Goal: Information Seeking & Learning: Learn about a topic

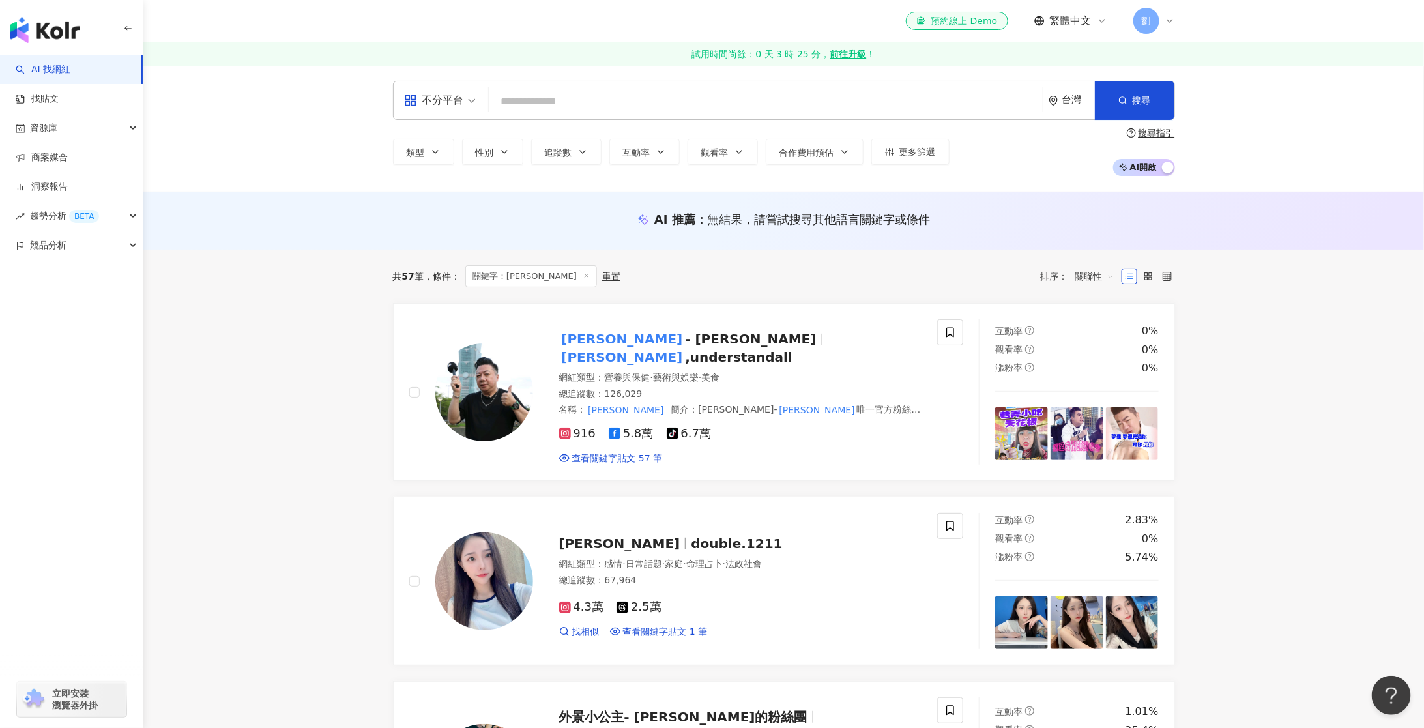
click at [588, 104] on input "search" at bounding box center [765, 101] width 543 height 25
type input "******"
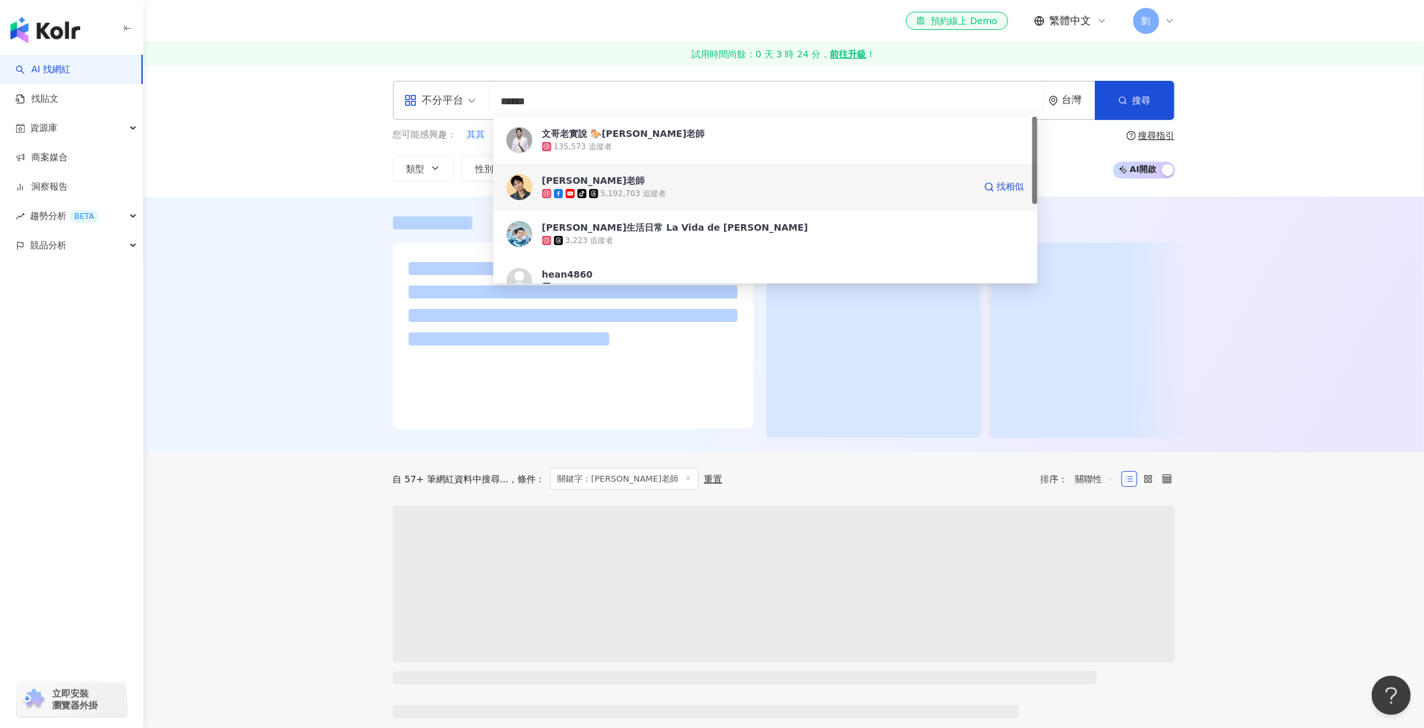
click at [519, 186] on img at bounding box center [519, 187] width 26 height 26
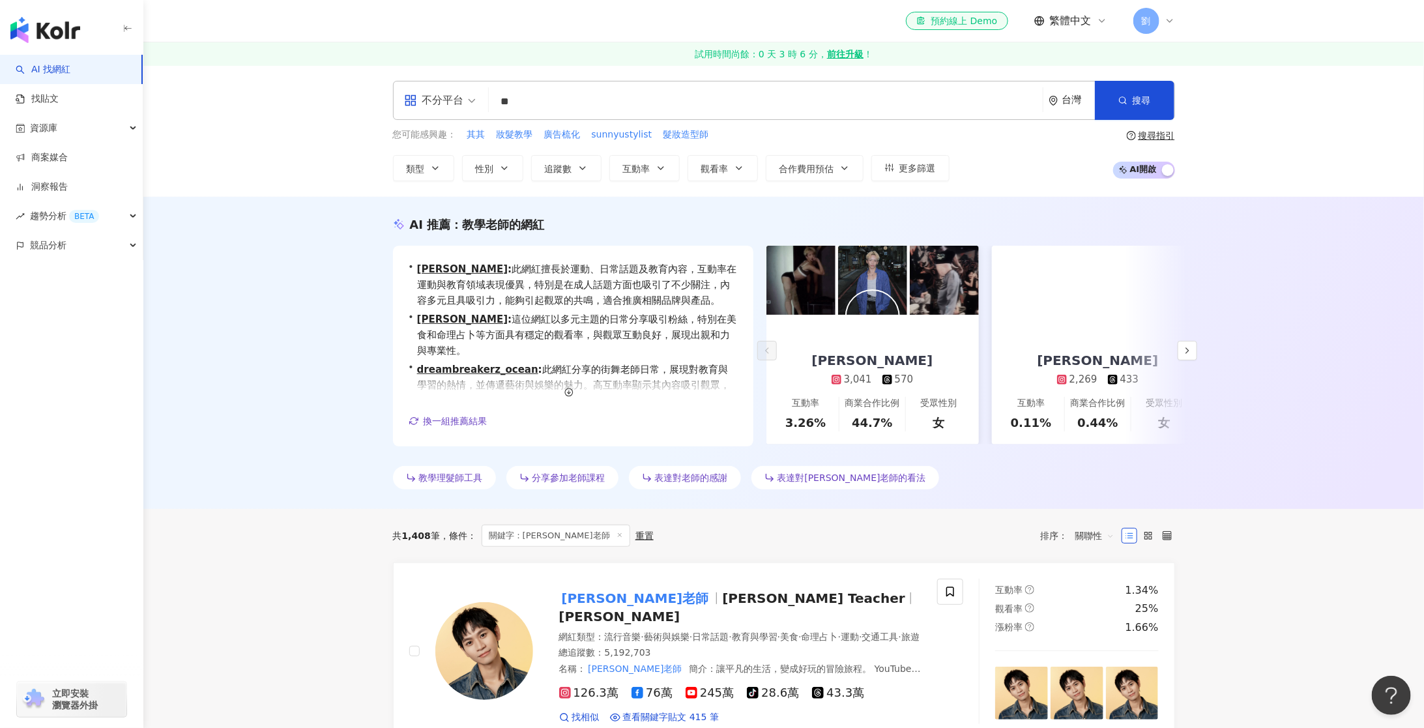
type input "*"
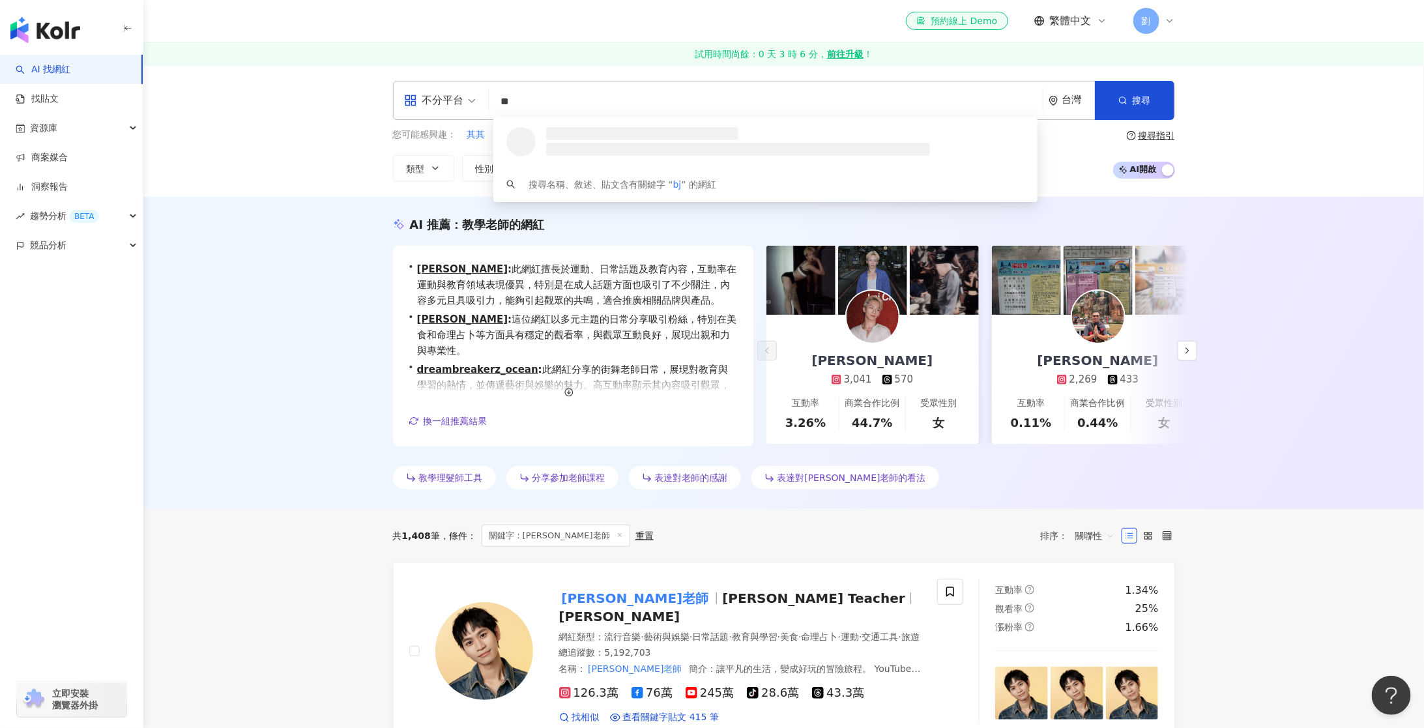
type input "*"
type input "***"
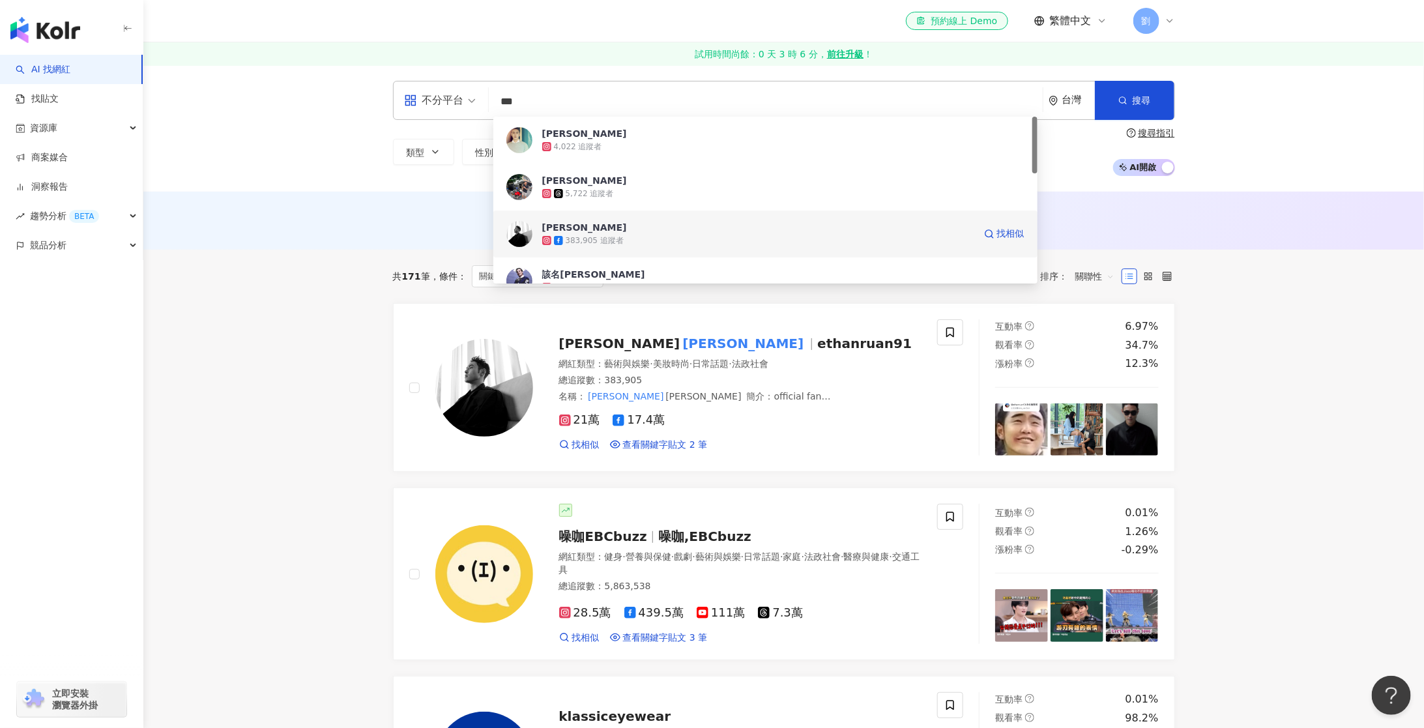
click at [602, 230] on span "[PERSON_NAME]" at bounding box center [758, 227] width 432 height 13
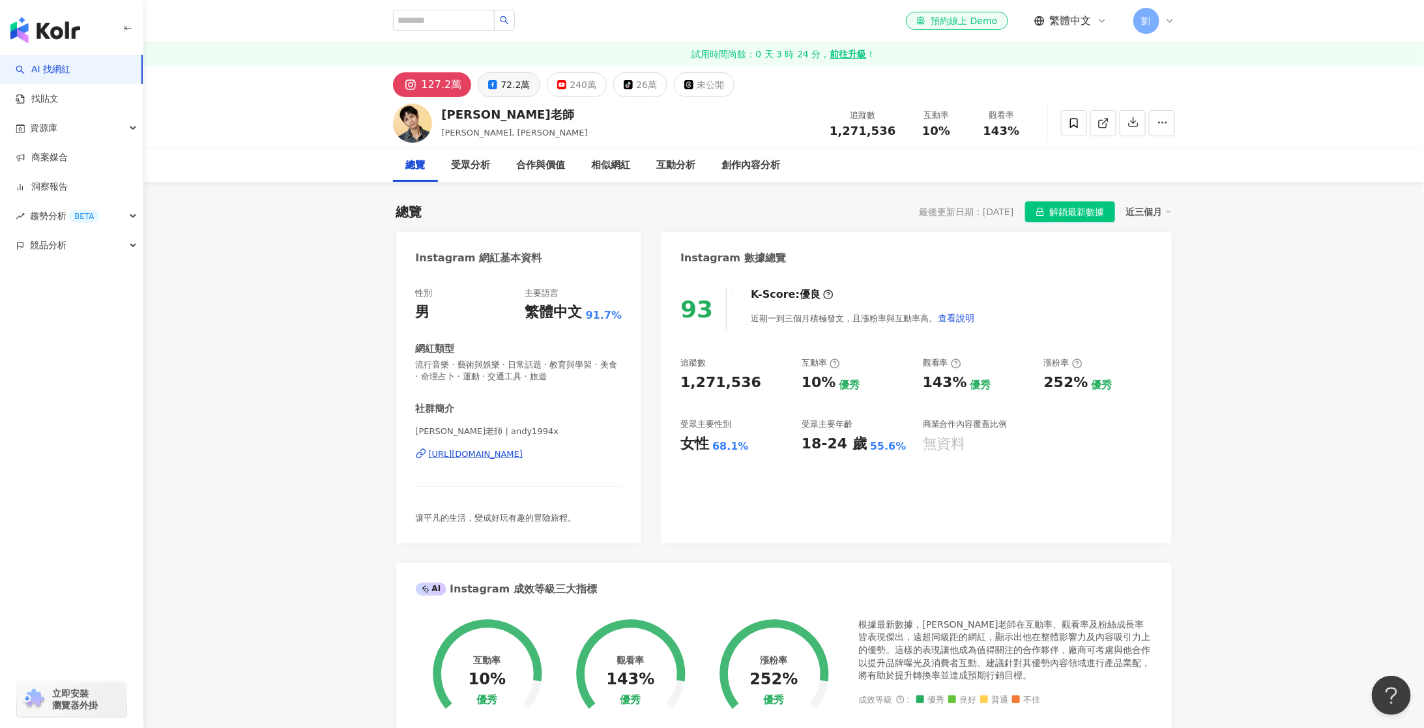
click at [516, 86] on div "72.2萬" at bounding box center [514, 85] width 29 height 18
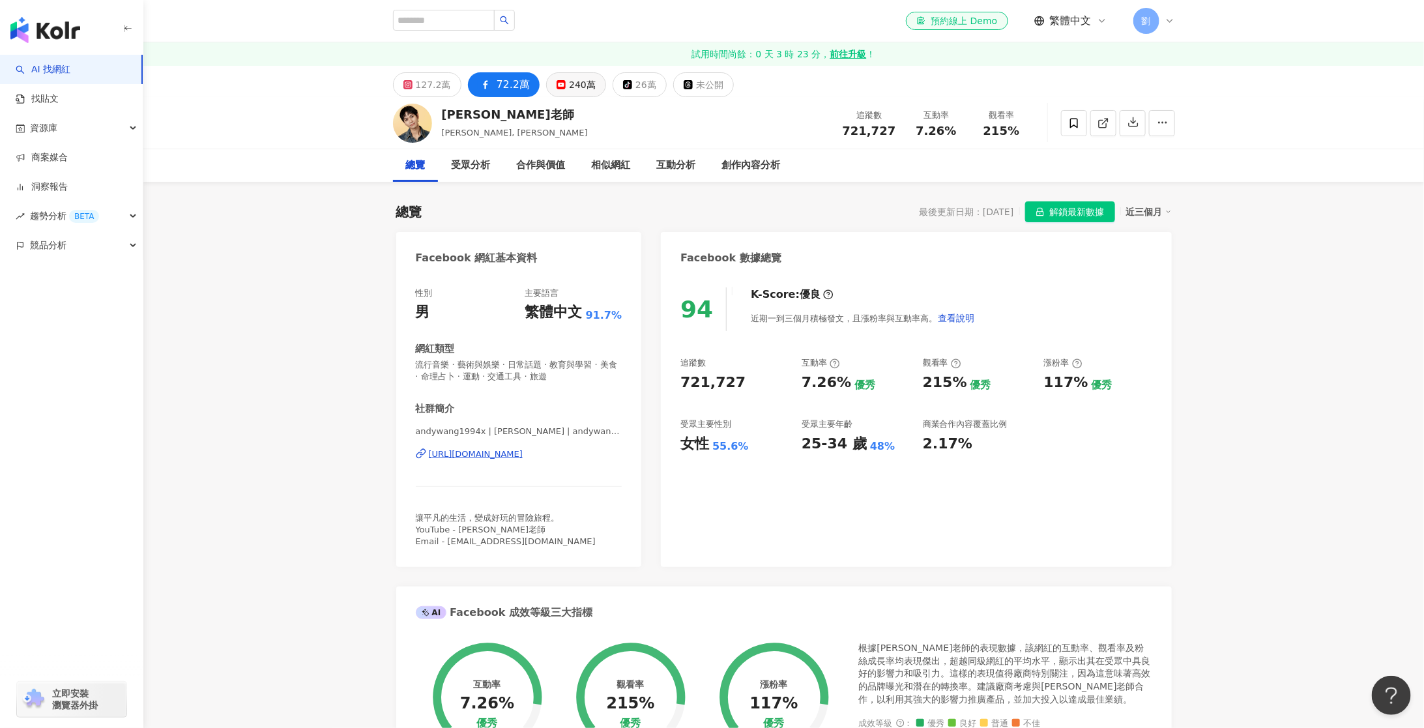
click at [547, 87] on button "240萬" at bounding box center [576, 84] width 60 height 25
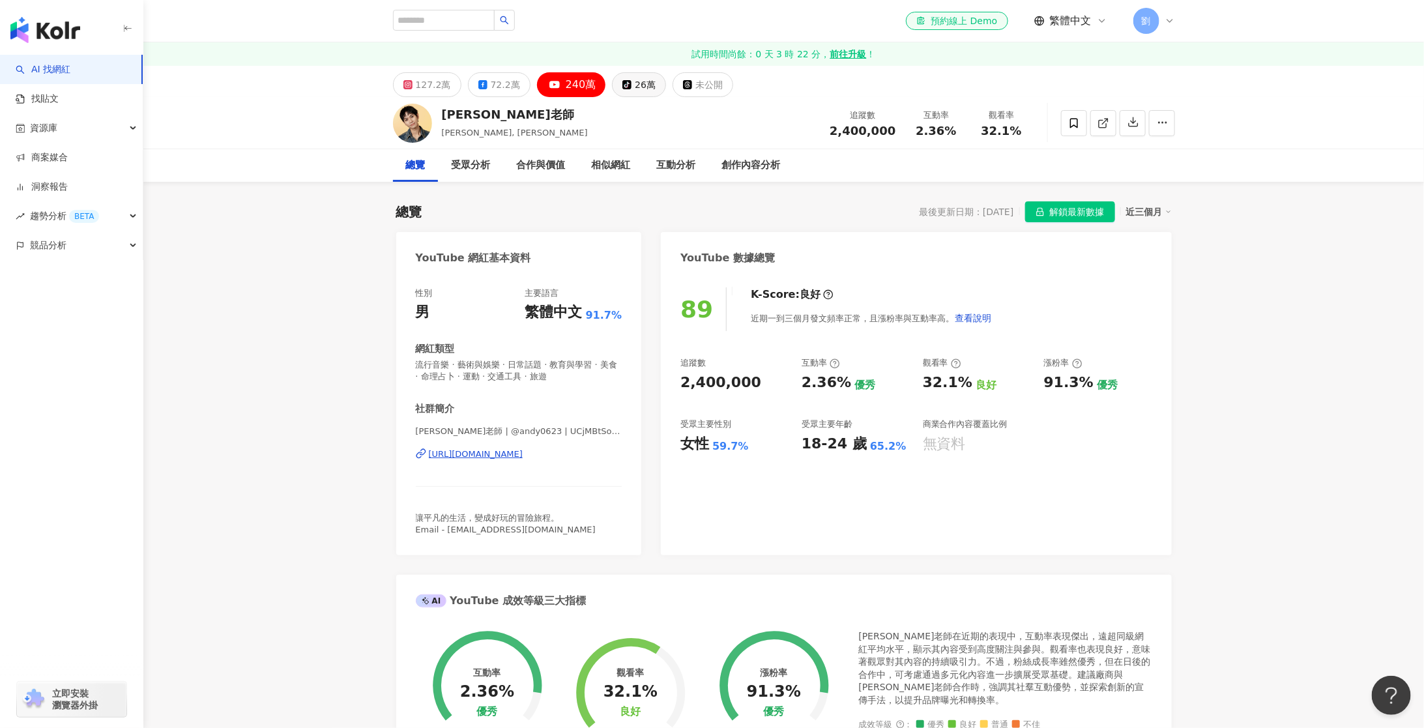
click at [612, 89] on button "tiktok-icon 26萬" at bounding box center [639, 84] width 54 height 25
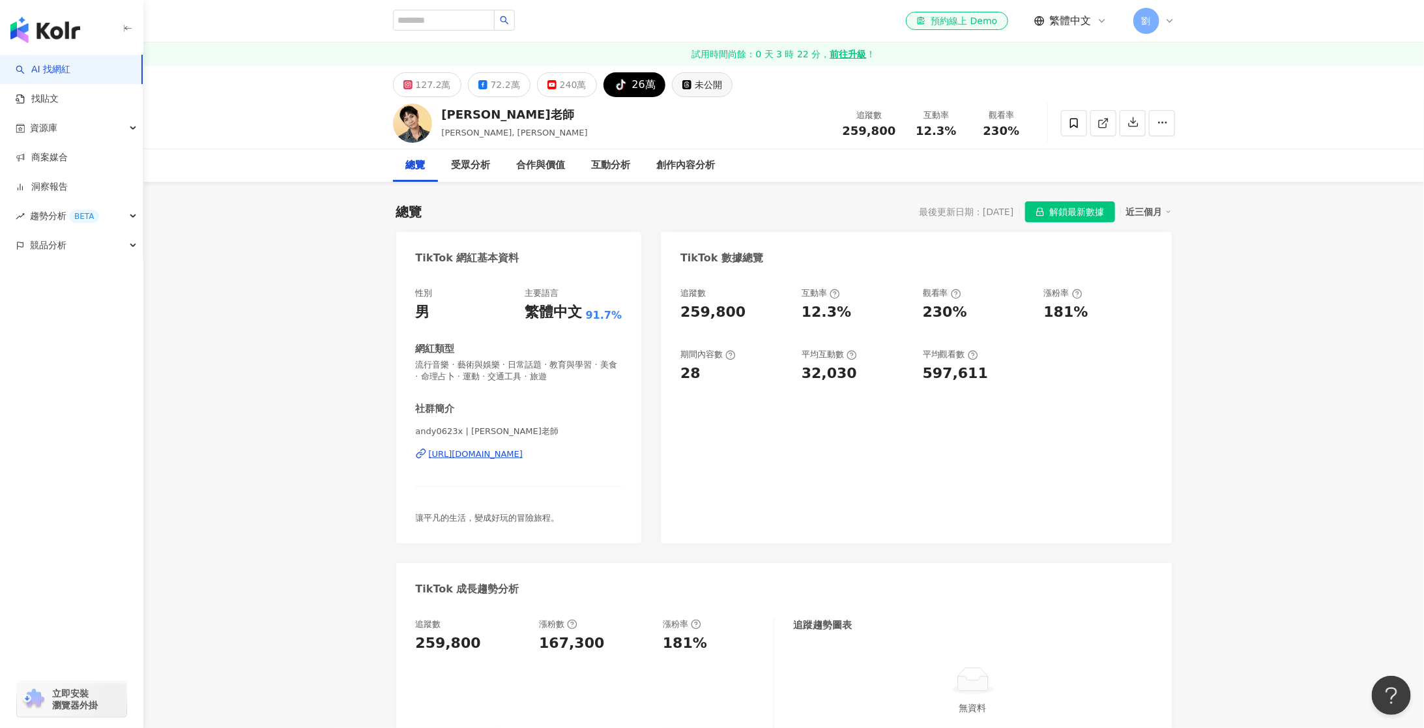
click at [682, 94] on button "未公開" at bounding box center [702, 84] width 61 height 25
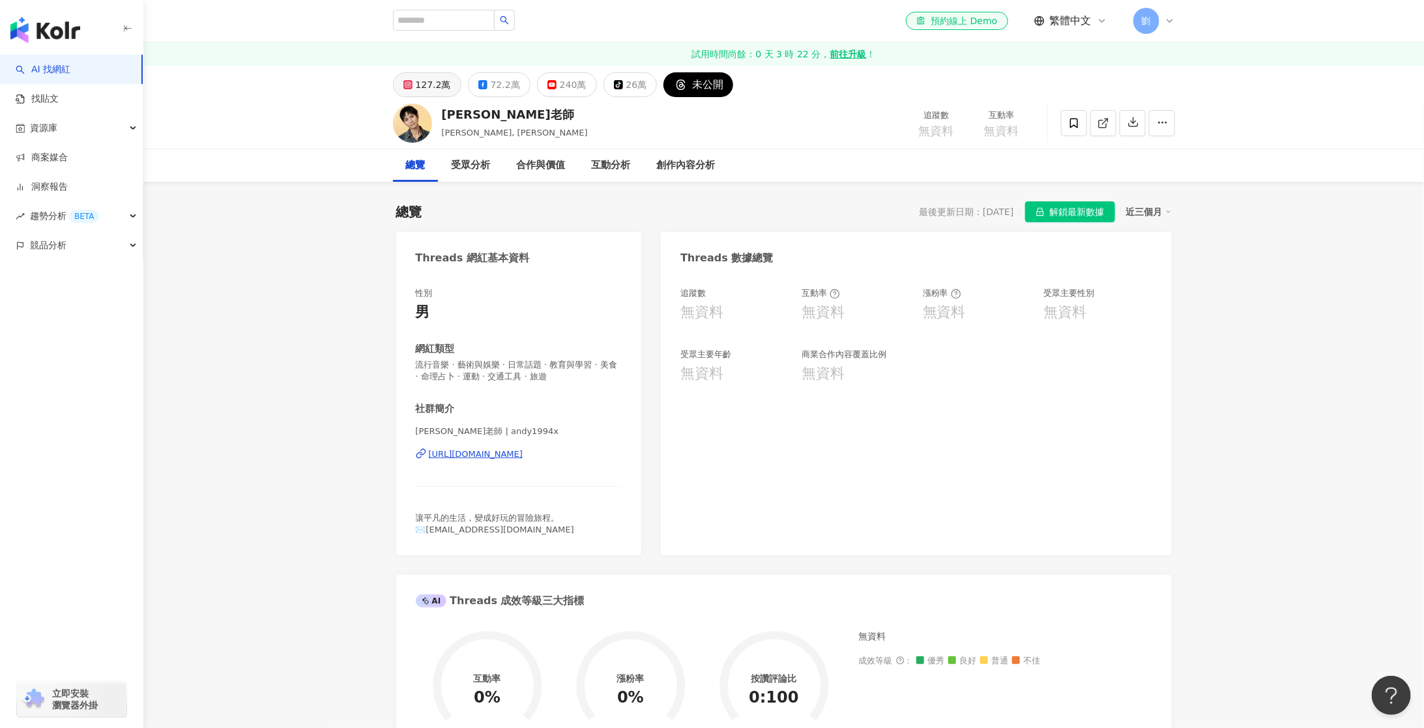
click at [424, 81] on div "127.2萬" at bounding box center [433, 85] width 35 height 18
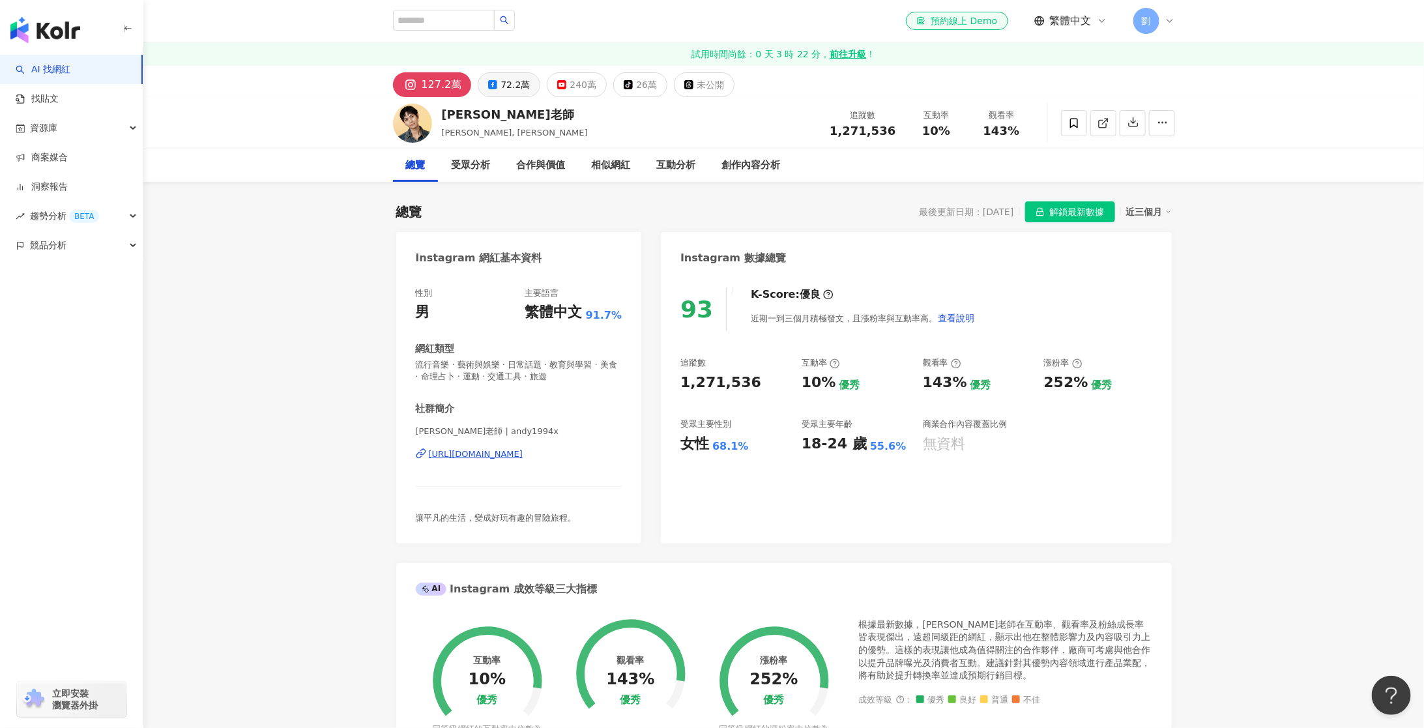
click at [506, 92] on div "72.2萬" at bounding box center [514, 85] width 29 height 18
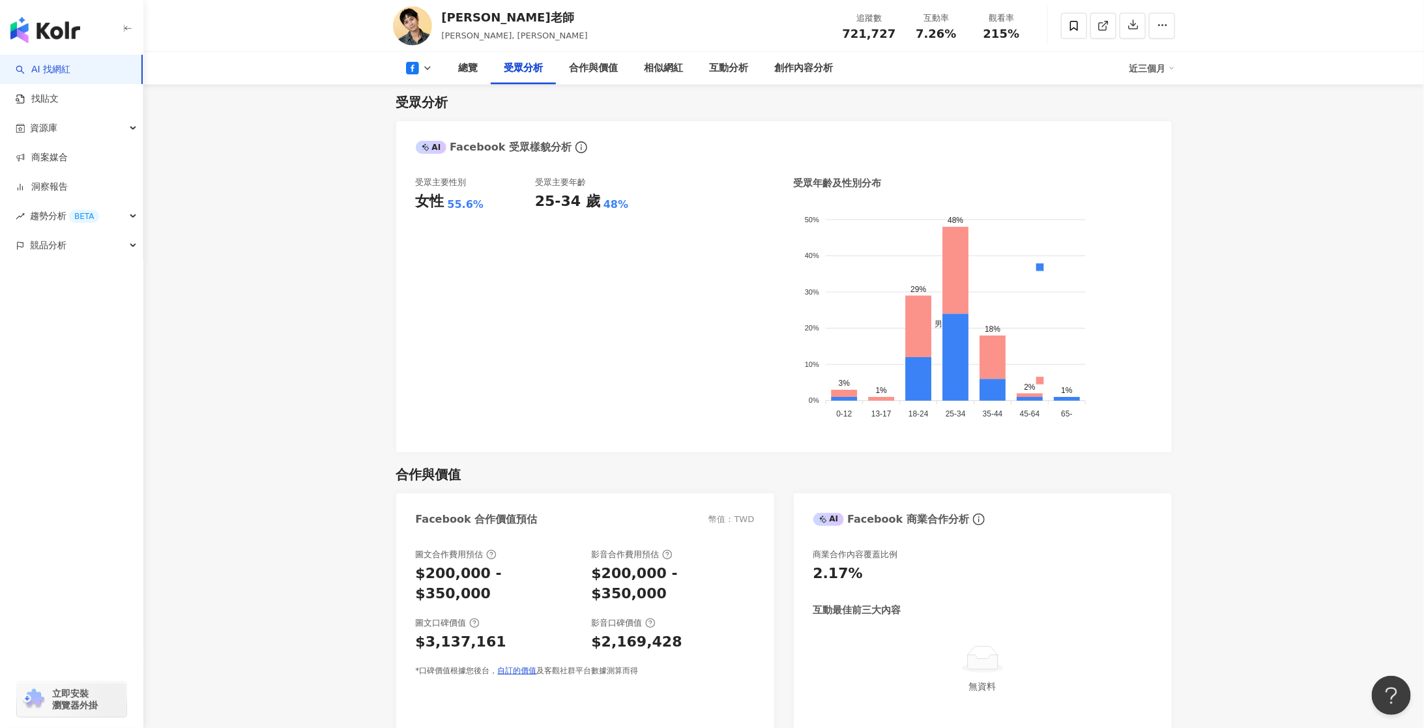
scroll to position [1132, 0]
click at [584, 74] on div "合作與價值" at bounding box center [593, 69] width 49 height 16
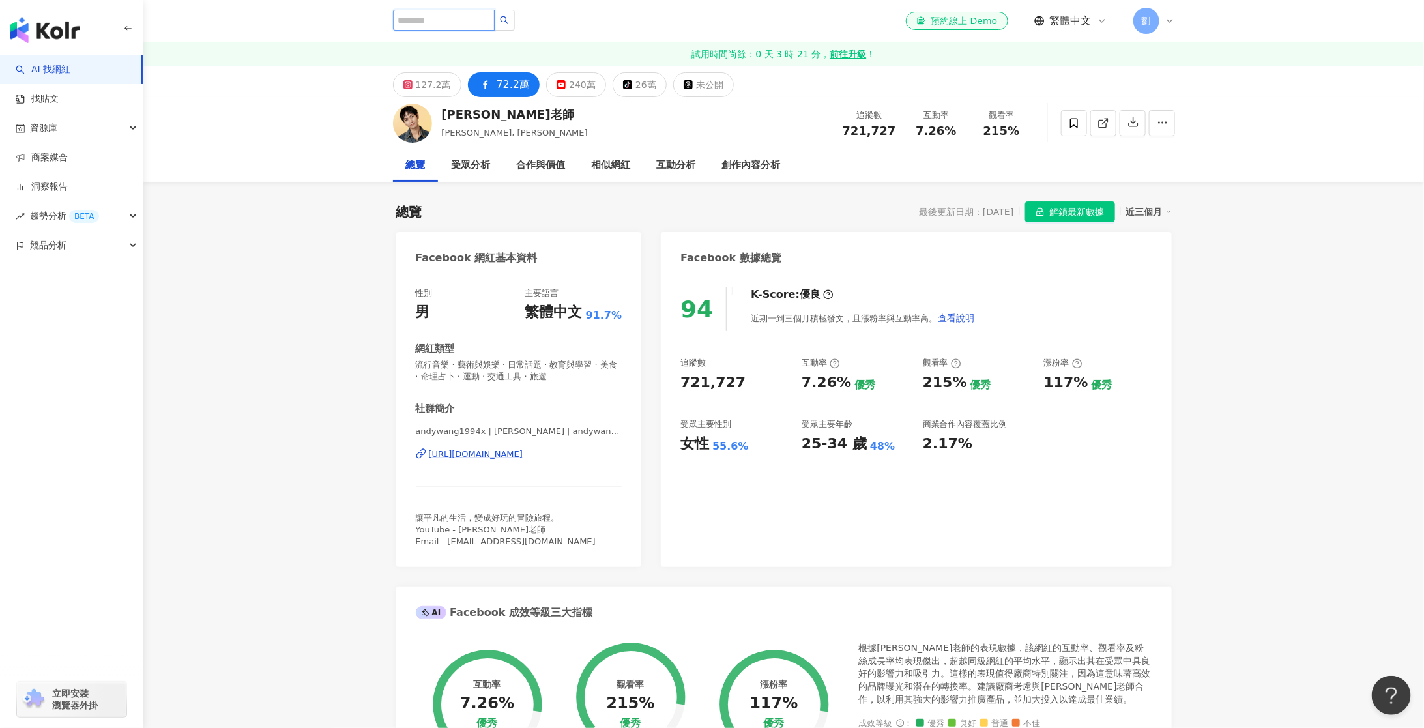
click at [450, 23] on input "search" at bounding box center [444, 20] width 102 height 21
paste input "***"
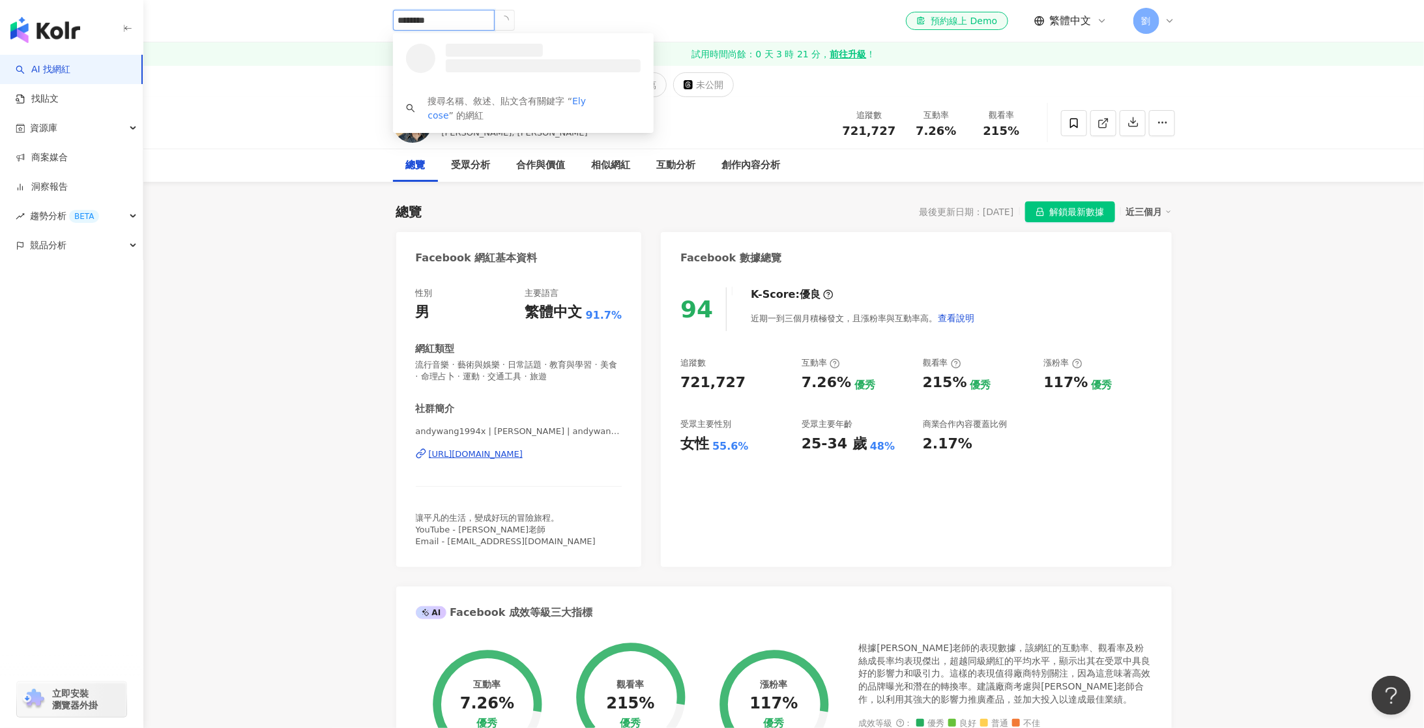
type input "*********"
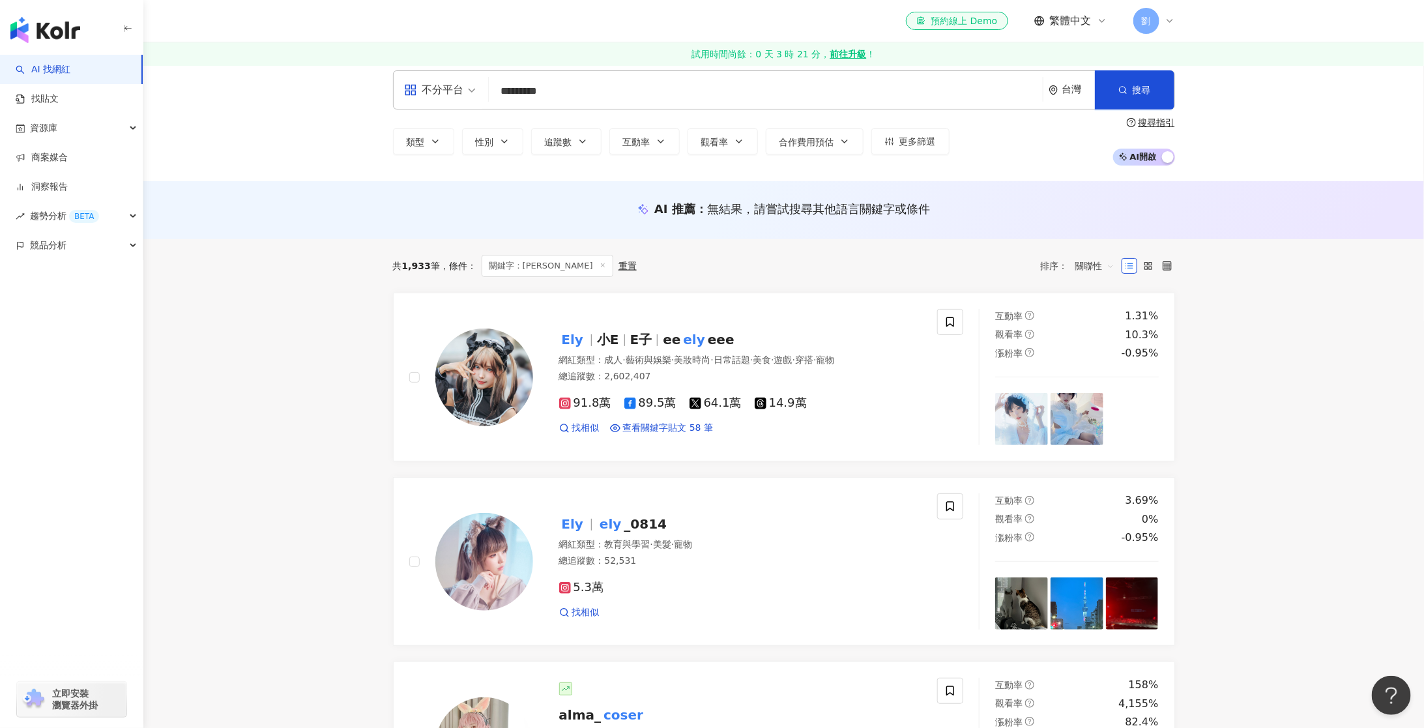
scroll to position [36, 0]
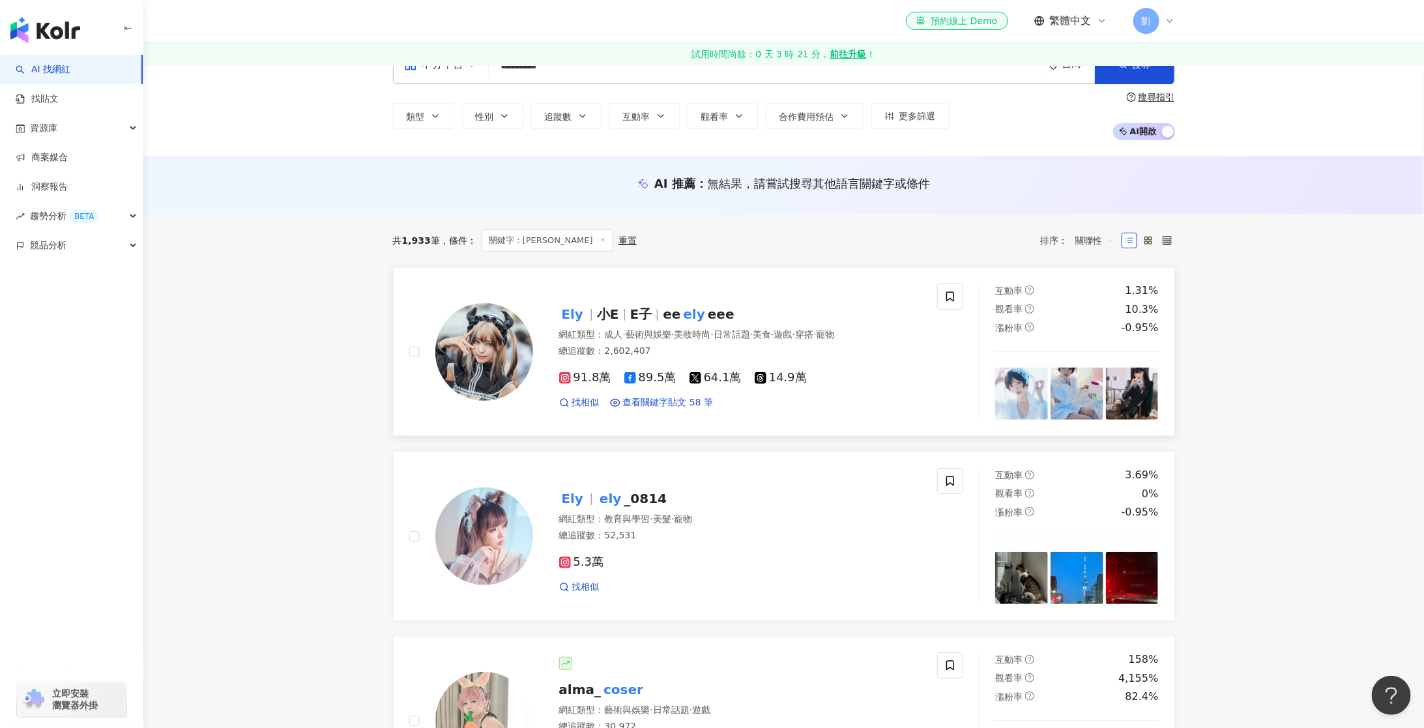
click at [603, 315] on span "小E" at bounding box center [608, 314] width 22 height 16
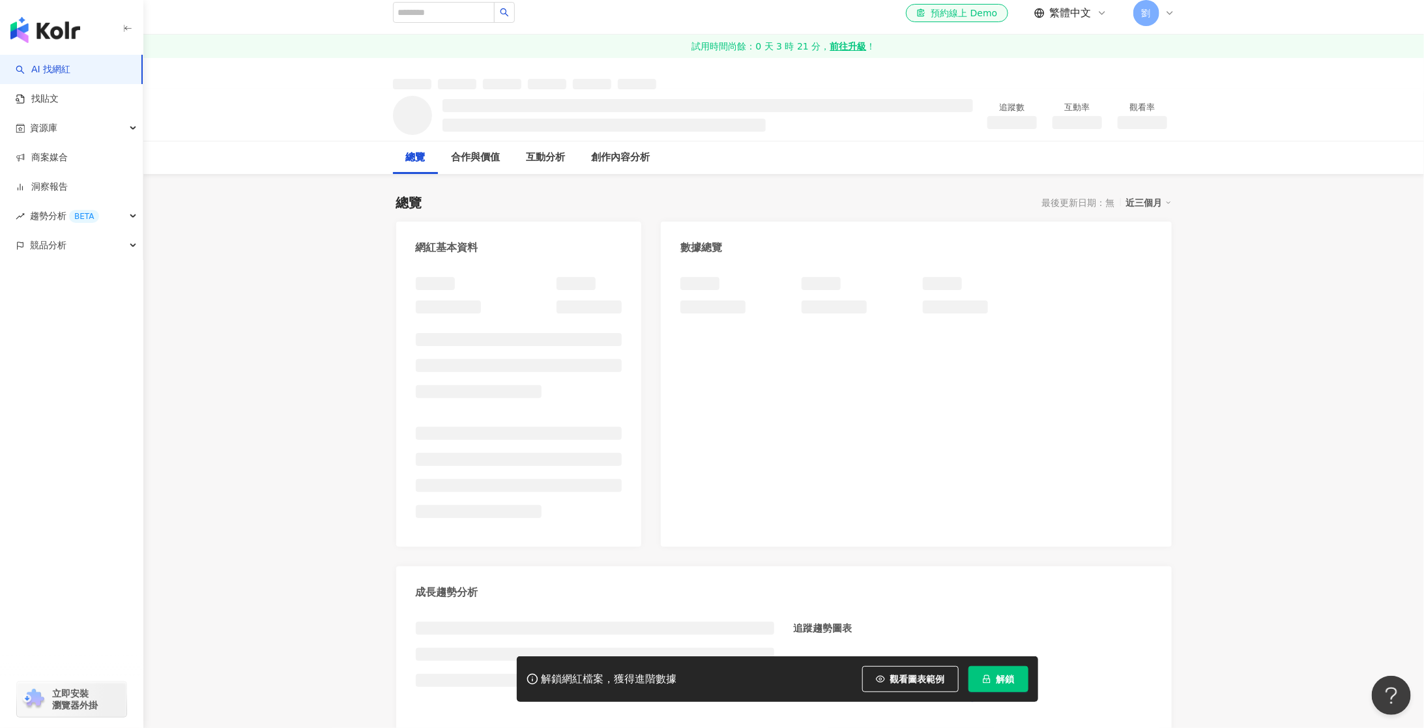
scroll to position [16, 0]
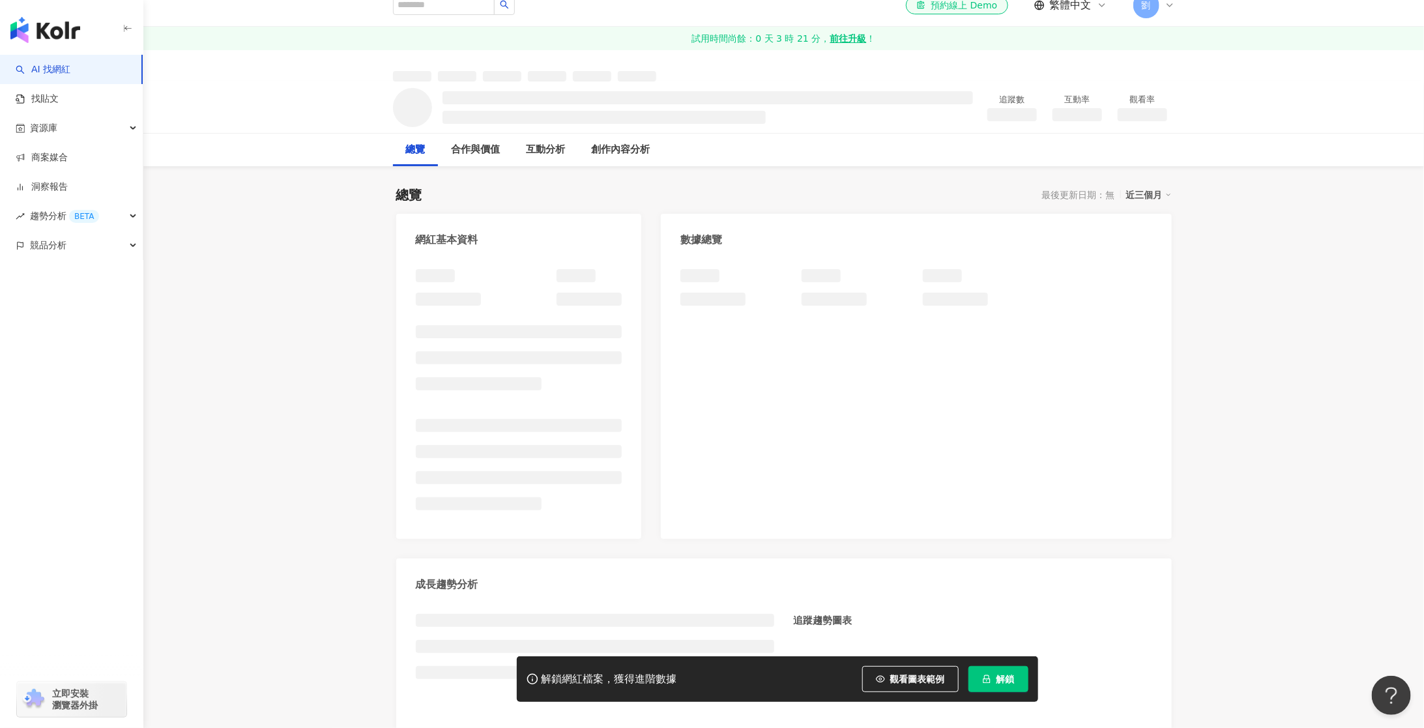
click at [996, 679] on span "解鎖" at bounding box center [1005, 679] width 18 height 10
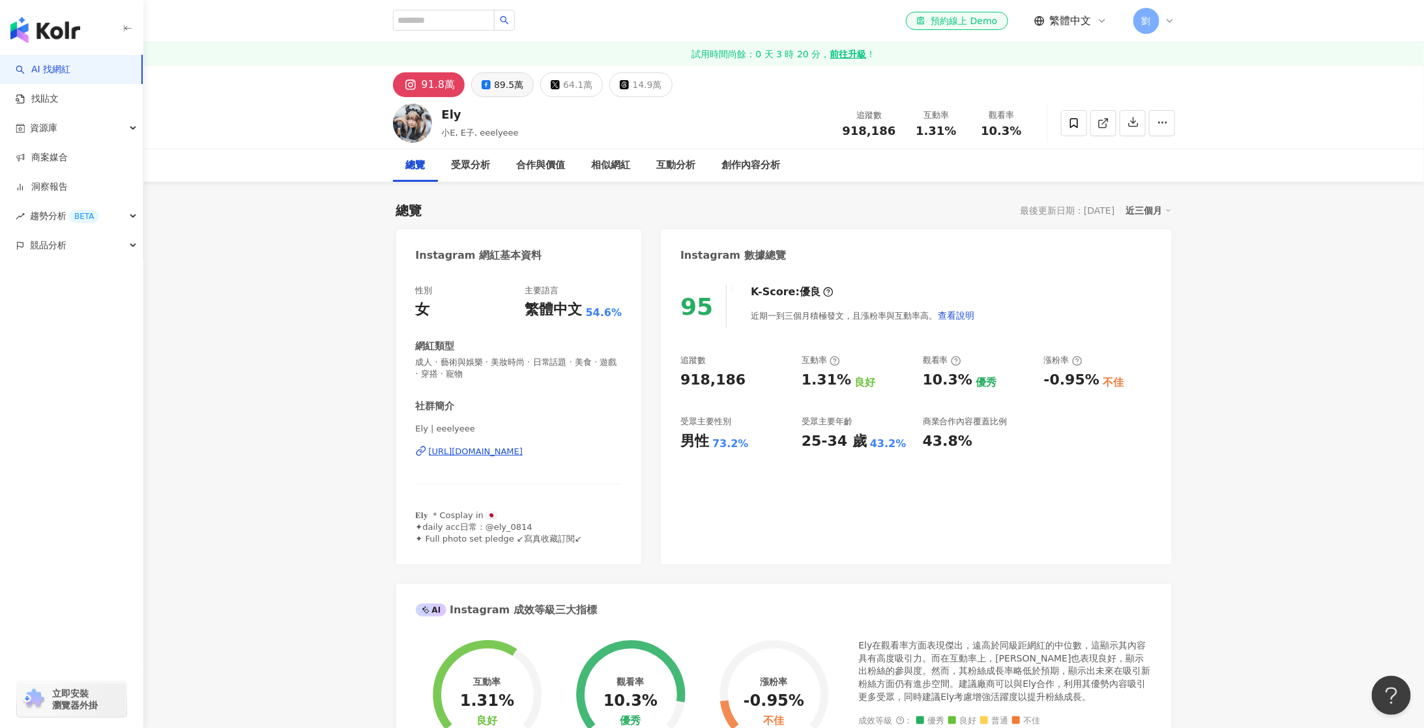
click at [498, 74] on button "89.5萬" at bounding box center [502, 84] width 63 height 25
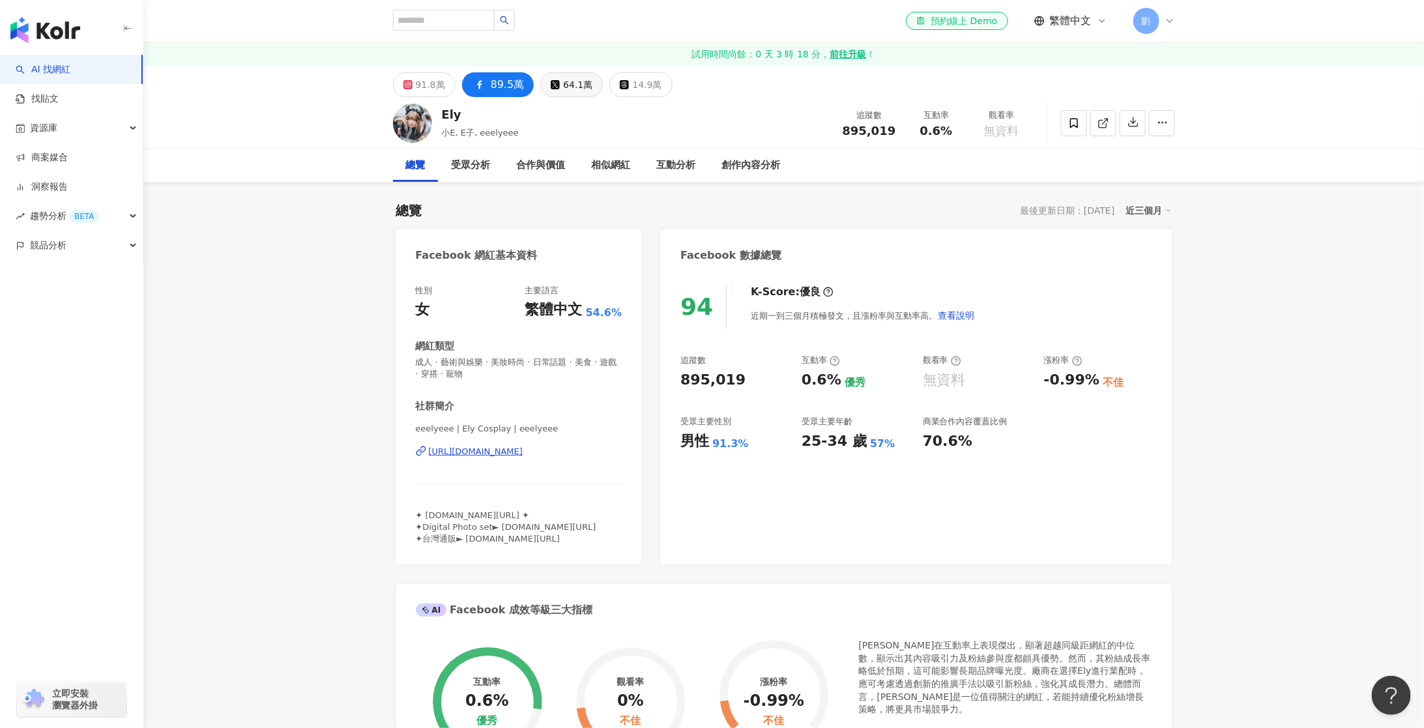
click at [559, 74] on button "64.1萬" at bounding box center [571, 84] width 63 height 25
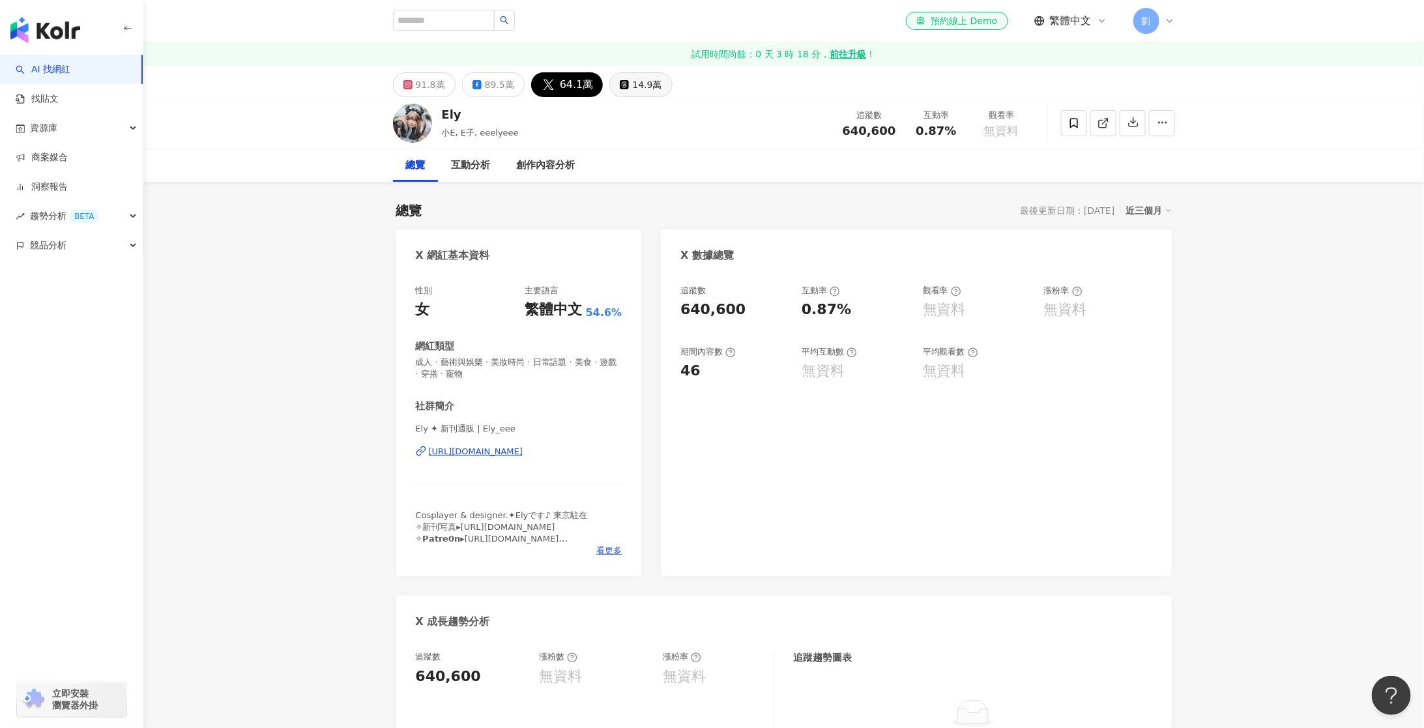
click at [638, 88] on div "14.9萬" at bounding box center [646, 85] width 29 height 18
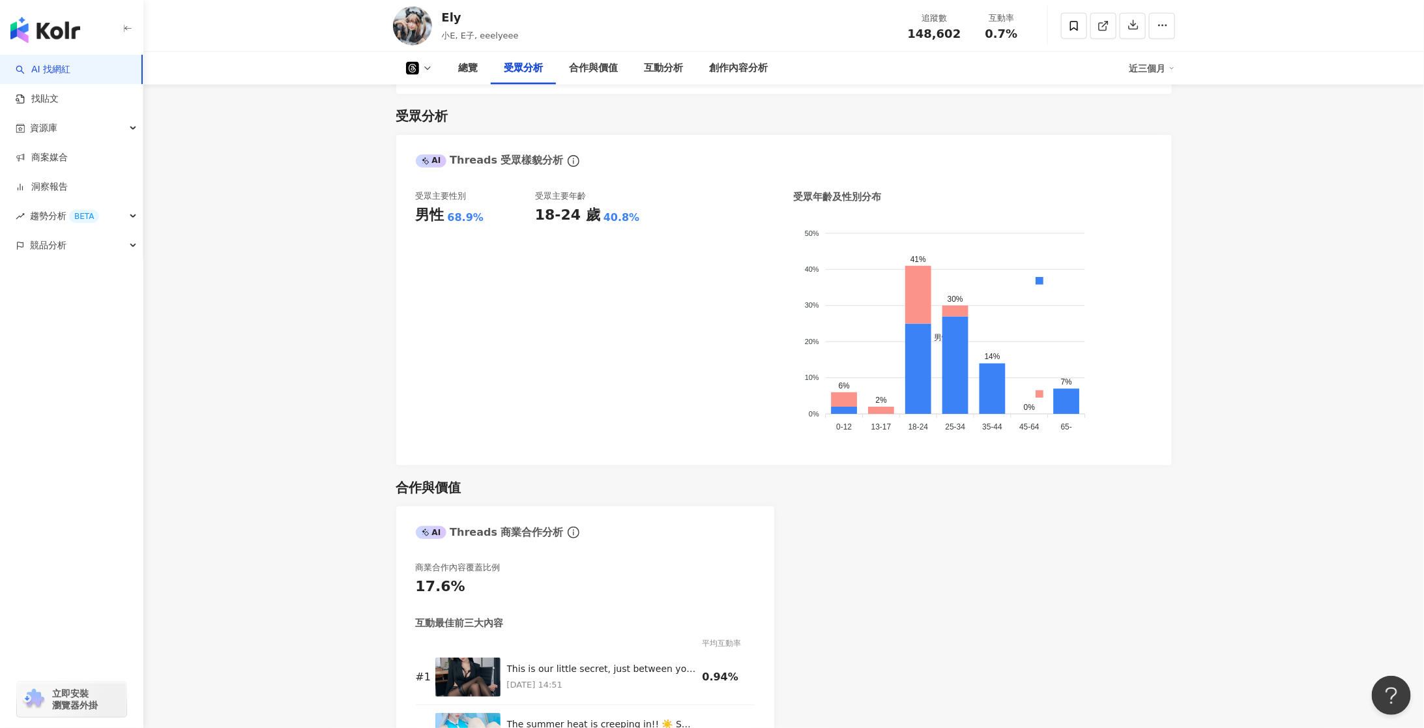
scroll to position [1032, 0]
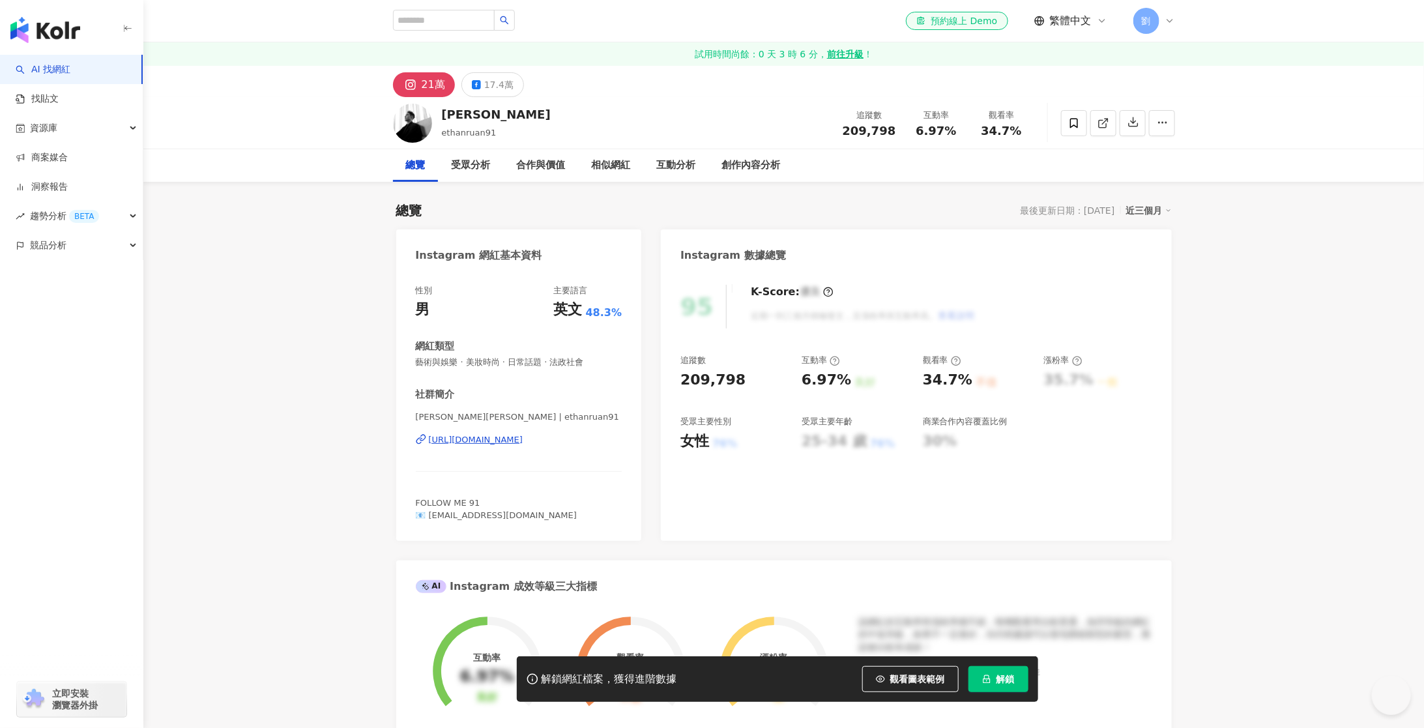
click at [988, 678] on icon "lock" at bounding box center [986, 678] width 9 height 9
click at [487, 87] on div "17.4萬" at bounding box center [498, 85] width 29 height 18
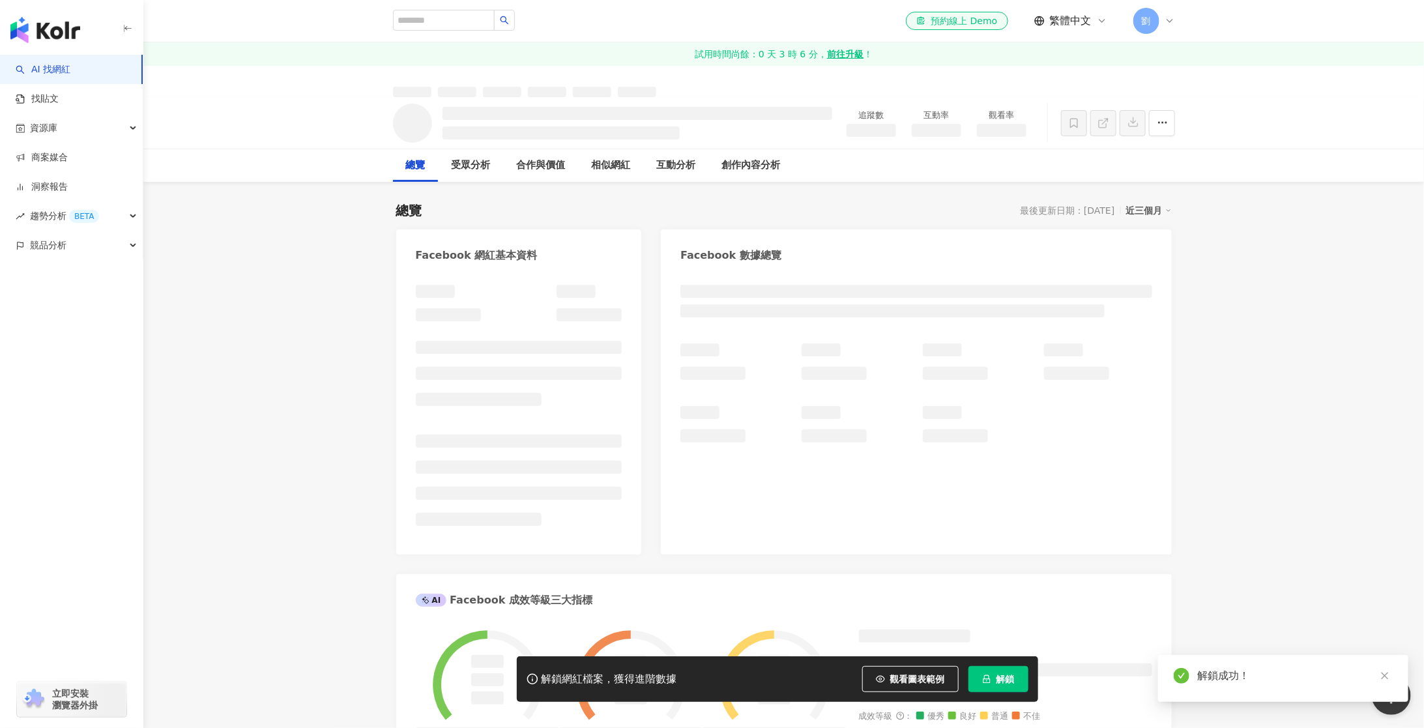
click at [1385, 674] on icon "close" at bounding box center [1384, 675] width 9 height 9
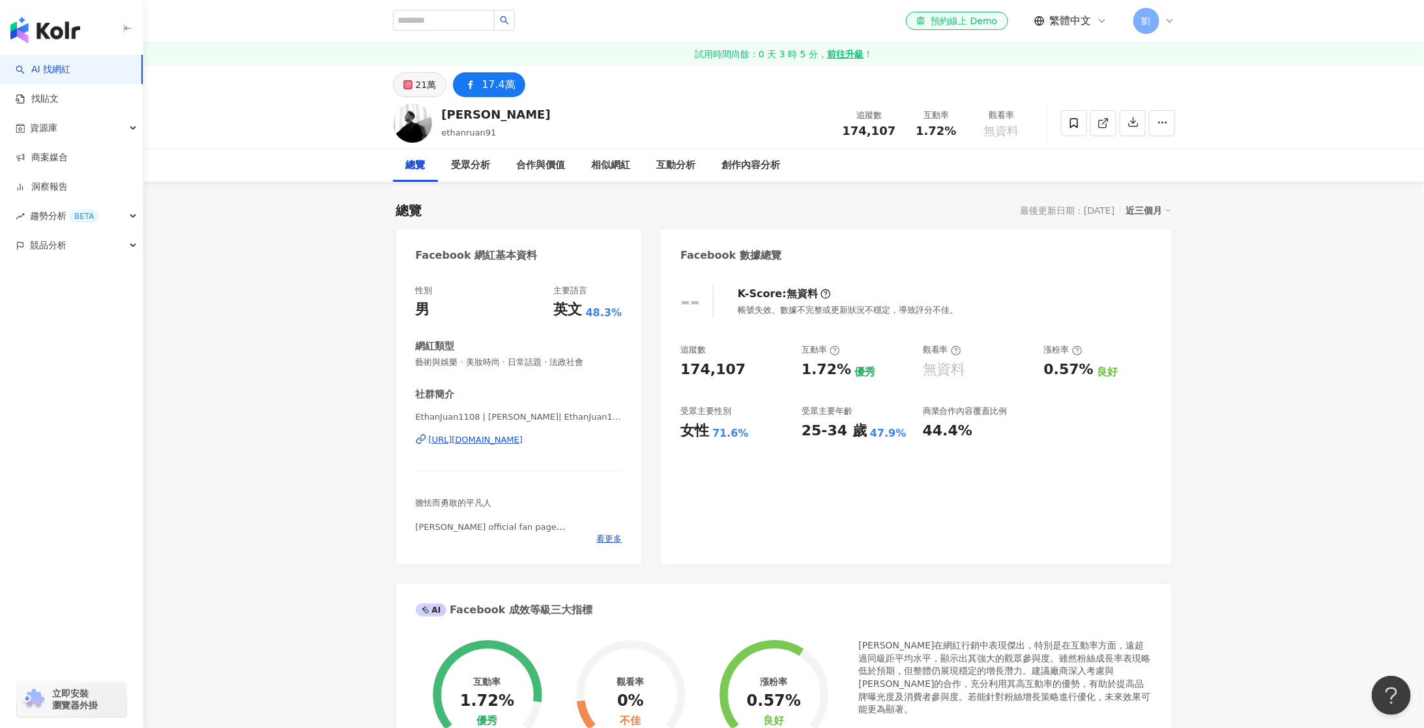
click at [416, 81] on div "21萬" at bounding box center [426, 85] width 21 height 18
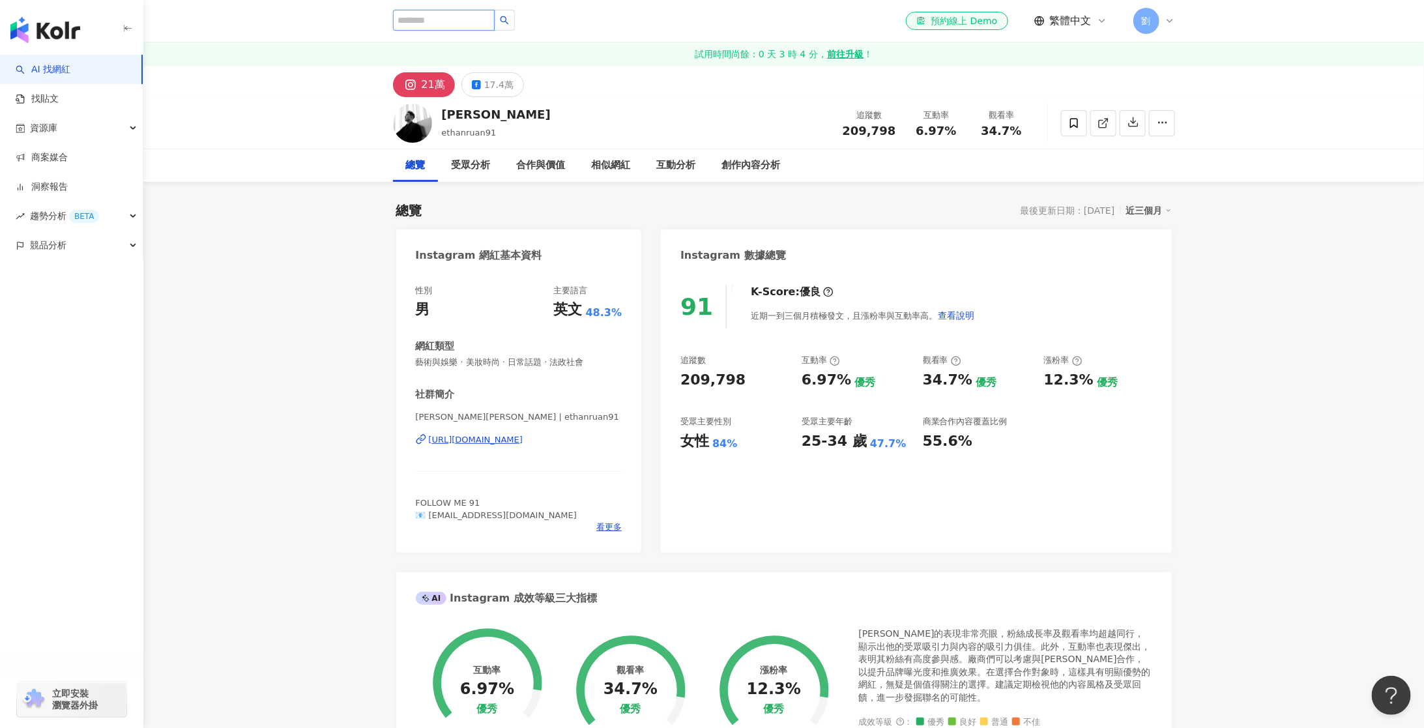
click at [451, 23] on input "search" at bounding box center [444, 20] width 102 height 21
type input "**"
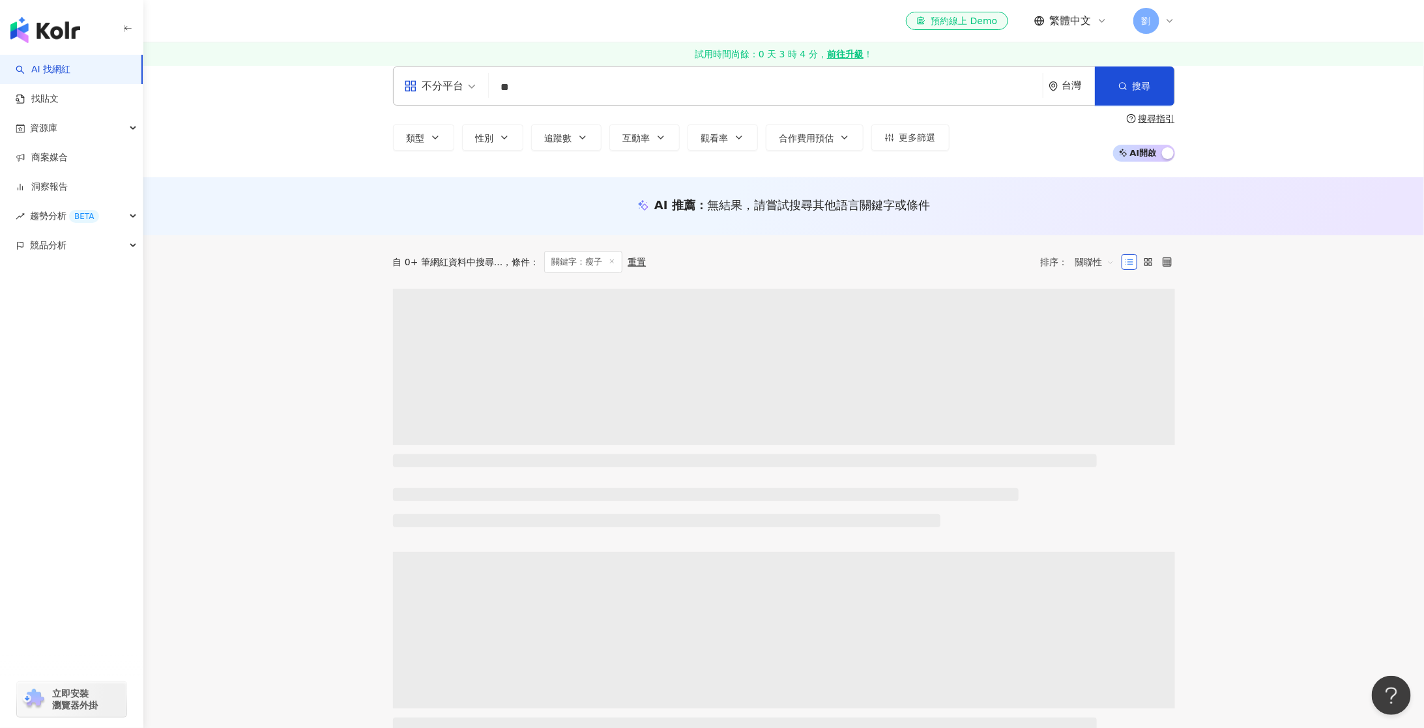
scroll to position [16, 0]
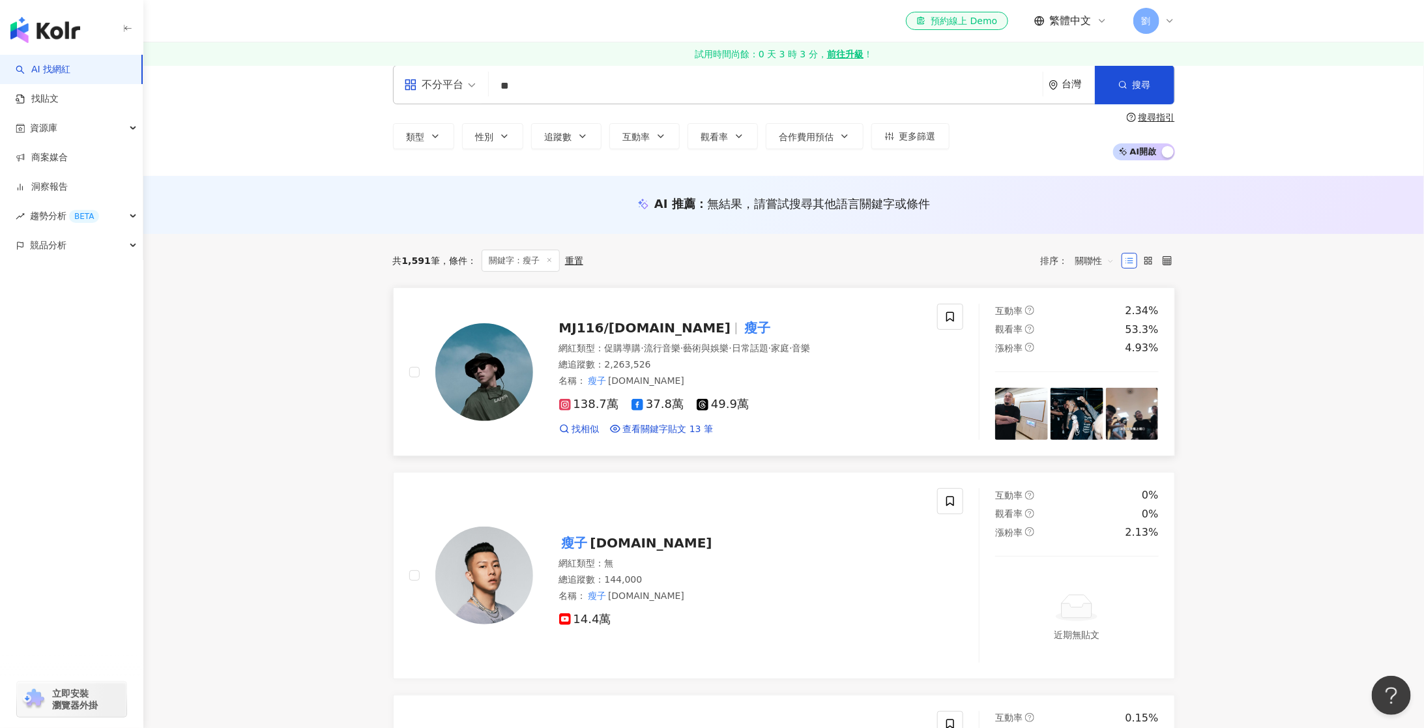
click at [593, 324] on span "MJ116/[DOMAIN_NAME]" at bounding box center [645, 328] width 172 height 16
click at [538, 79] on input "**" at bounding box center [765, 86] width 543 height 25
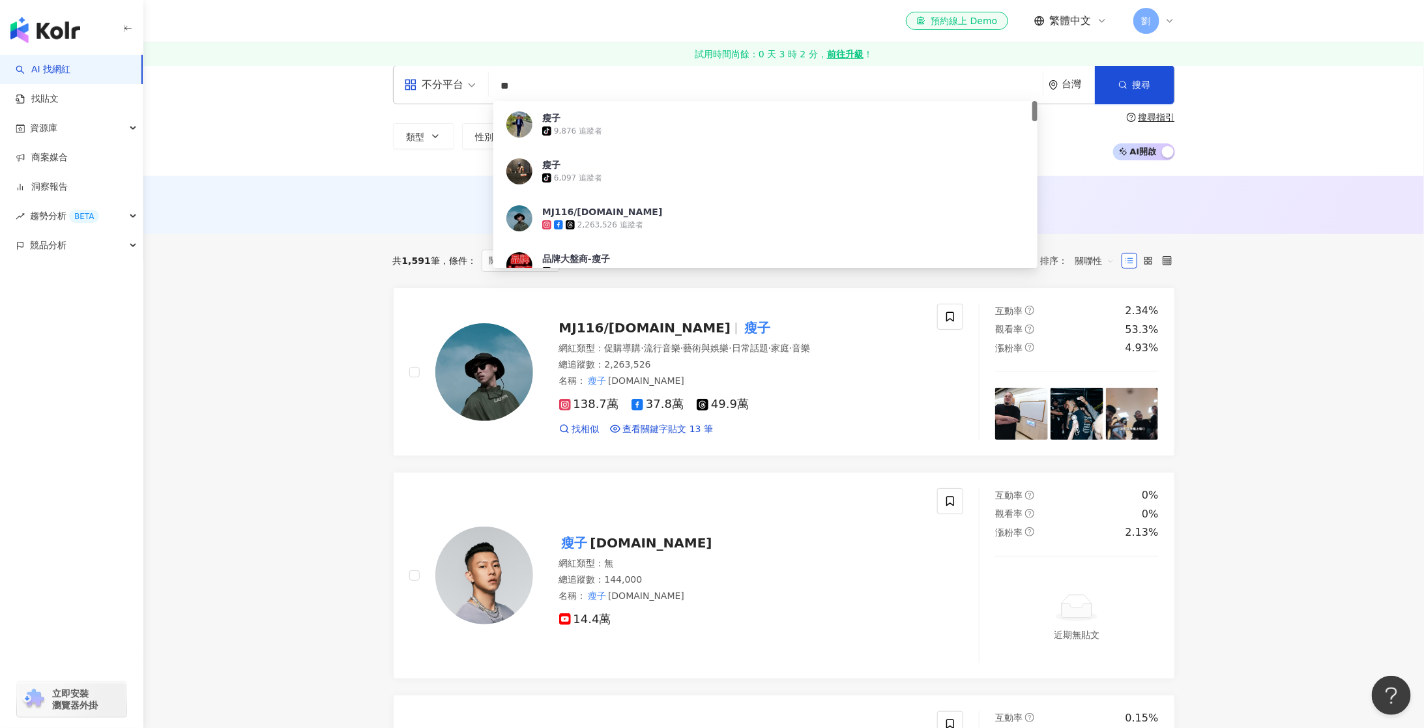
click at [538, 79] on input "**" at bounding box center [765, 86] width 543 height 25
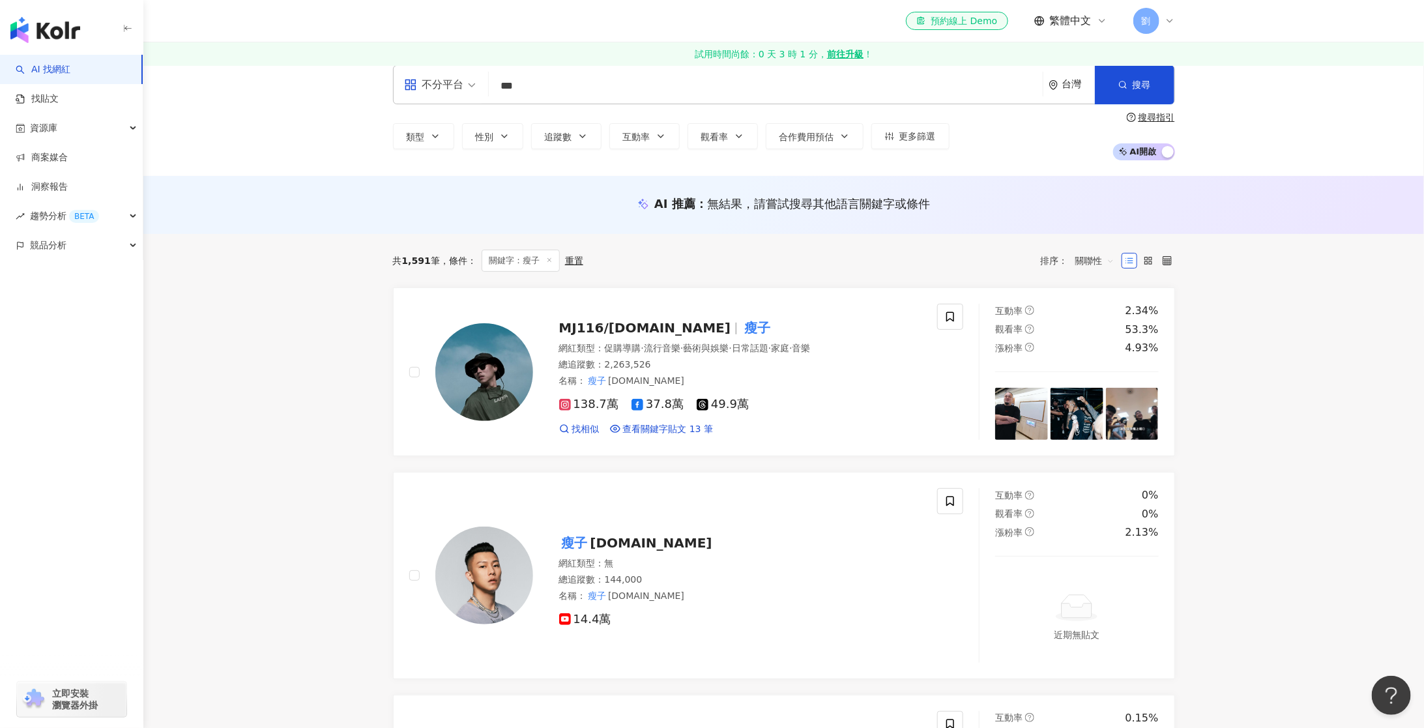
type input "***"
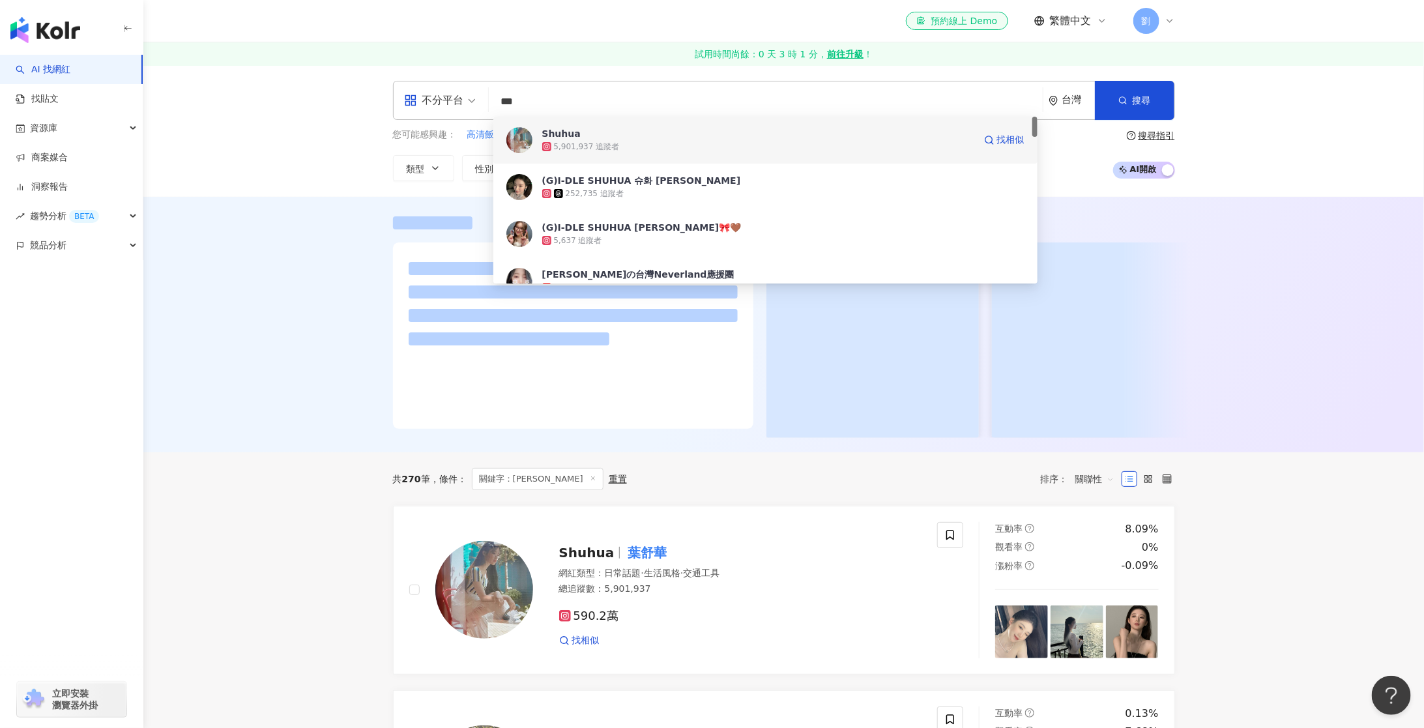
click at [562, 133] on div "Shuhua" at bounding box center [561, 133] width 38 height 13
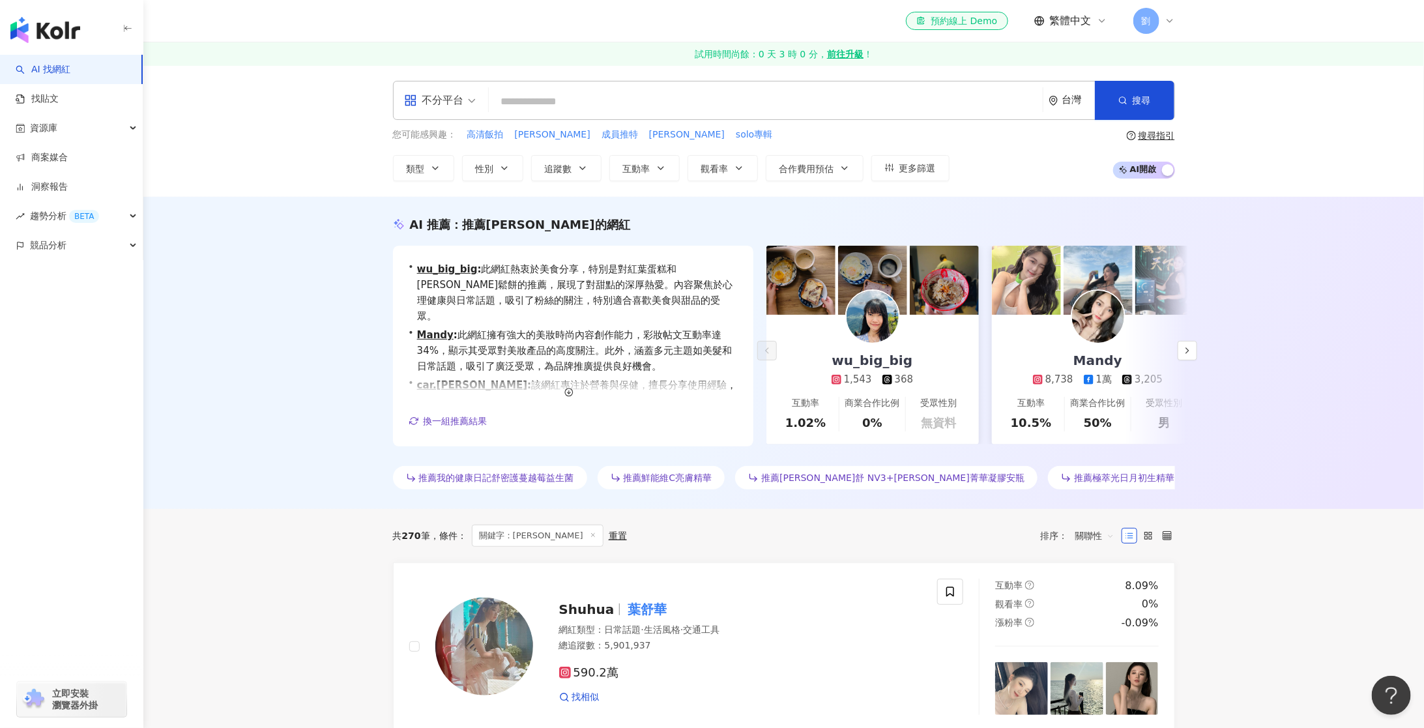
click at [575, 105] on input "search" at bounding box center [765, 101] width 543 height 25
type input "***"
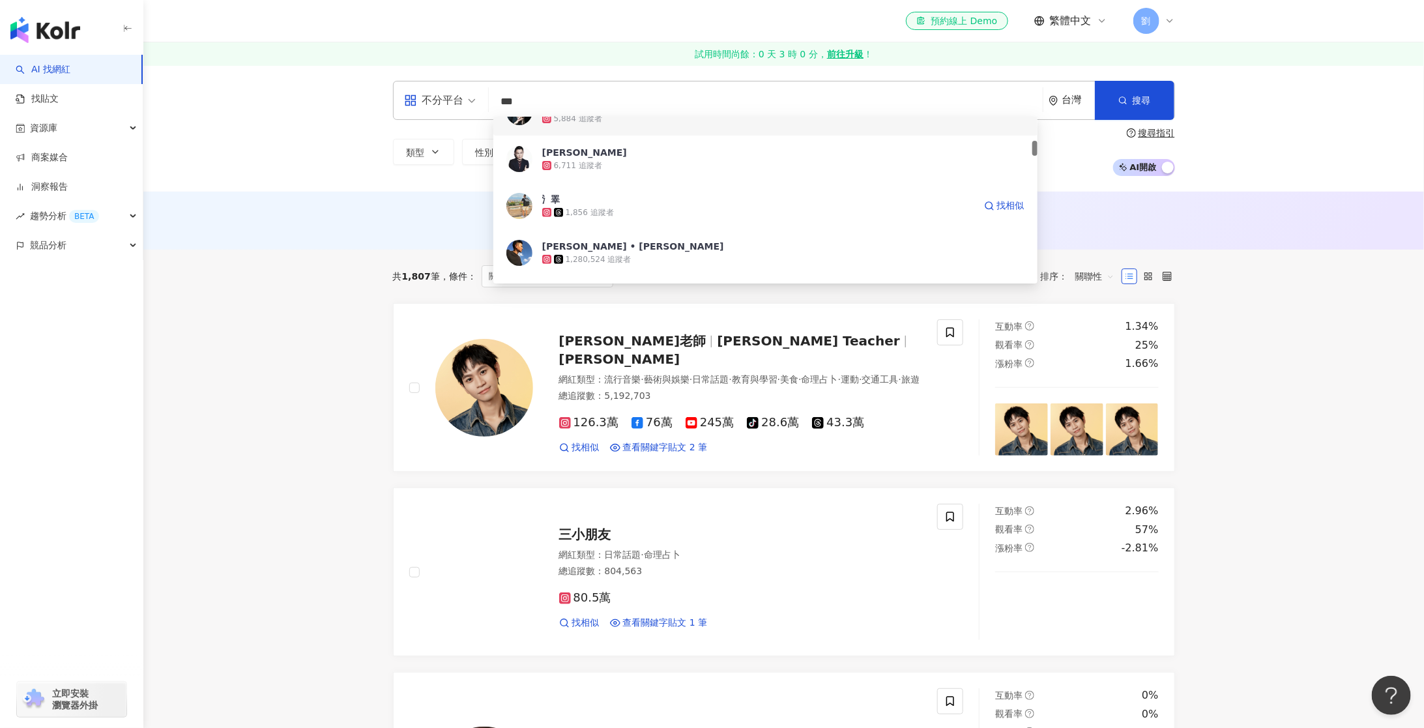
scroll to position [264, 0]
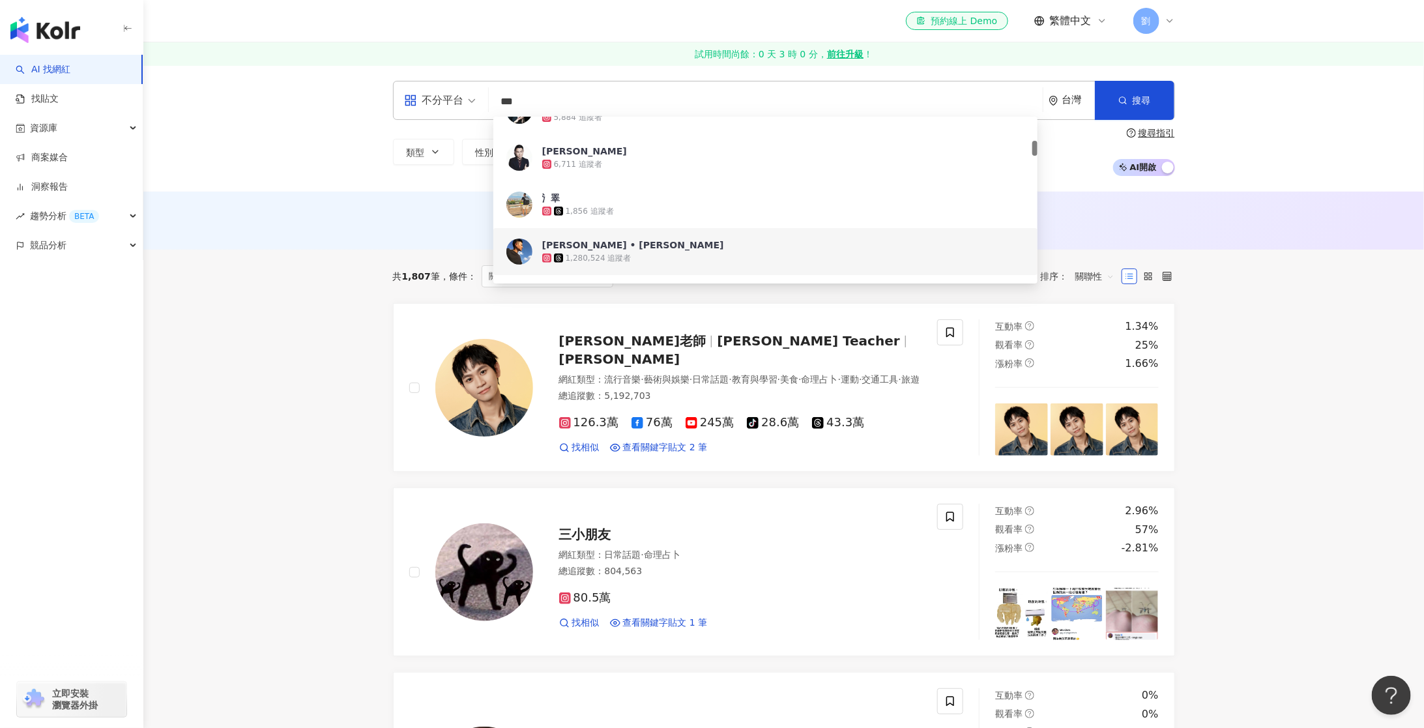
click at [642, 246] on span "Andy Lau • 劉德華" at bounding box center [758, 244] width 432 height 13
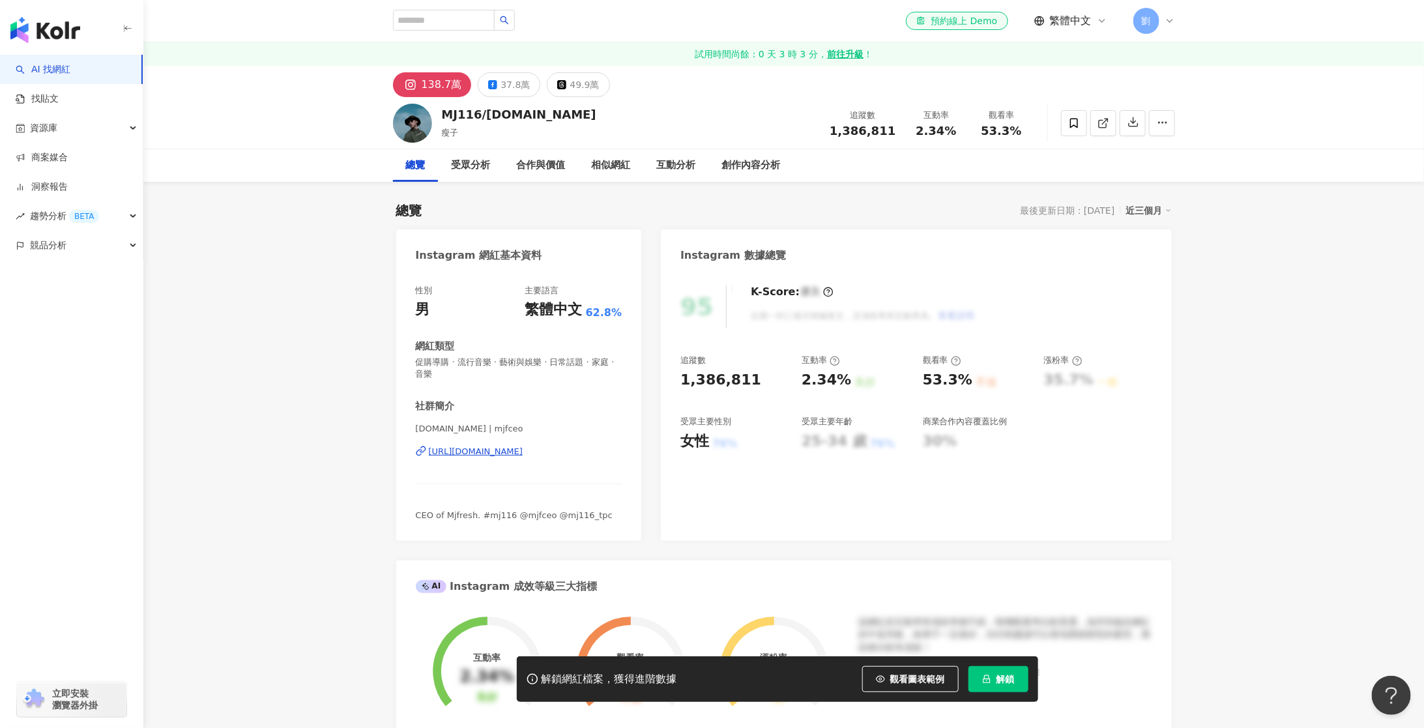
click at [992, 683] on button "解鎖" at bounding box center [998, 679] width 60 height 26
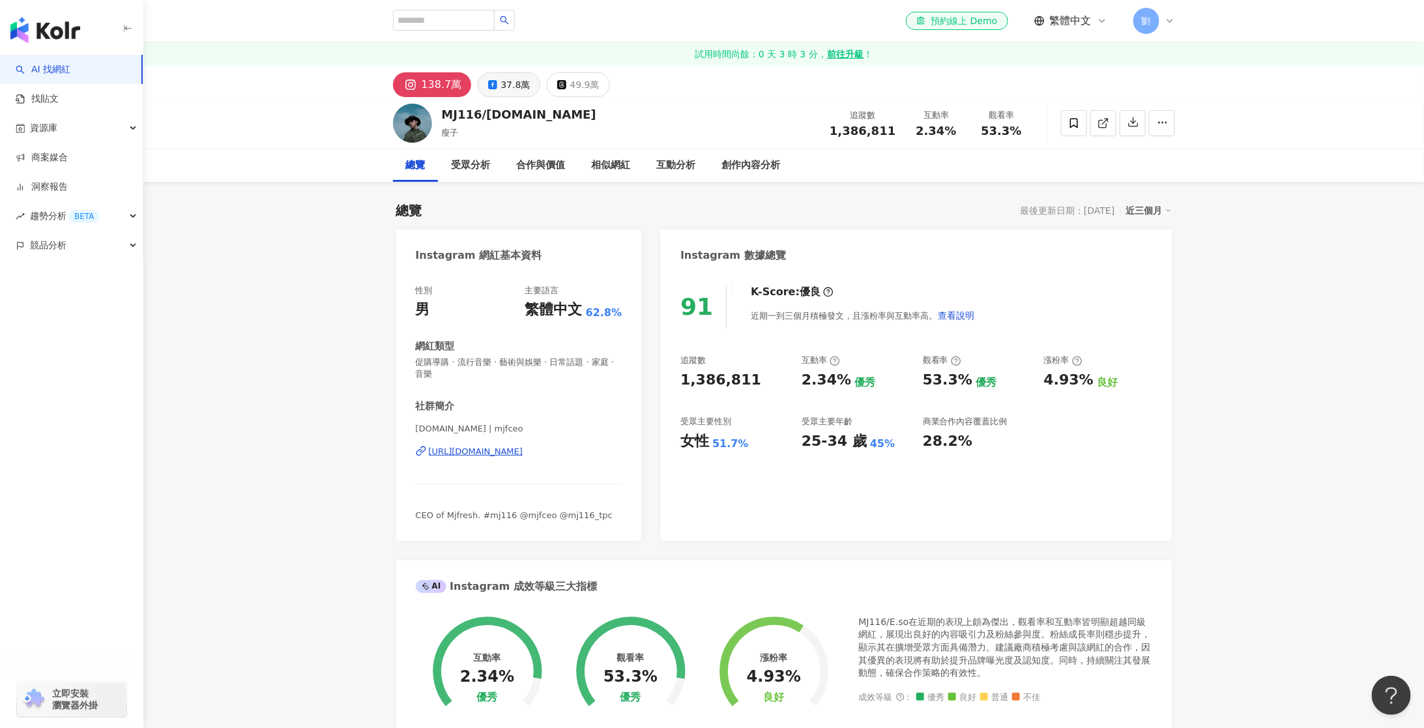
click at [502, 81] on div "37.8萬" at bounding box center [514, 85] width 29 height 18
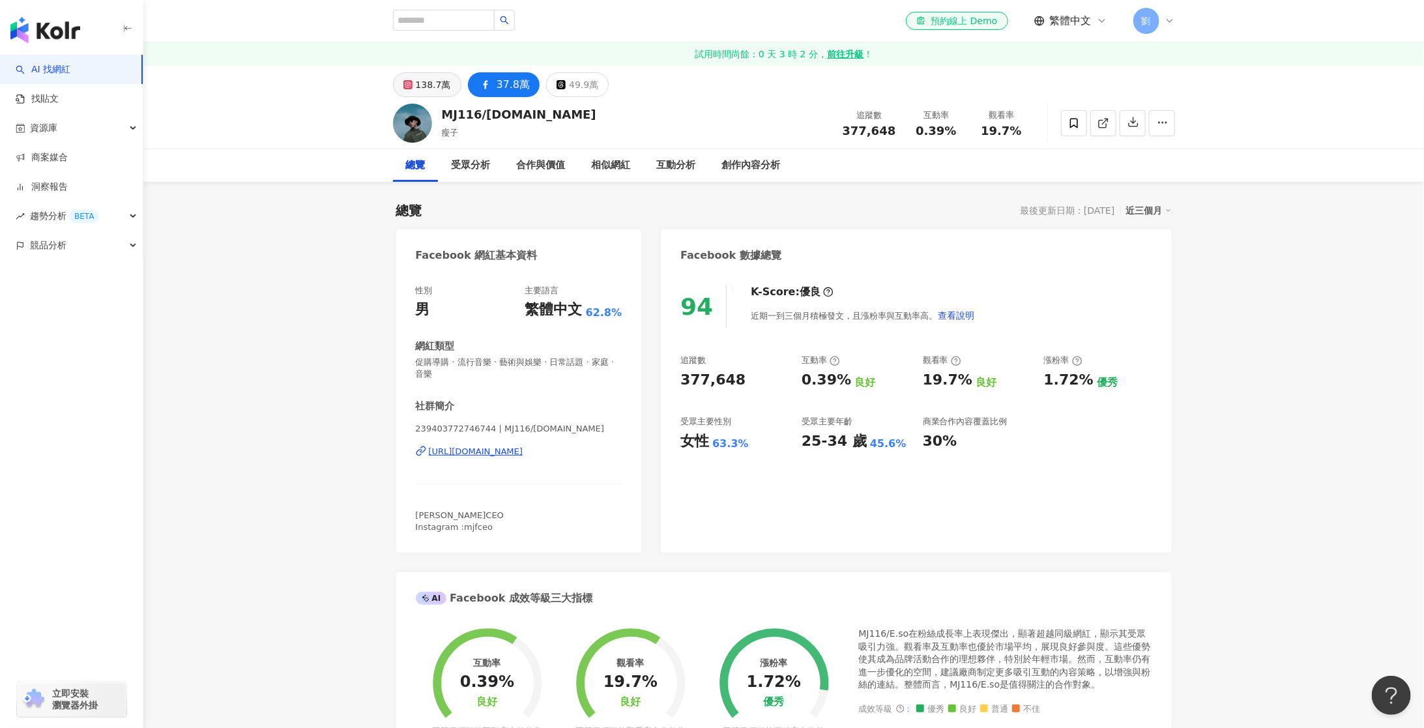
click at [425, 82] on div "138.7萬" at bounding box center [433, 85] width 35 height 18
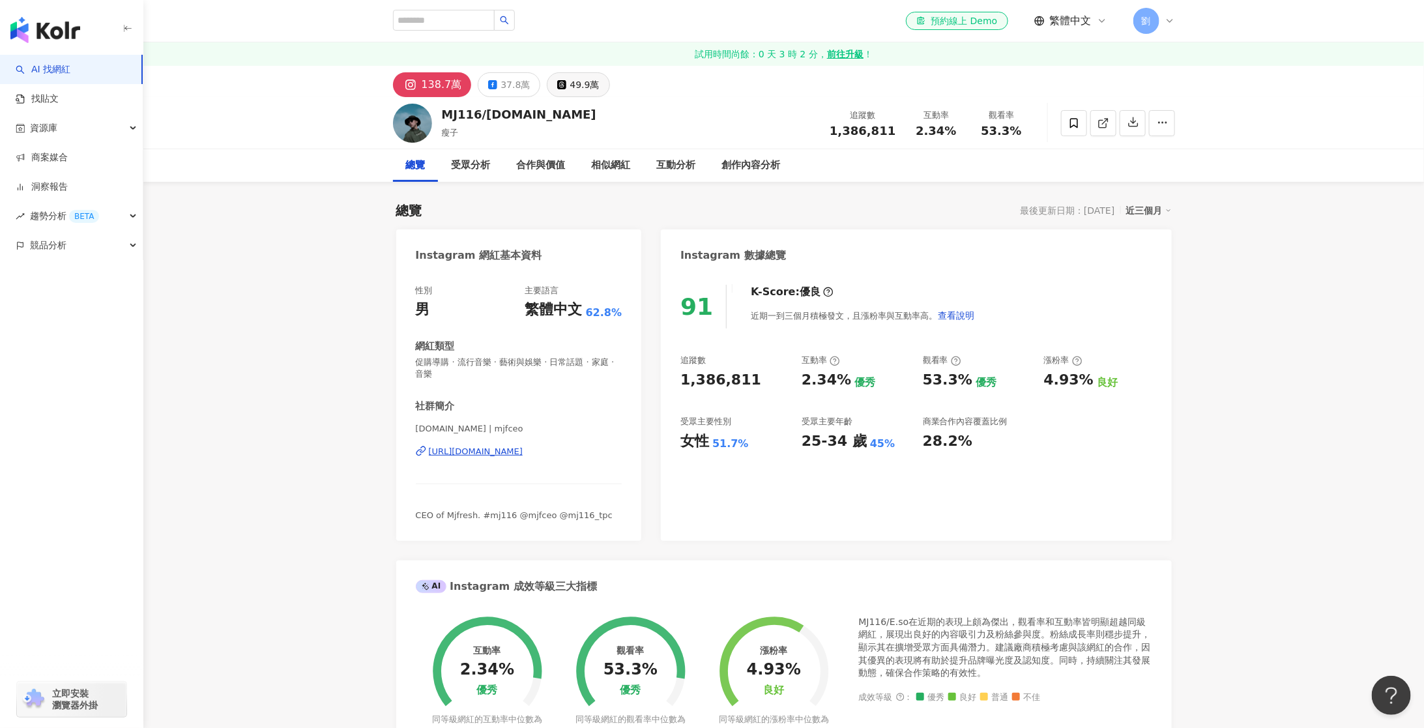
click at [569, 84] on div "49.9萬" at bounding box center [583, 85] width 29 height 18
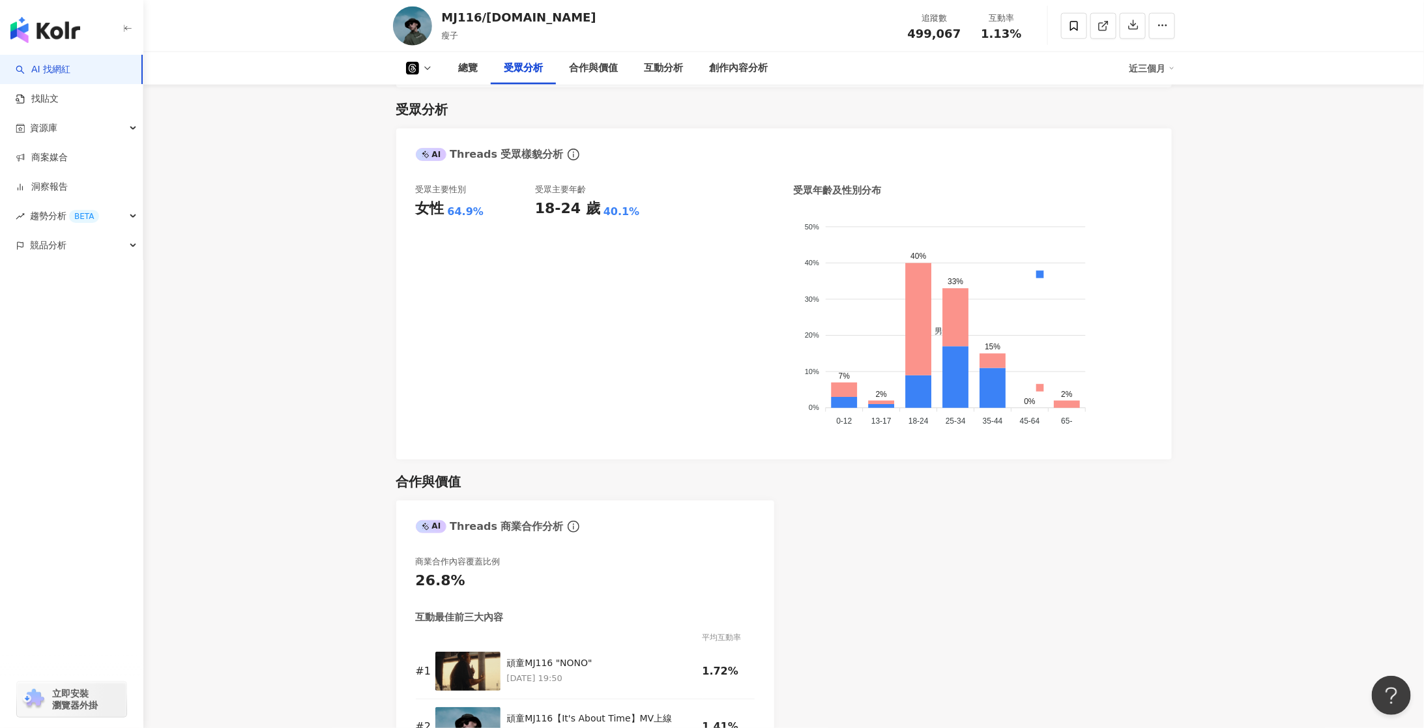
scroll to position [1012, 0]
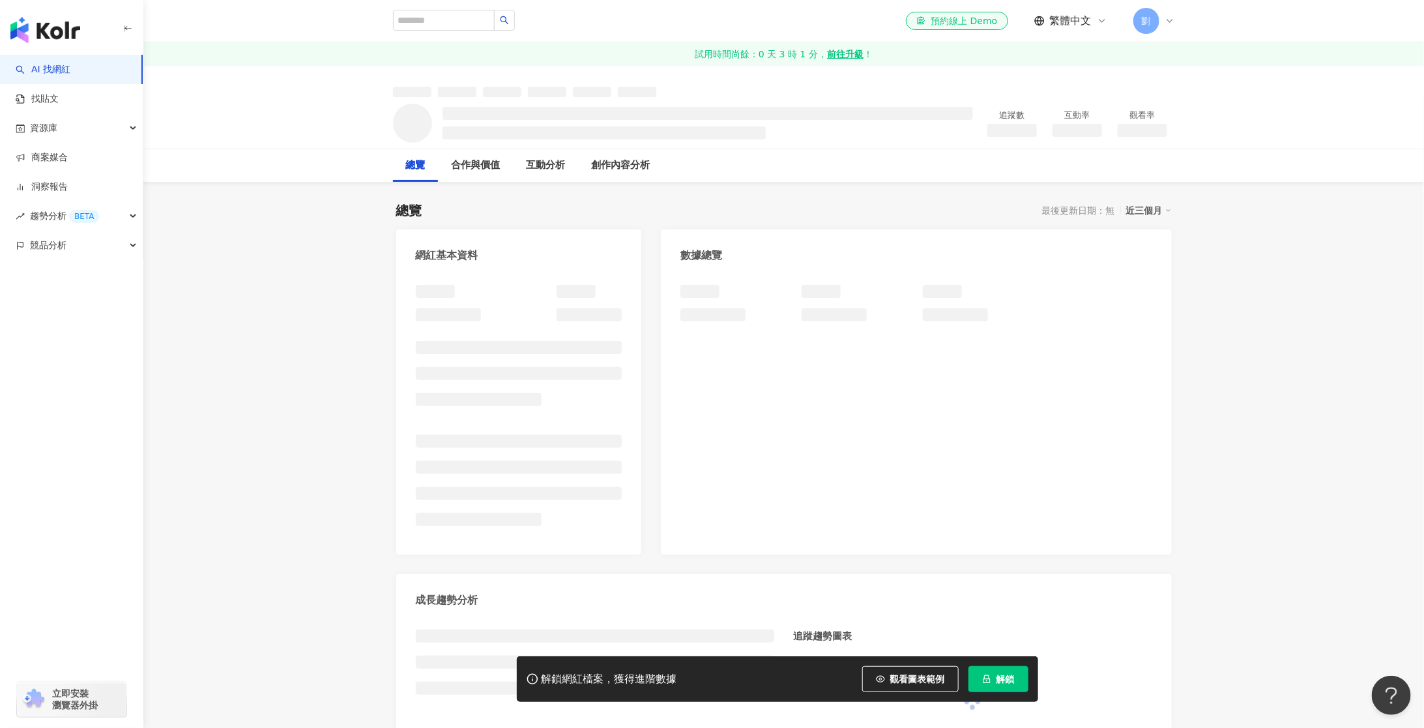
click at [1000, 680] on span "解鎖" at bounding box center [1005, 679] width 18 height 10
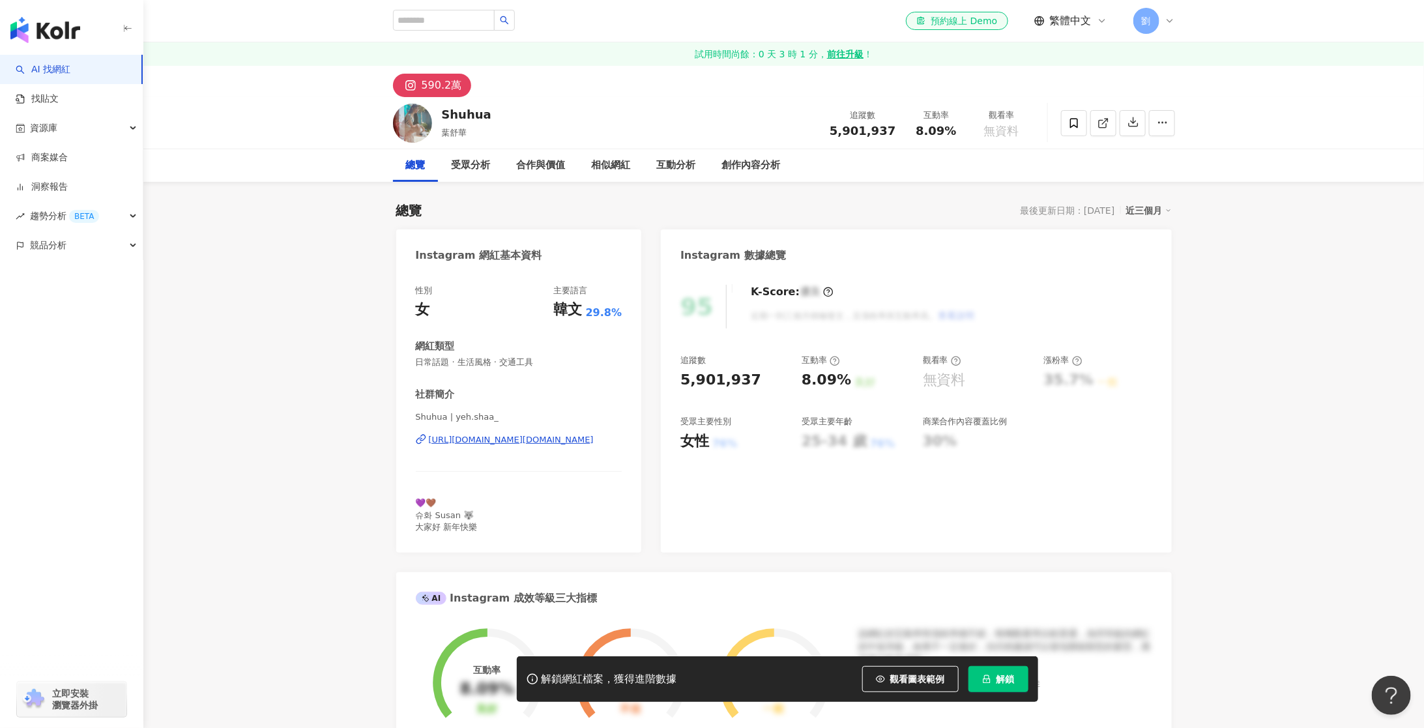
click at [1003, 677] on span "解鎖" at bounding box center [1005, 679] width 18 height 10
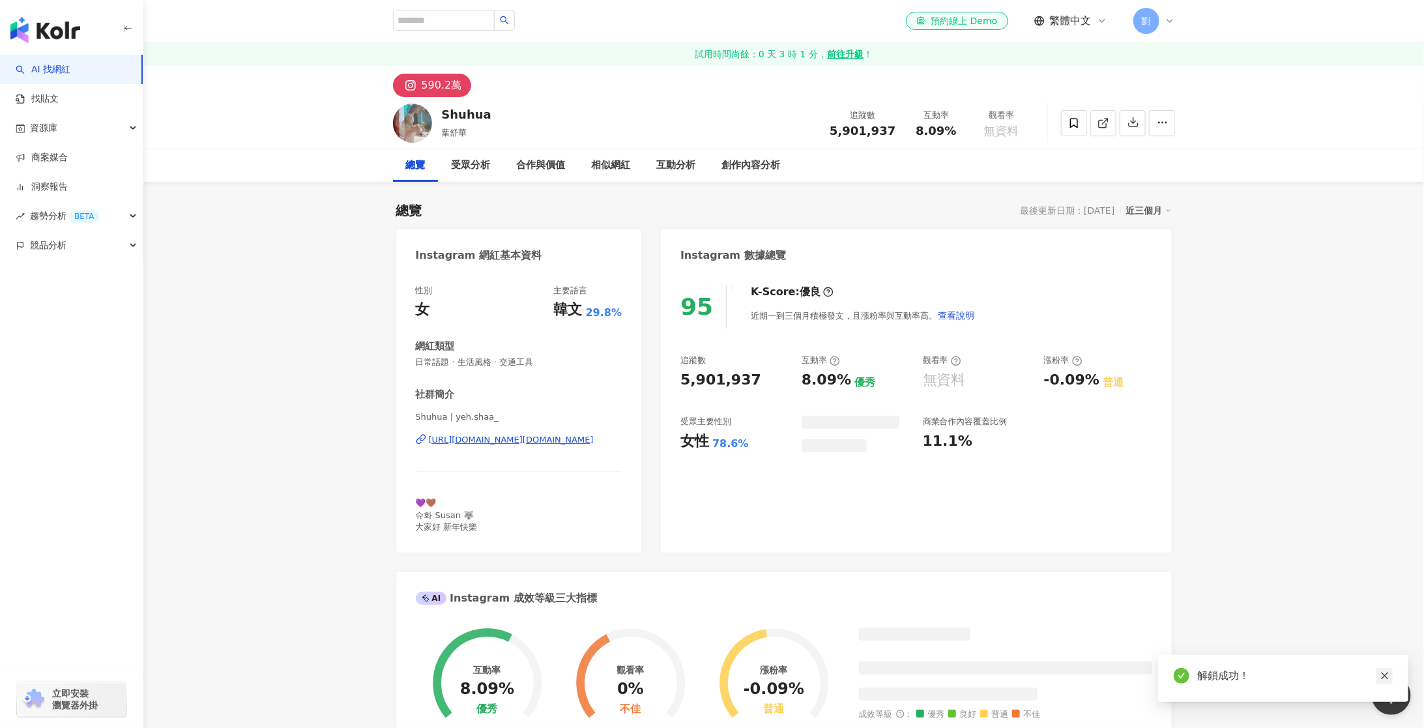
click at [1386, 674] on icon "close" at bounding box center [1384, 675] width 9 height 9
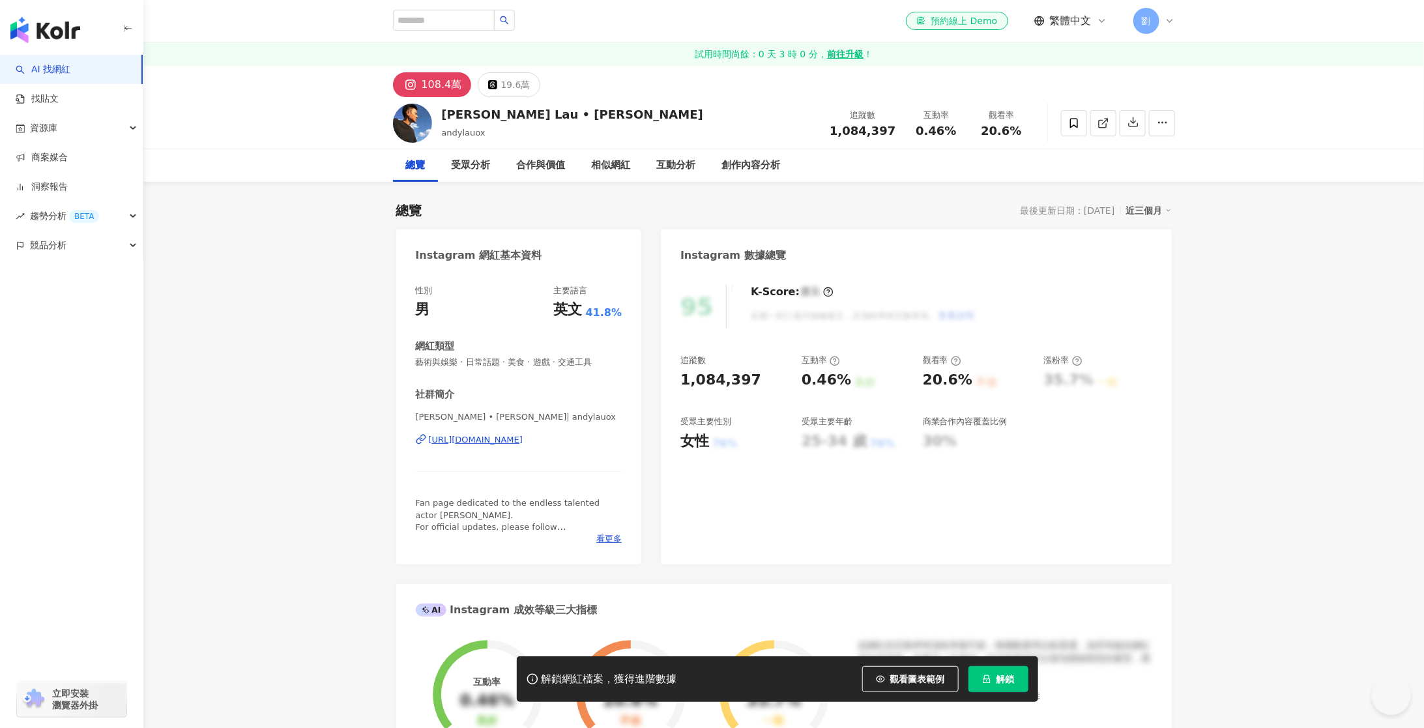
click at [1018, 680] on button "解鎖" at bounding box center [998, 679] width 60 height 26
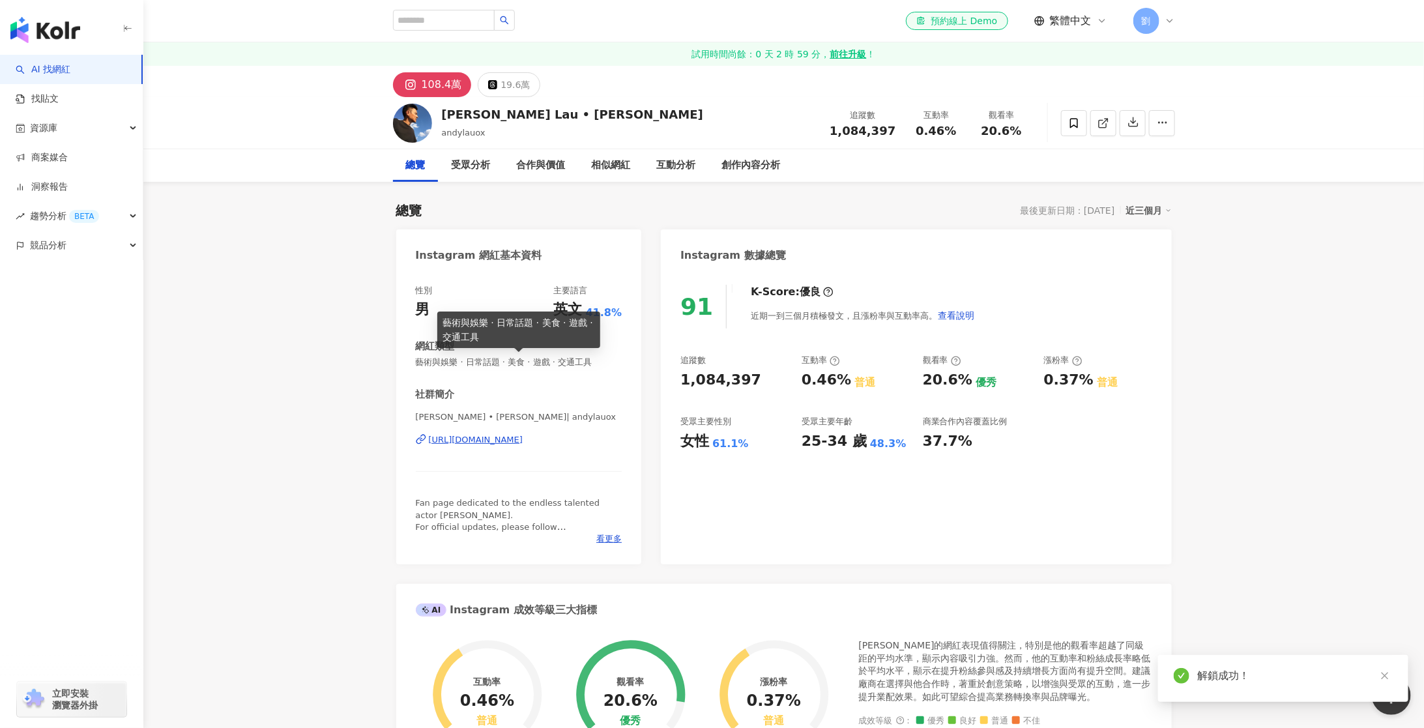
click at [493, 438] on div "https://www.instagram.com/andylauox/" at bounding box center [476, 440] width 94 height 12
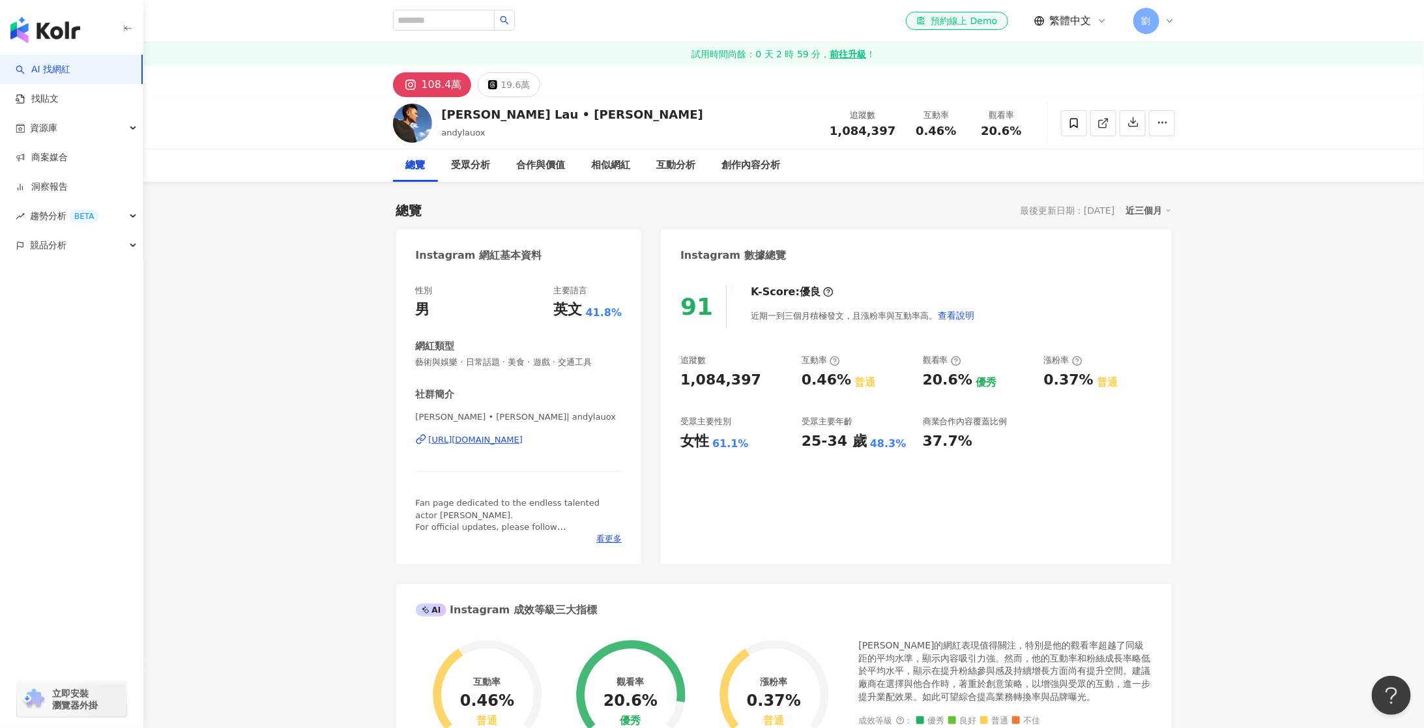
click at [523, 440] on div "https://www.instagram.com/andylauox/" at bounding box center [476, 440] width 94 height 12
click at [453, 18] on input "search" at bounding box center [444, 20] width 102 height 21
paste input "**"
type input "**"
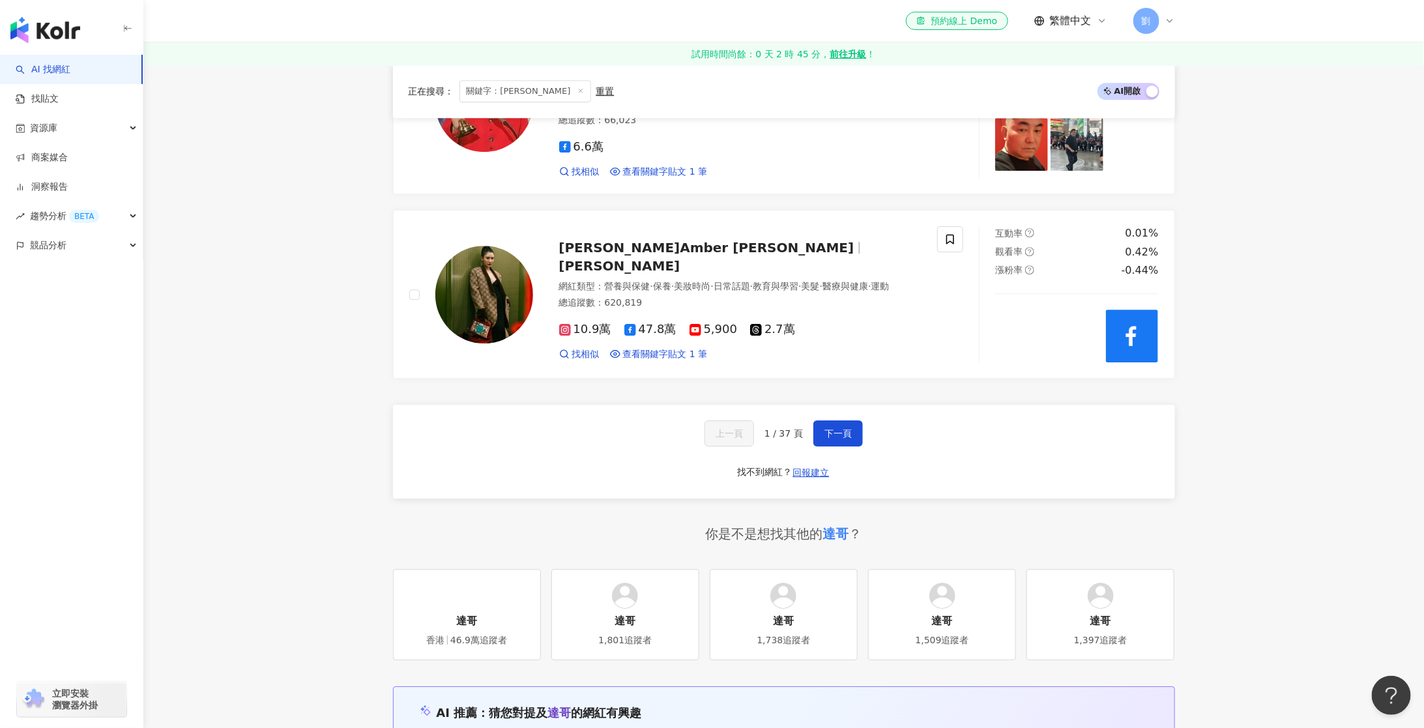
scroll to position [2200, 0]
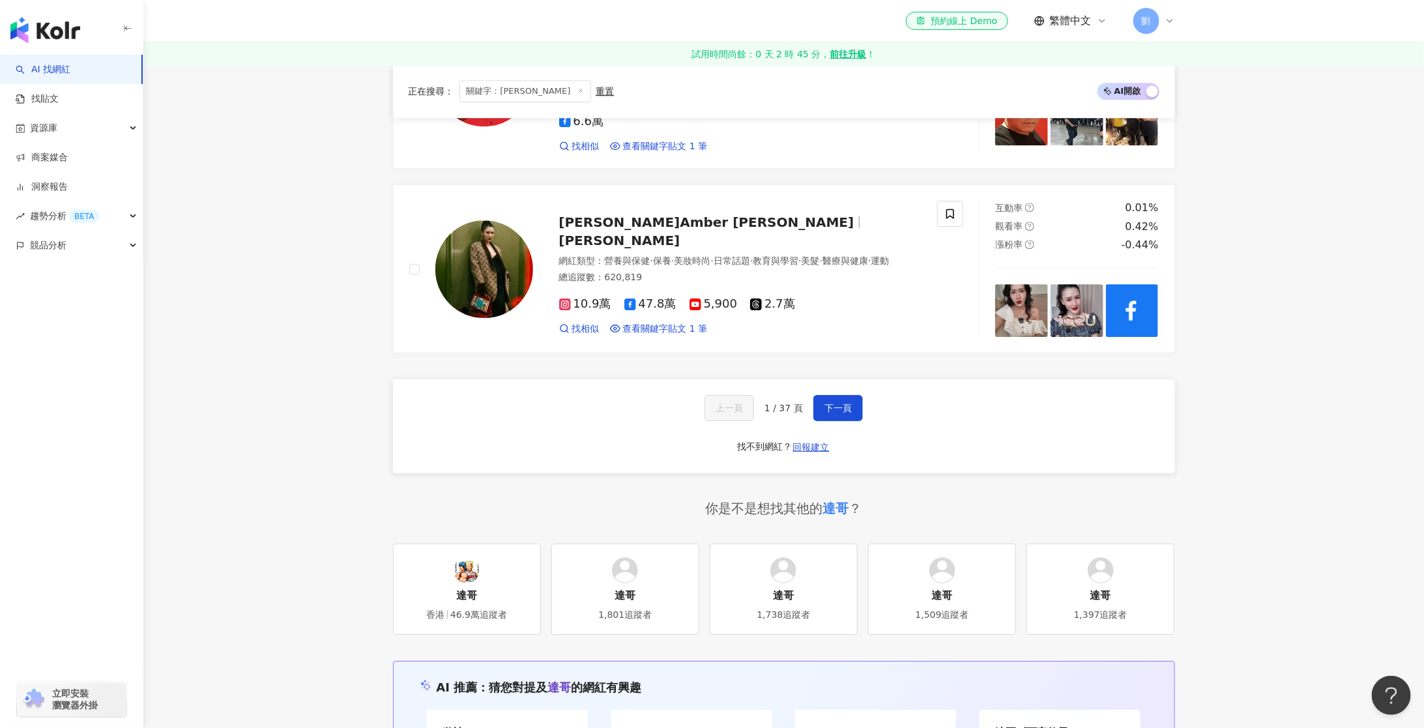
click at [467, 557] on img at bounding box center [466, 570] width 26 height 26
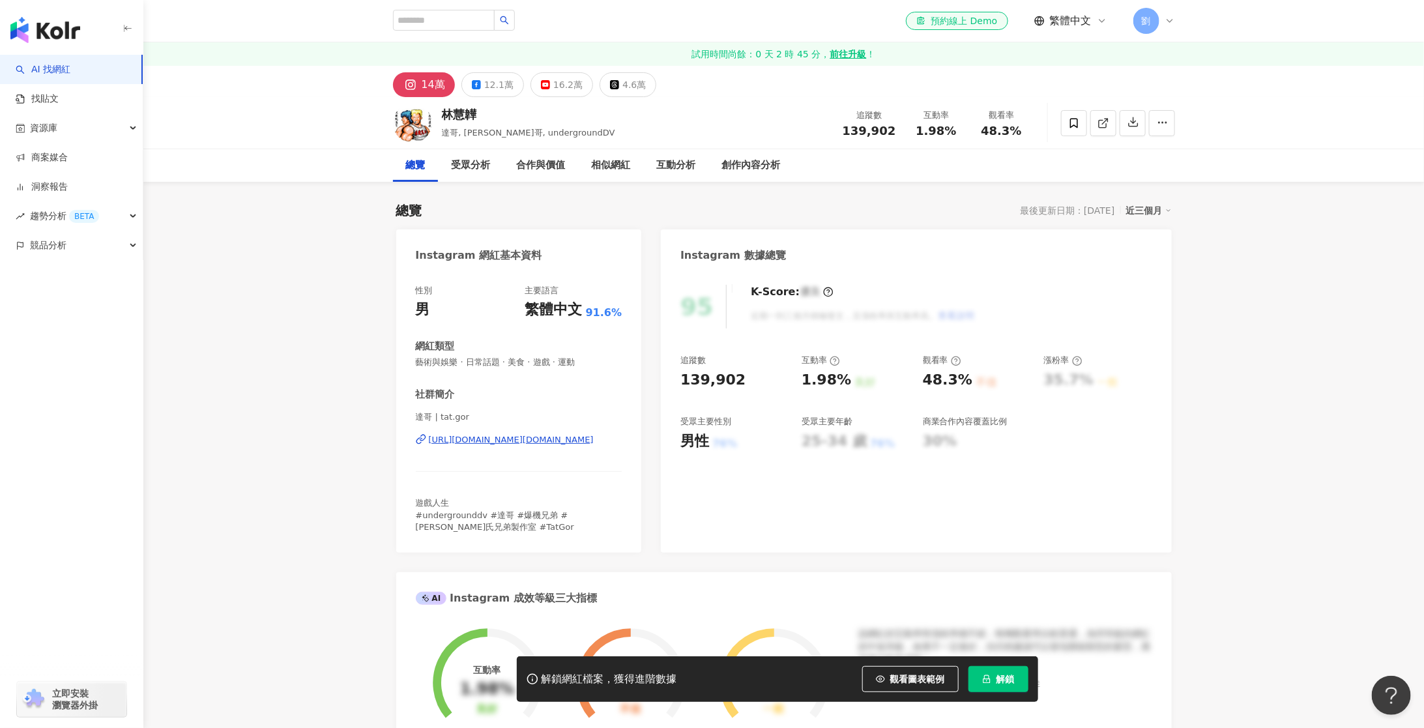
click at [492, 438] on div "https://www.instagram.com/tat.gor/" at bounding box center [511, 440] width 165 height 12
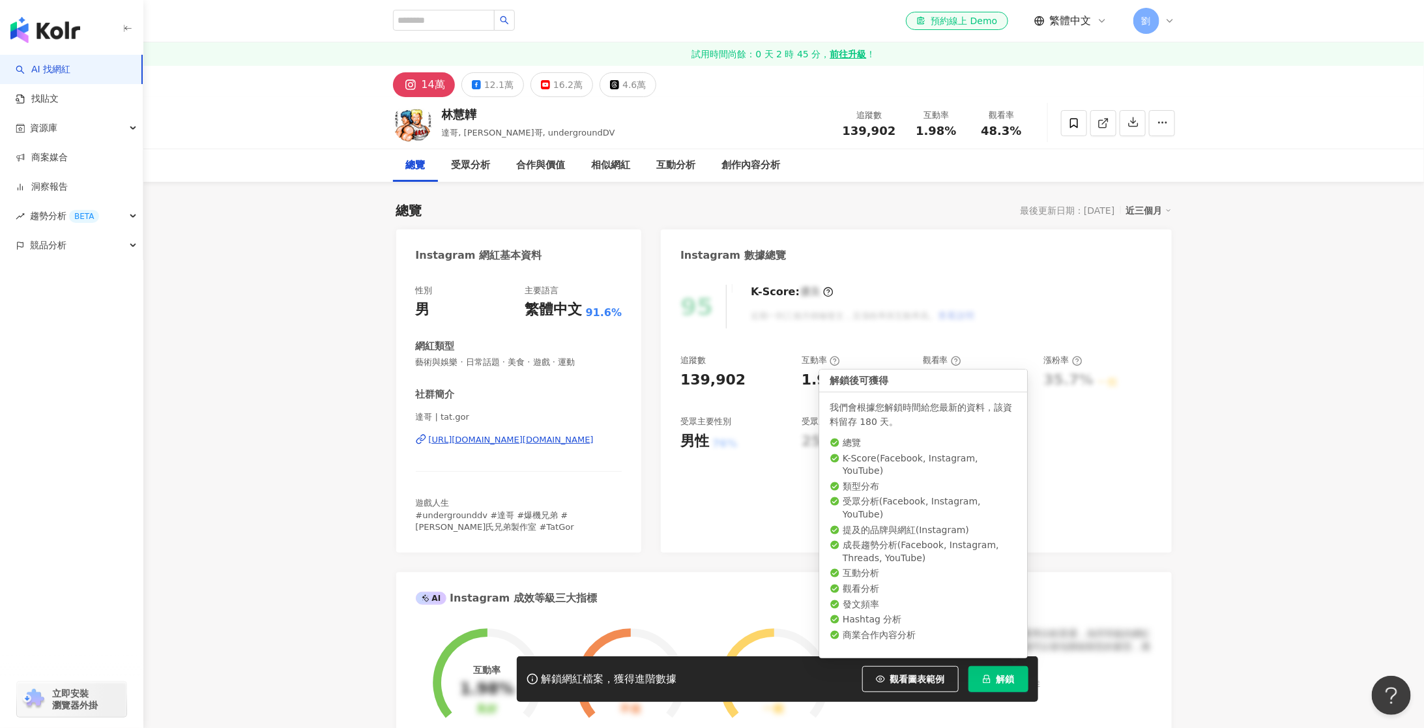
click at [992, 671] on button "解鎖" at bounding box center [998, 679] width 60 height 26
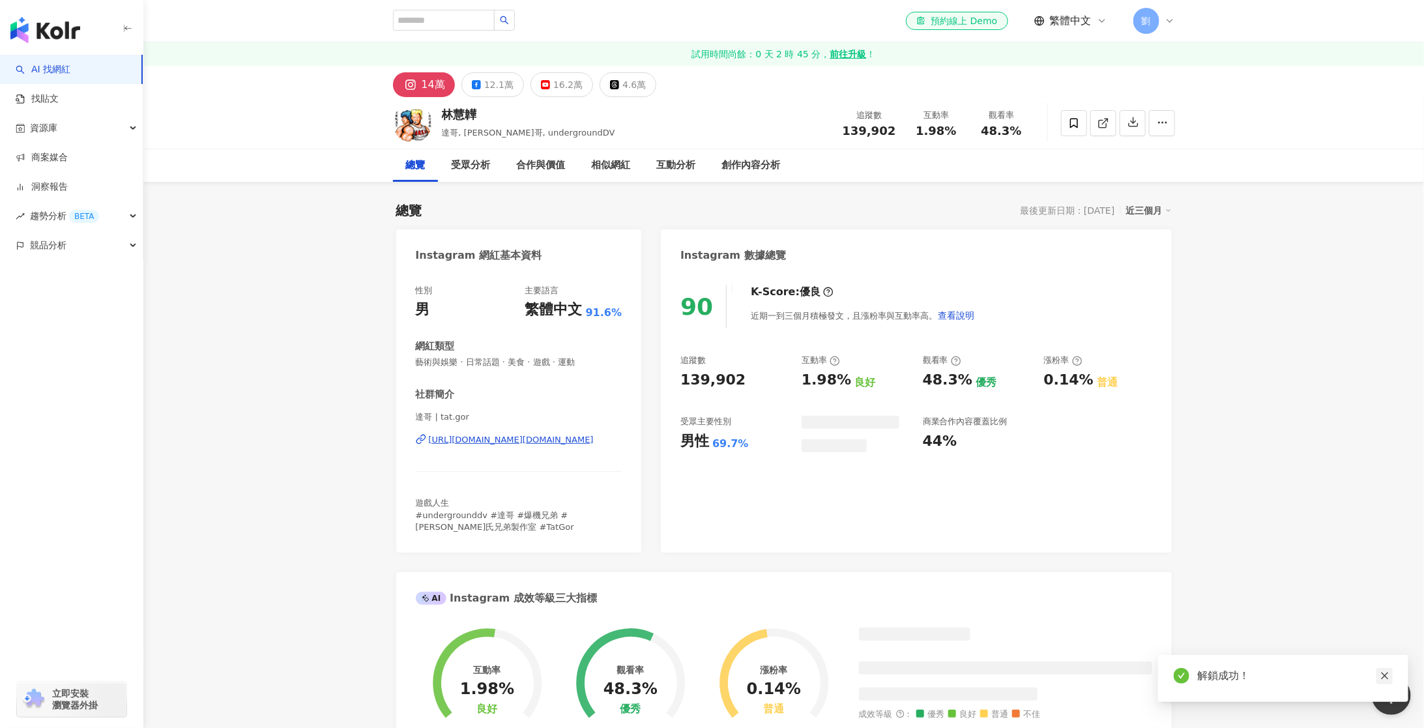
click at [1386, 673] on icon "close" at bounding box center [1384, 675] width 9 height 9
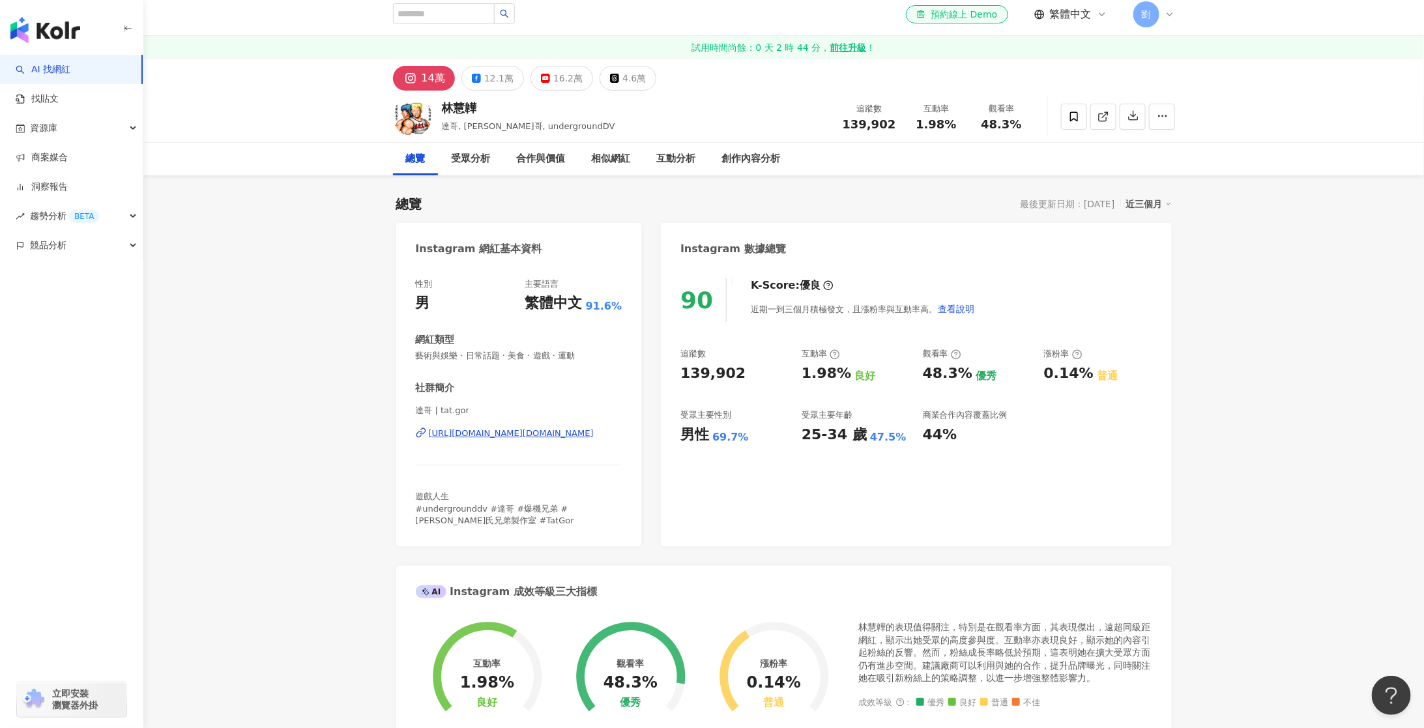
scroll to position [5, 0]
click at [480, 85] on button "12.1萬" at bounding box center [492, 80] width 63 height 25
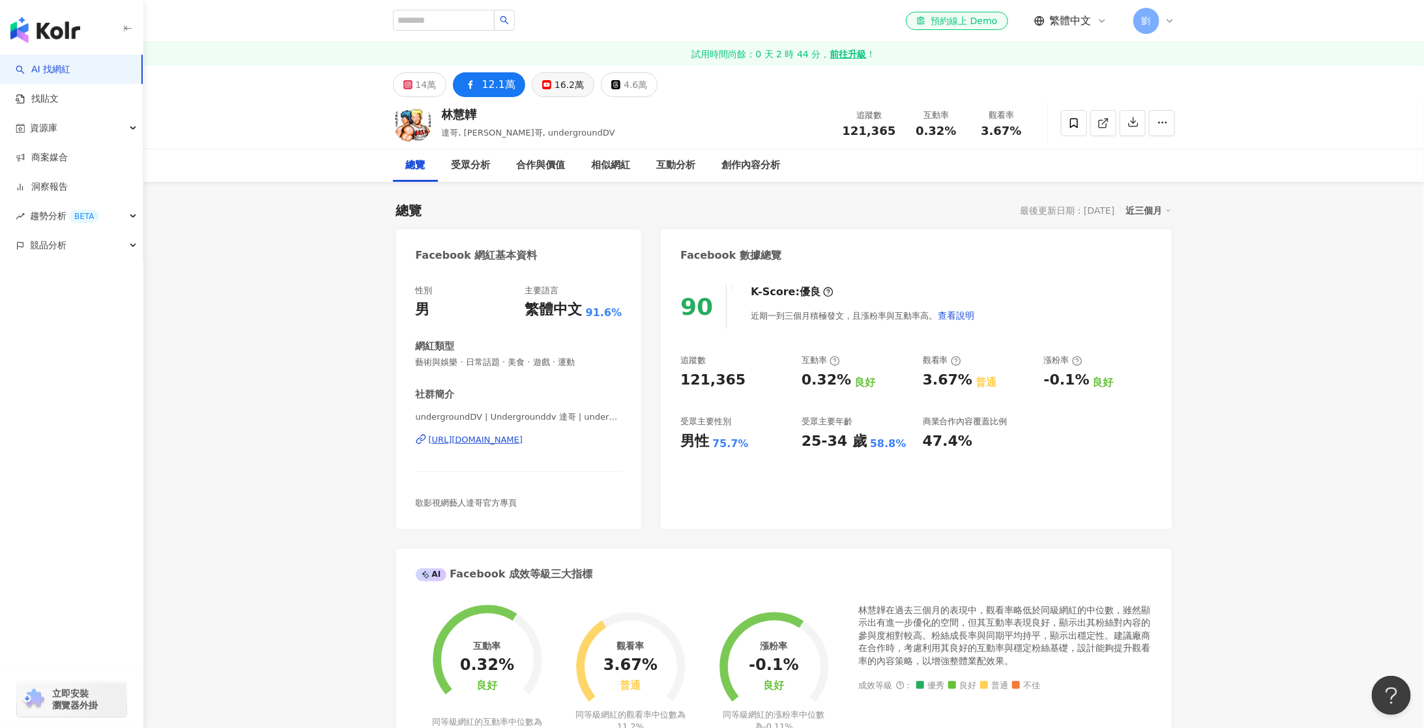
click at [554, 82] on div "16.2萬" at bounding box center [568, 85] width 29 height 18
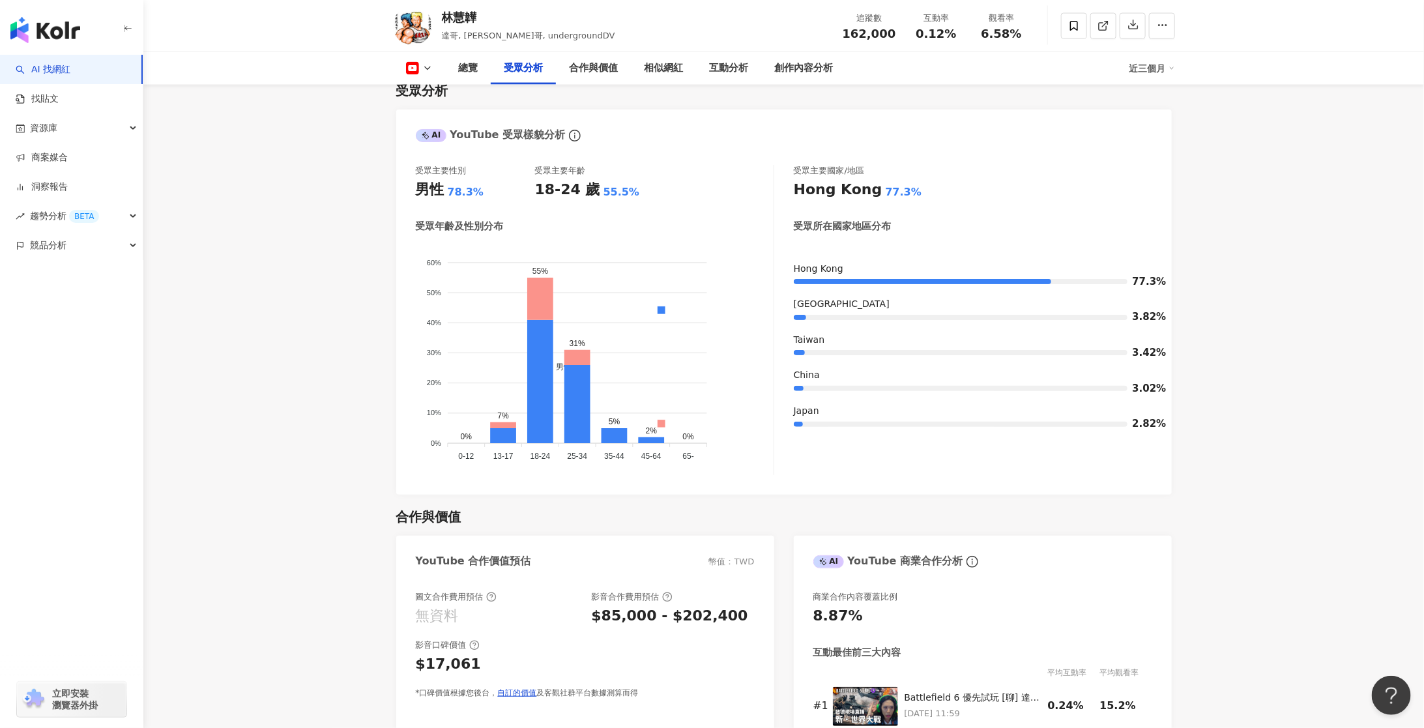
scroll to position [1134, 0]
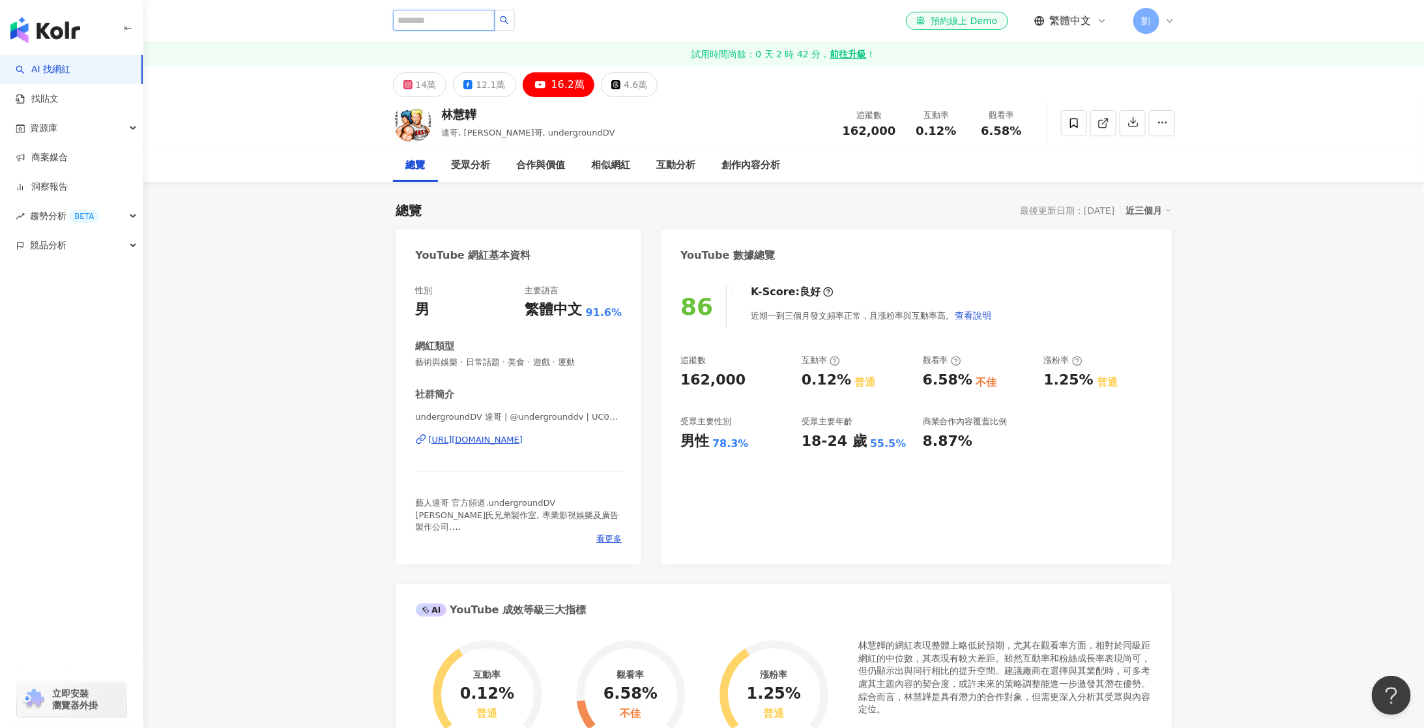
click at [442, 18] on input "search" at bounding box center [444, 20] width 102 height 21
paste input "**"
type input "**"
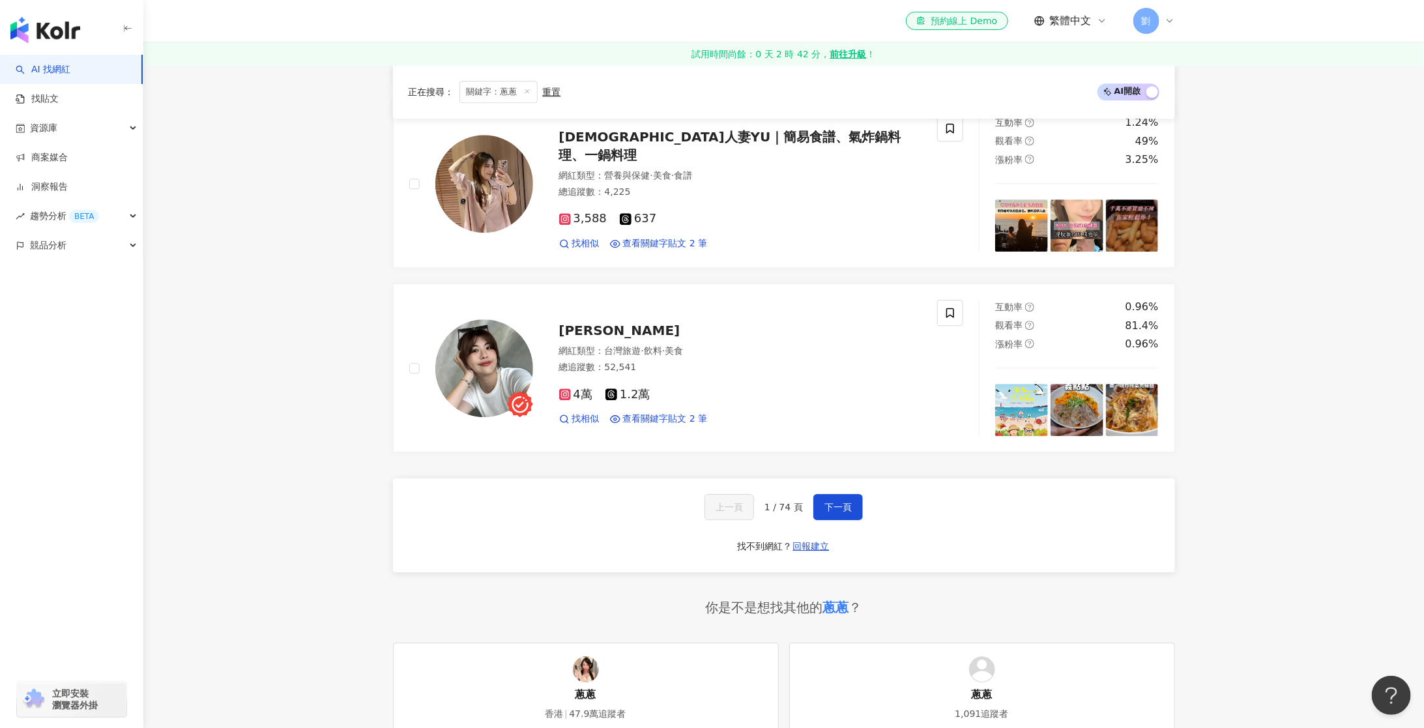
scroll to position [2182, 0]
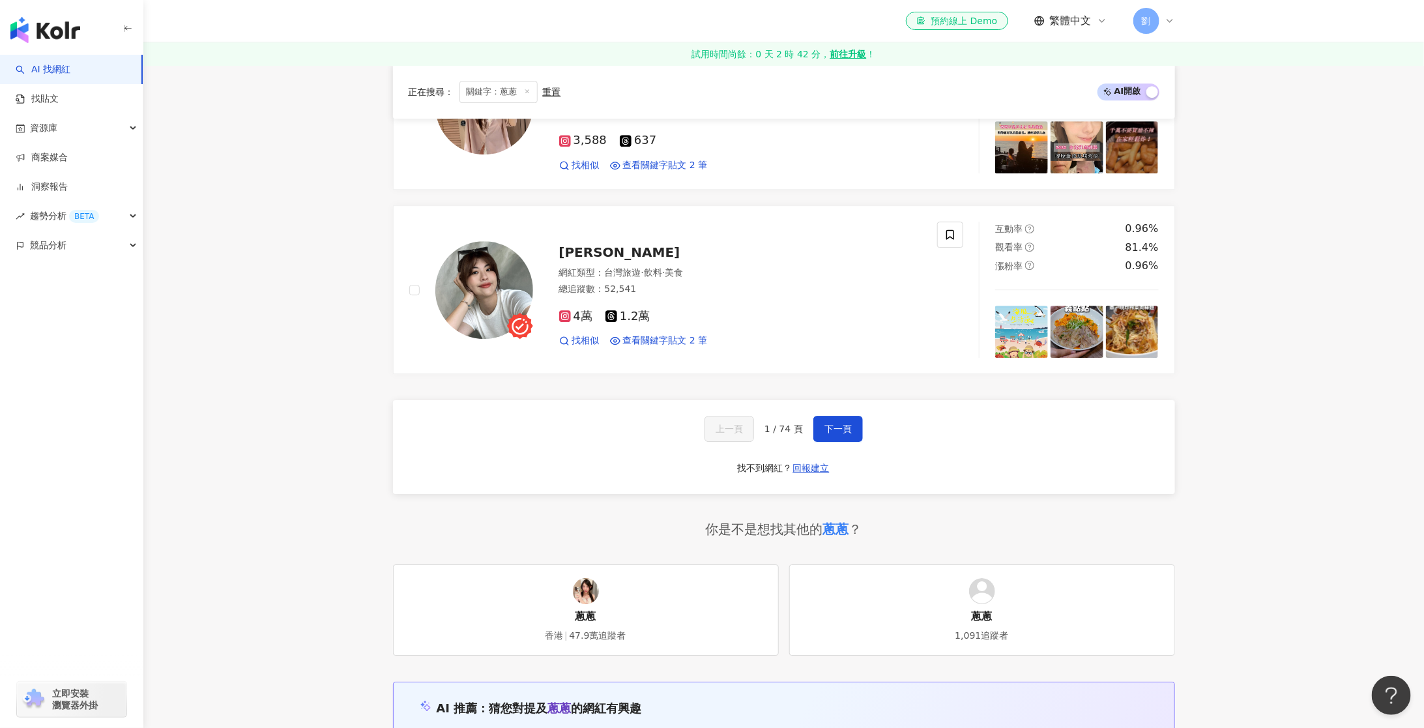
click at [581, 578] on img at bounding box center [586, 591] width 26 height 26
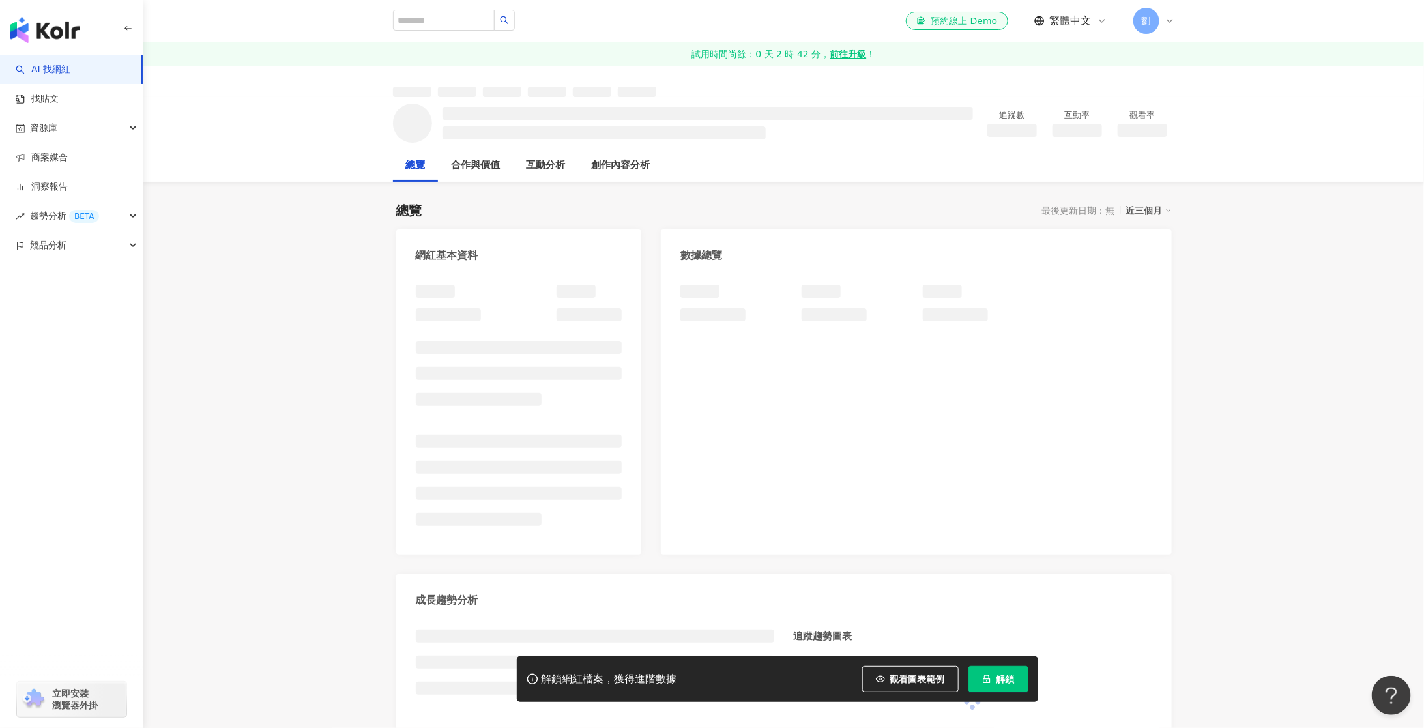
click at [992, 676] on button "解鎖" at bounding box center [998, 679] width 60 height 26
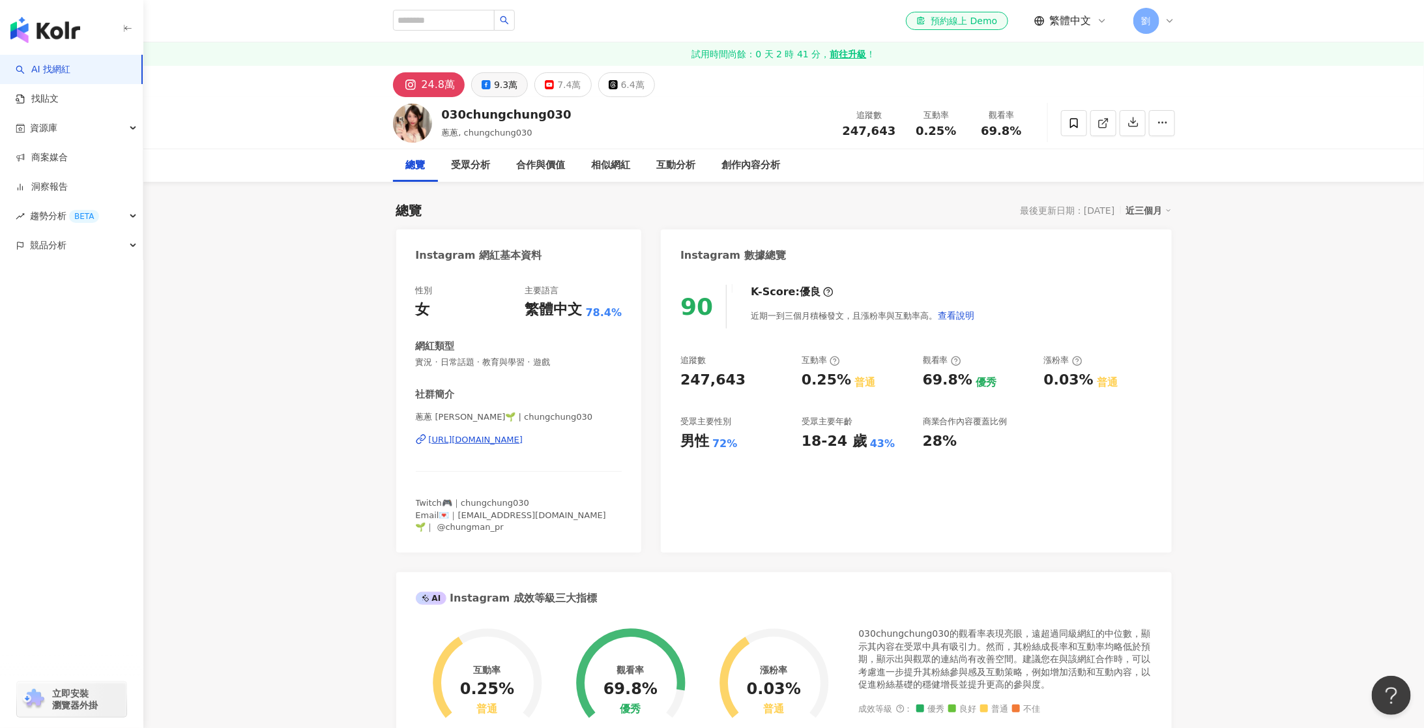
click at [496, 91] on div "9.3萬" at bounding box center [505, 85] width 23 height 18
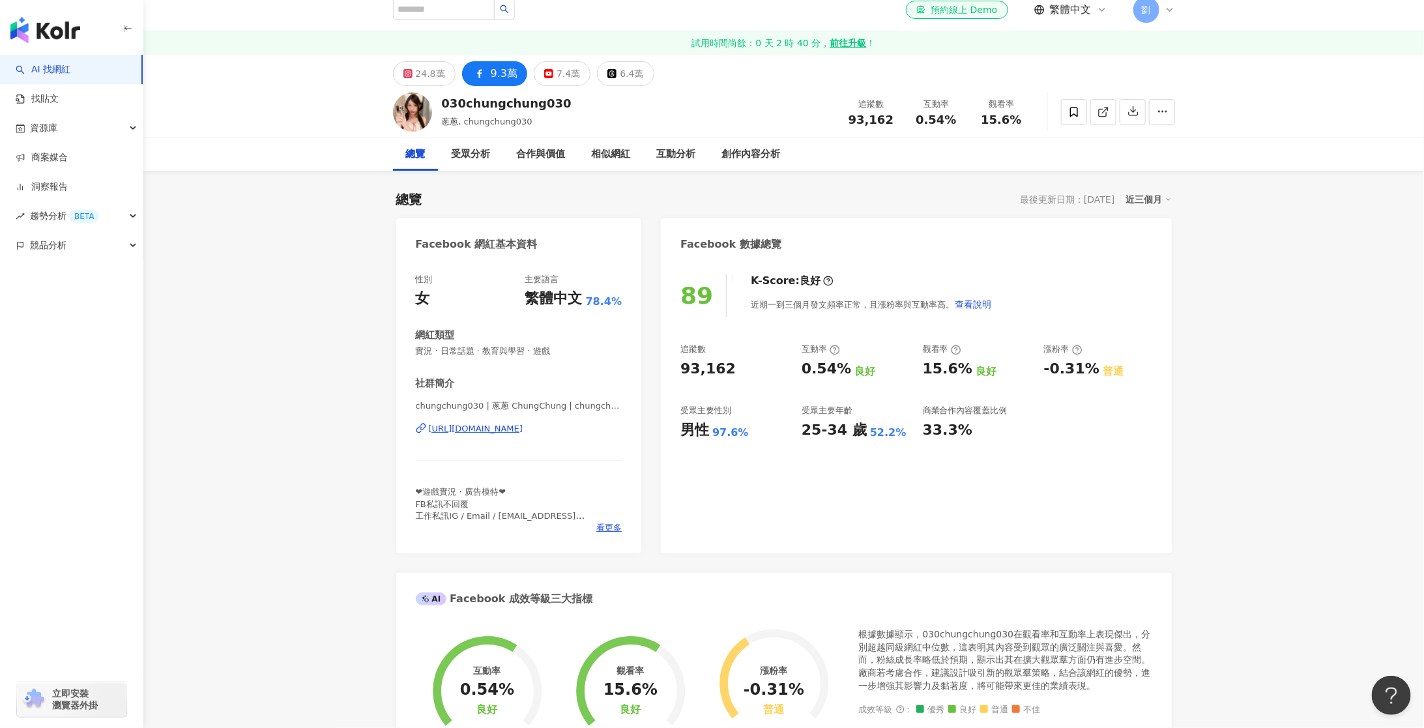
scroll to position [1, 0]
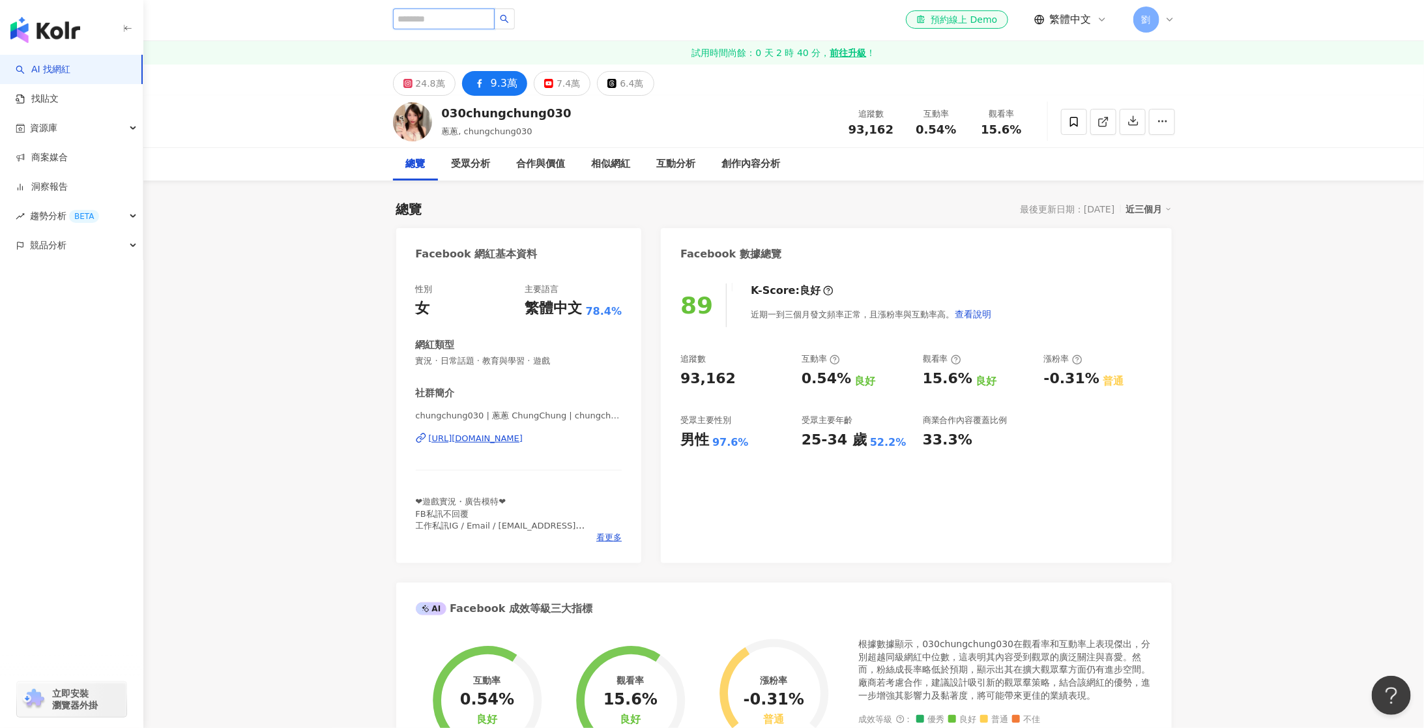
click at [447, 18] on input "search" at bounding box center [444, 18] width 102 height 21
paste input "****"
type input "****"
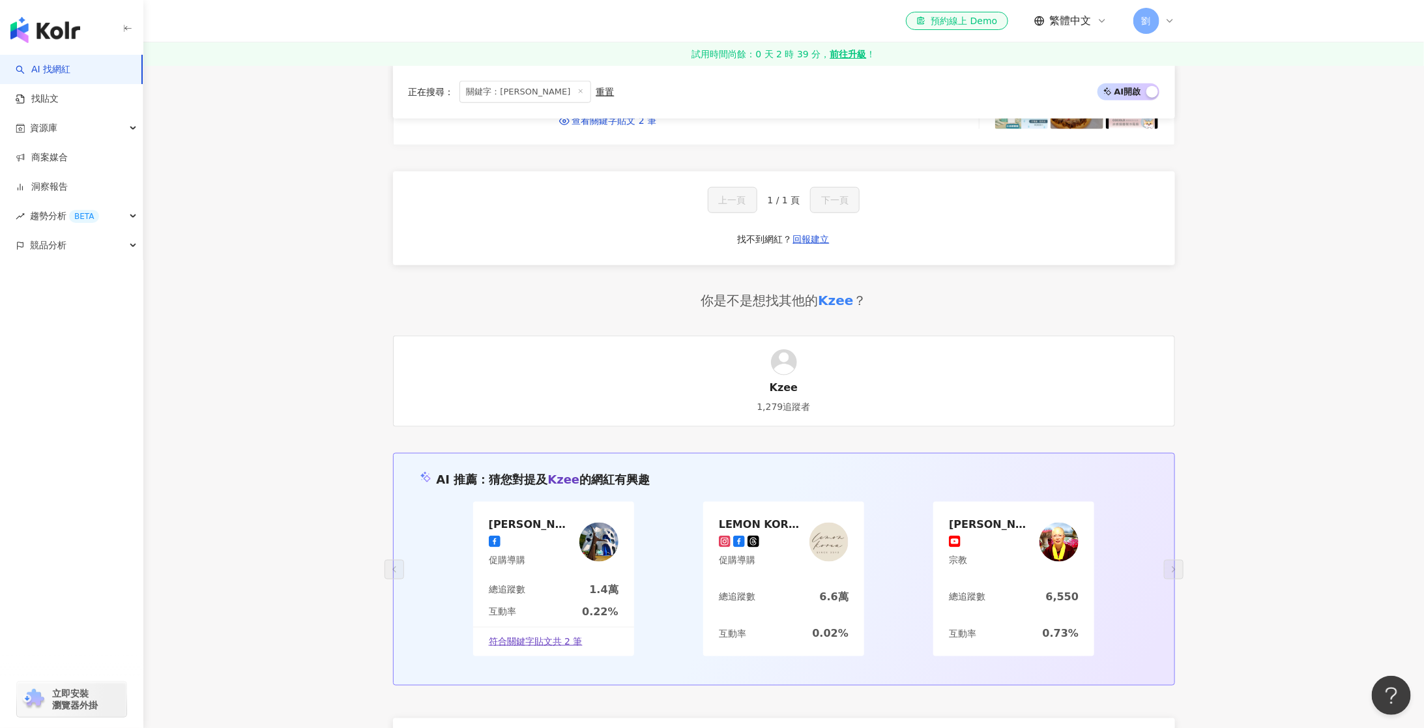
scroll to position [582, 0]
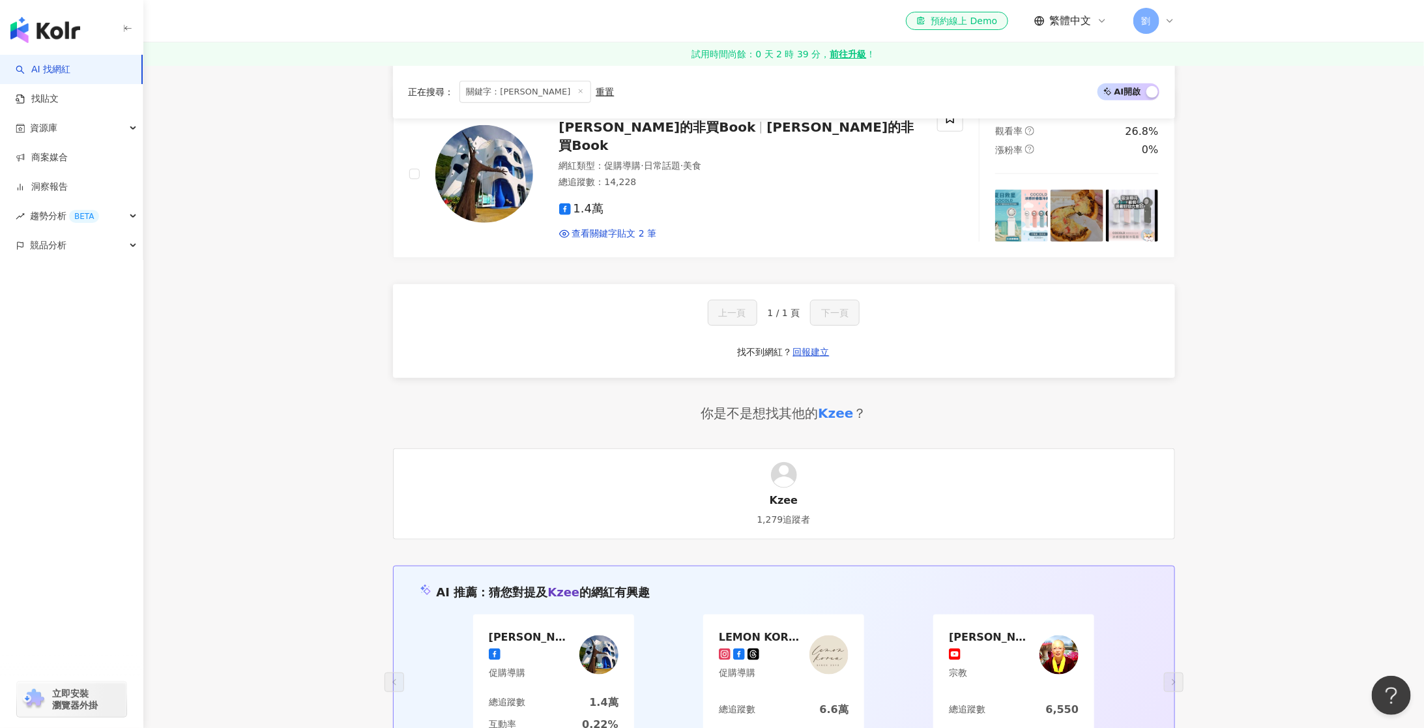
click at [839, 409] on div "Kzee" at bounding box center [835, 413] width 35 height 18
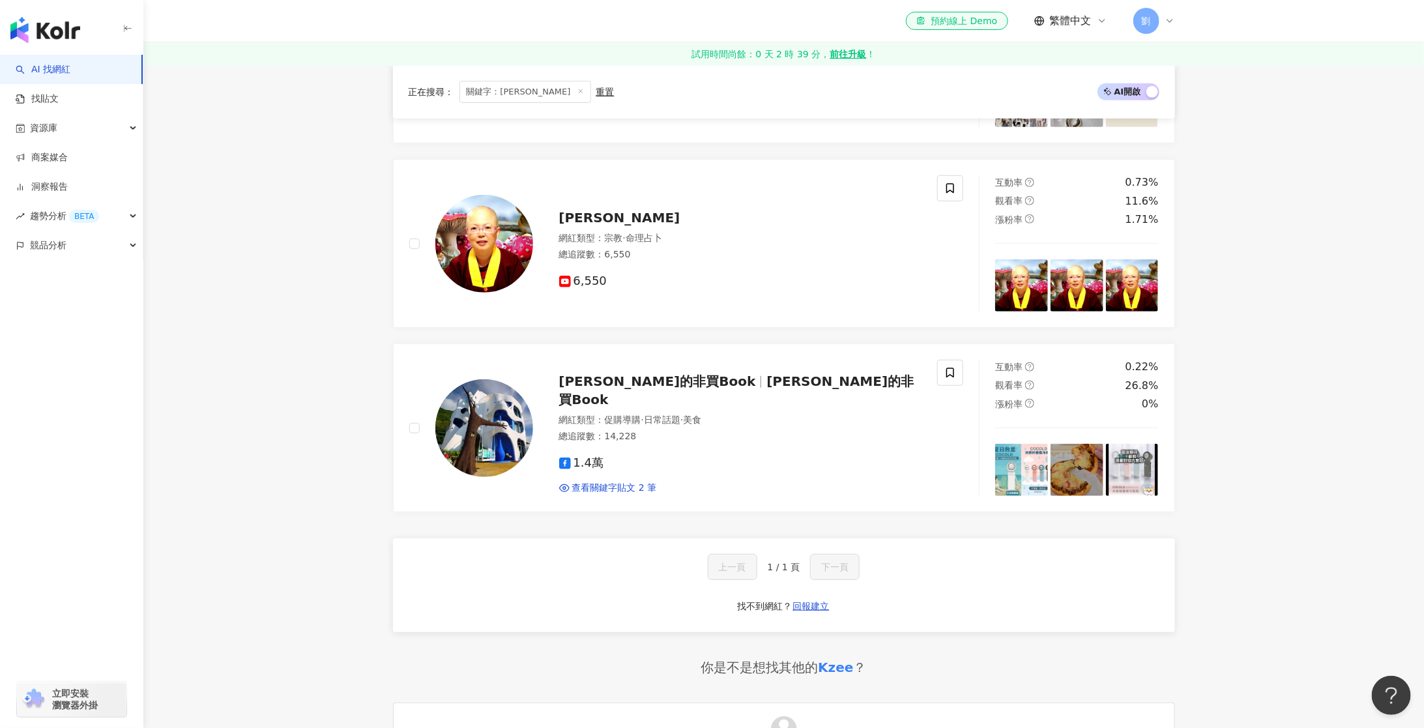
scroll to position [0, 0]
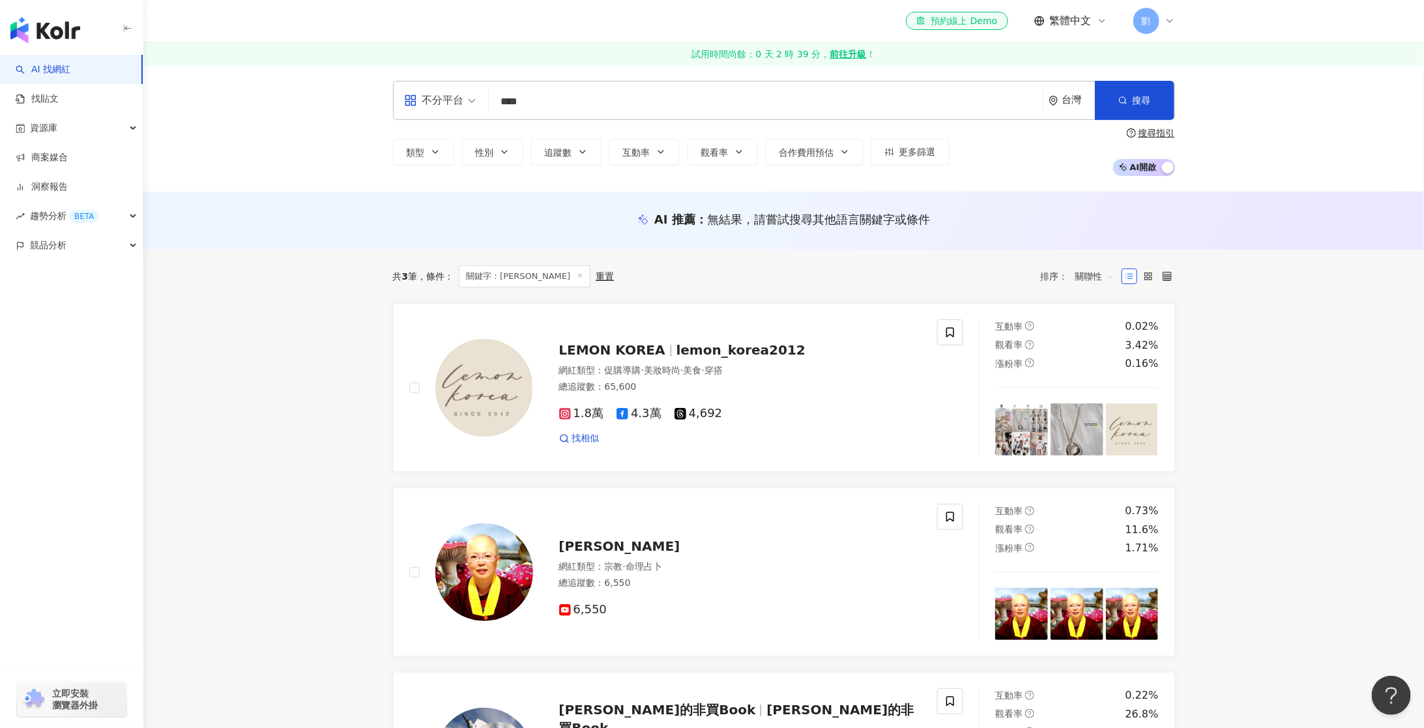
click at [536, 105] on input "****" at bounding box center [765, 101] width 543 height 25
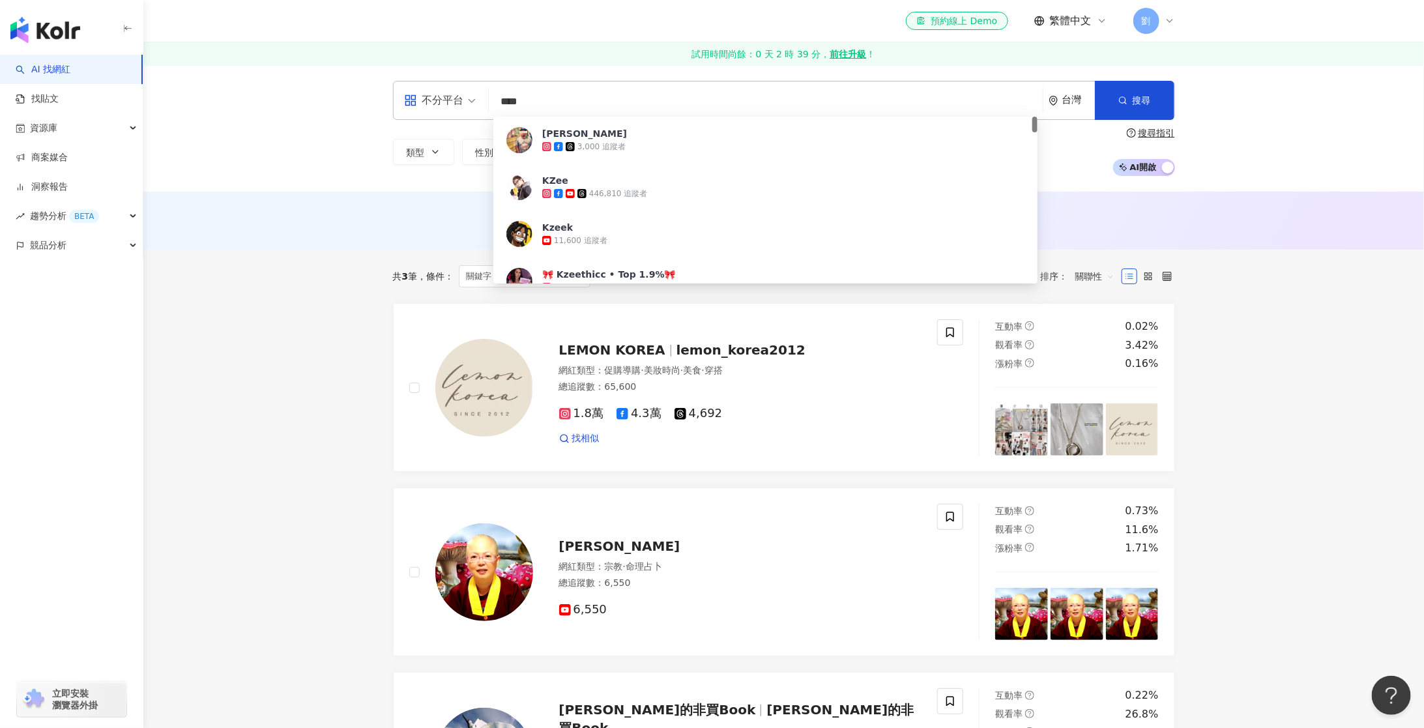
click at [536, 105] on input "****" at bounding box center [765, 101] width 543 height 25
paste input "search"
type input "****"
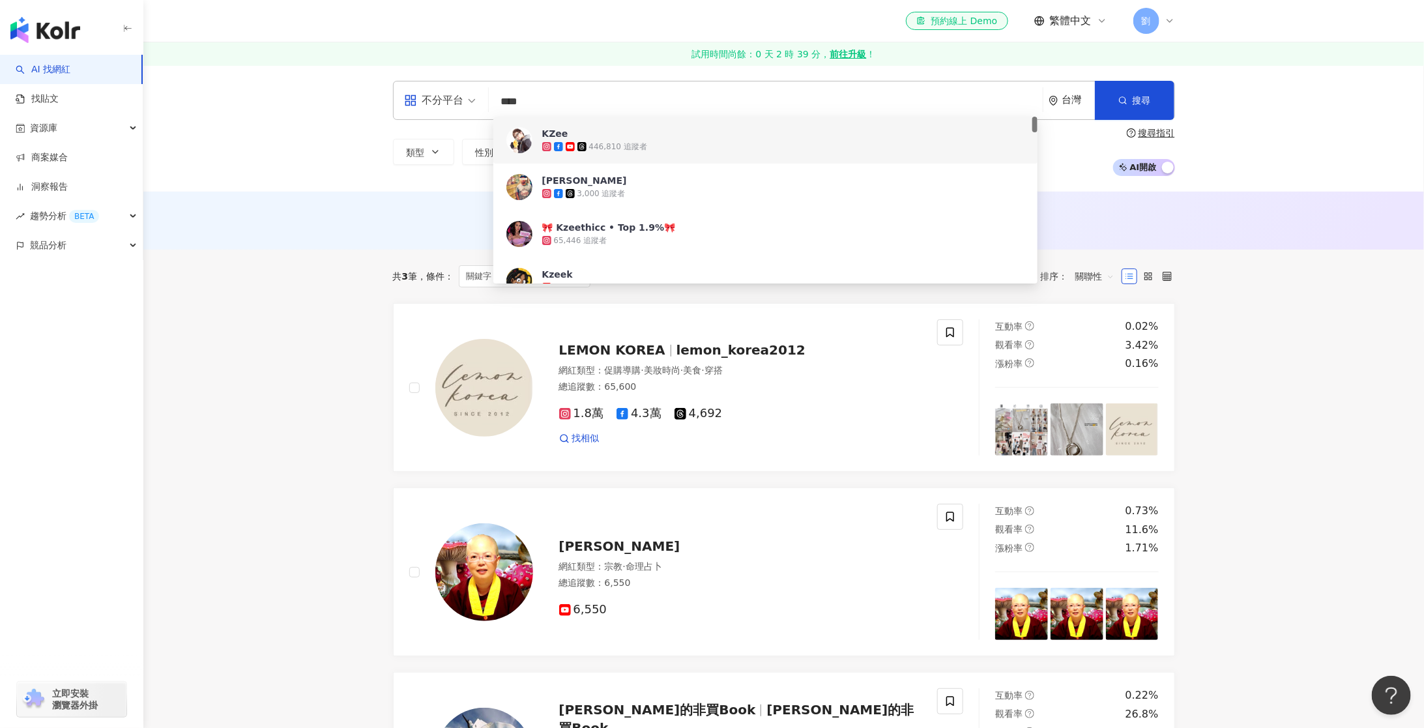
click at [529, 143] on img at bounding box center [519, 140] width 26 height 26
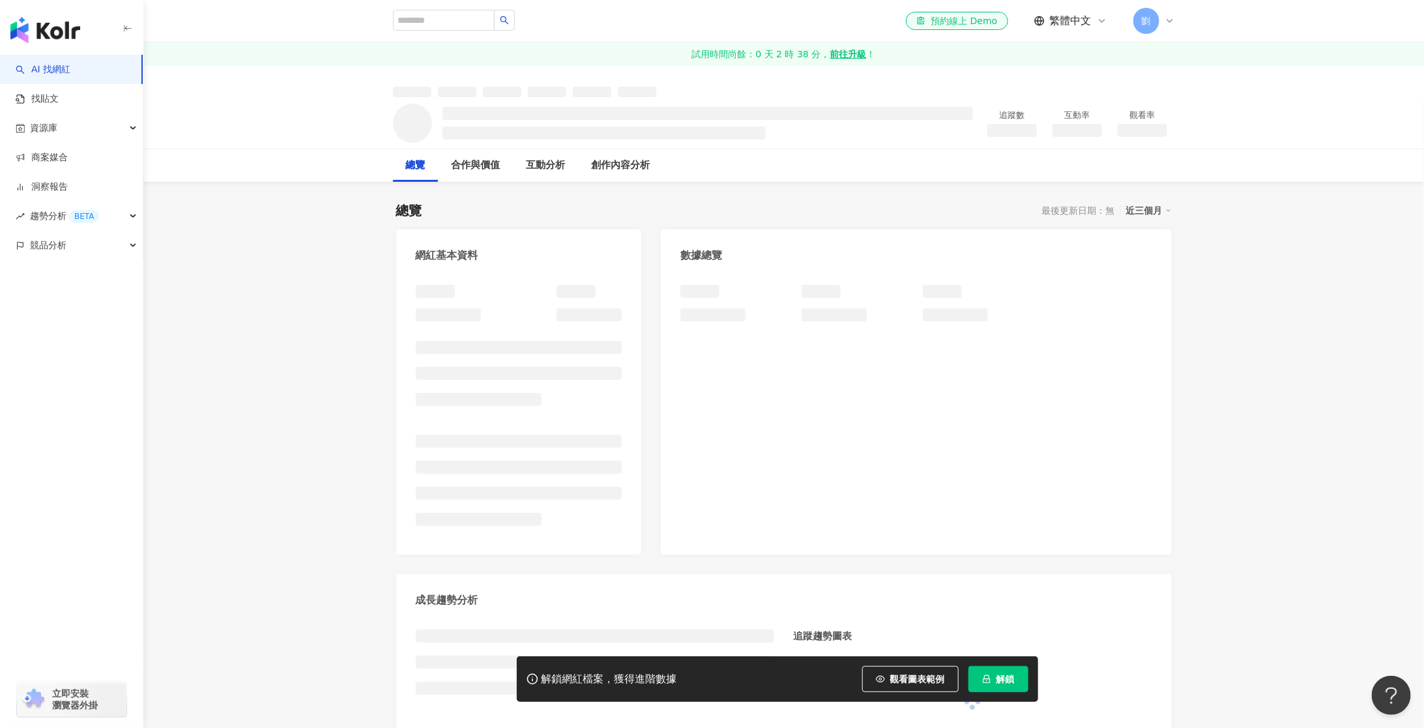
click at [993, 680] on button "解鎖" at bounding box center [998, 679] width 60 height 26
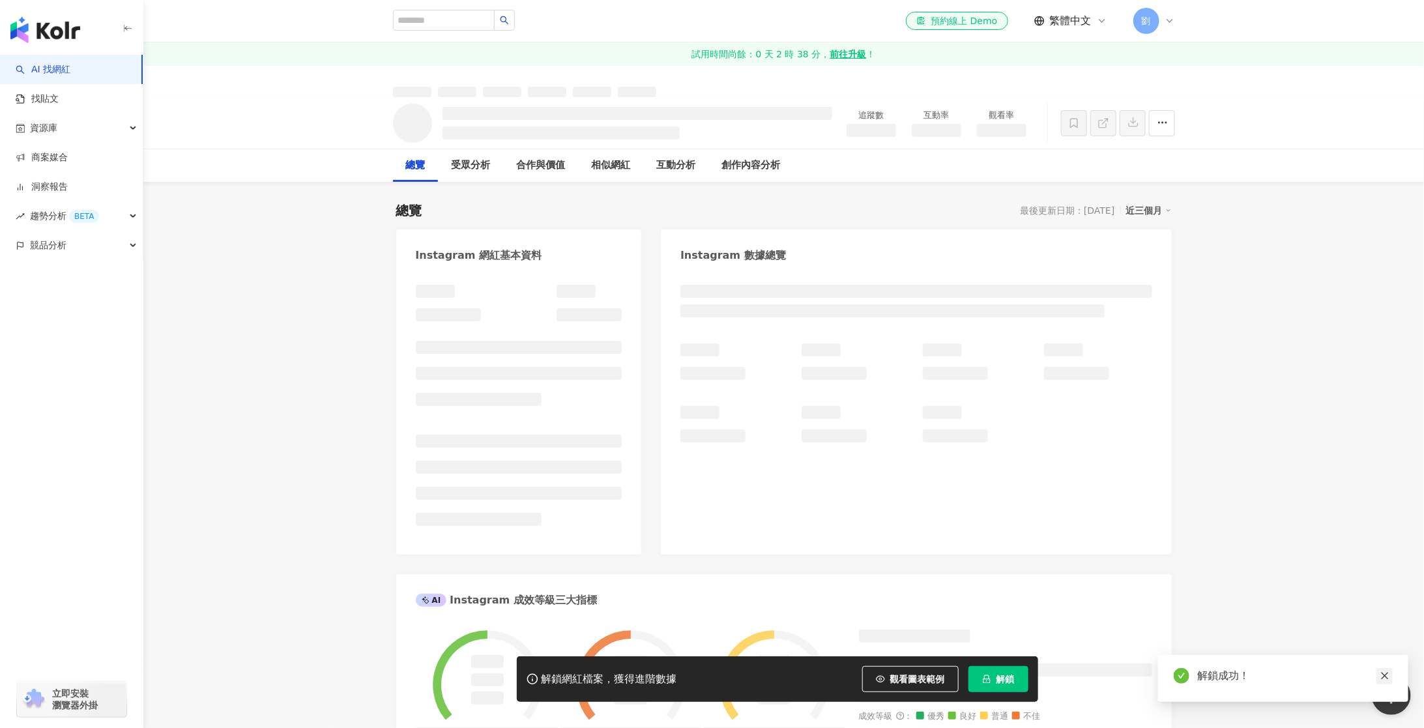
click at [1388, 672] on icon "close" at bounding box center [1384, 675] width 9 height 9
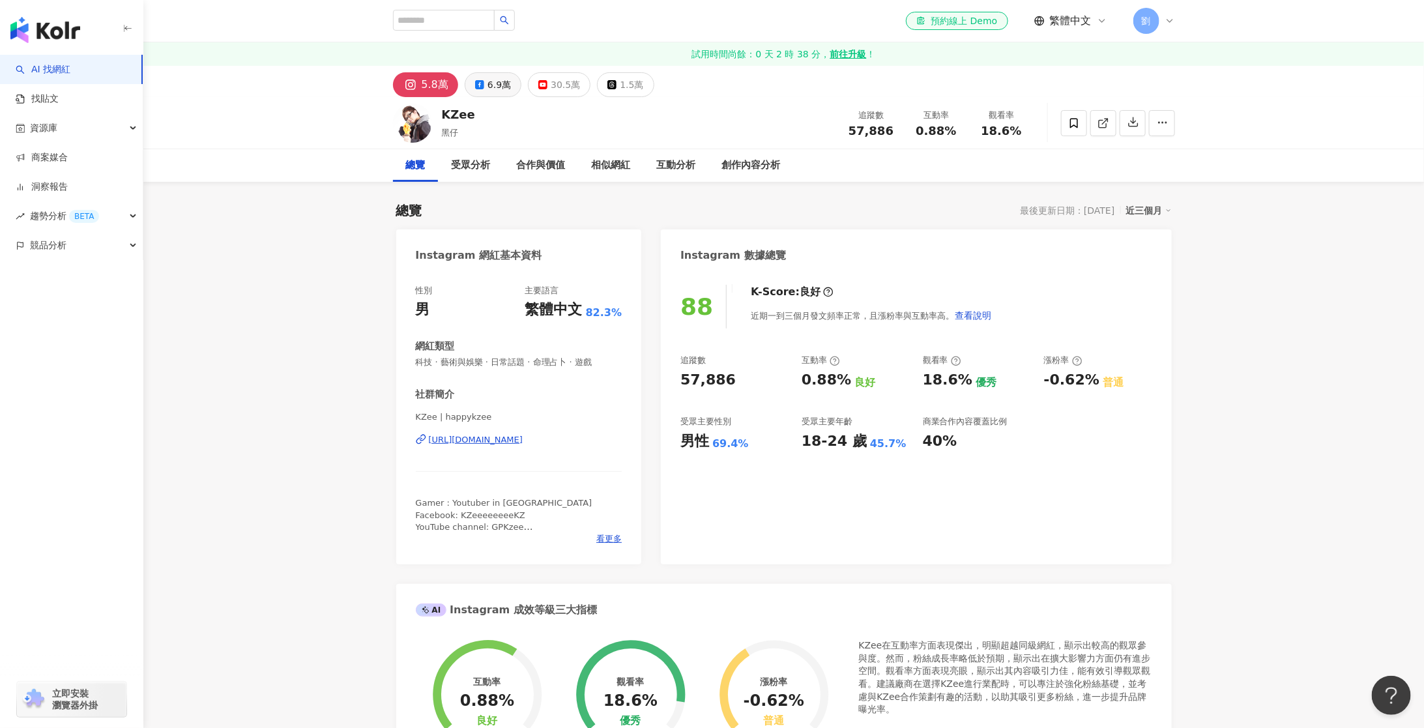
click at [488, 93] on div "6.9萬" at bounding box center [498, 85] width 23 height 18
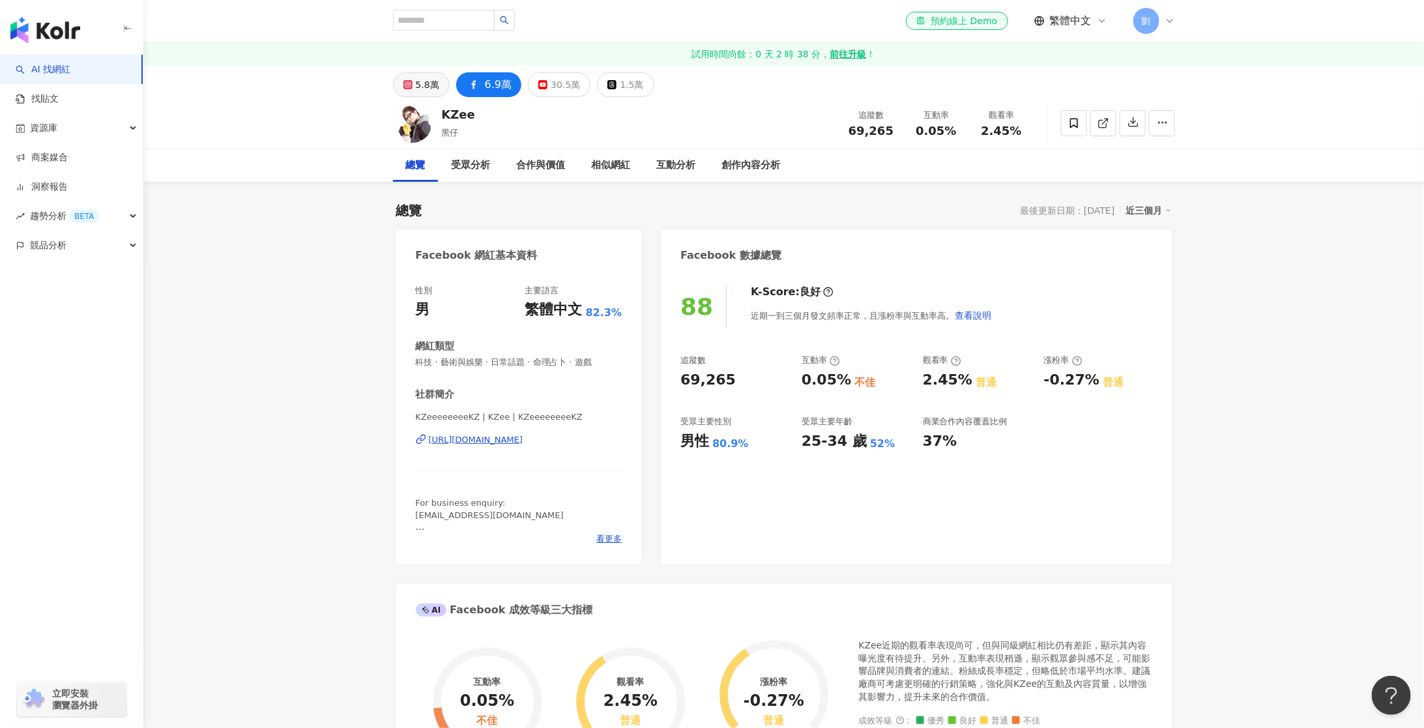
click at [421, 78] on div "5.8萬" at bounding box center [427, 85] width 23 height 18
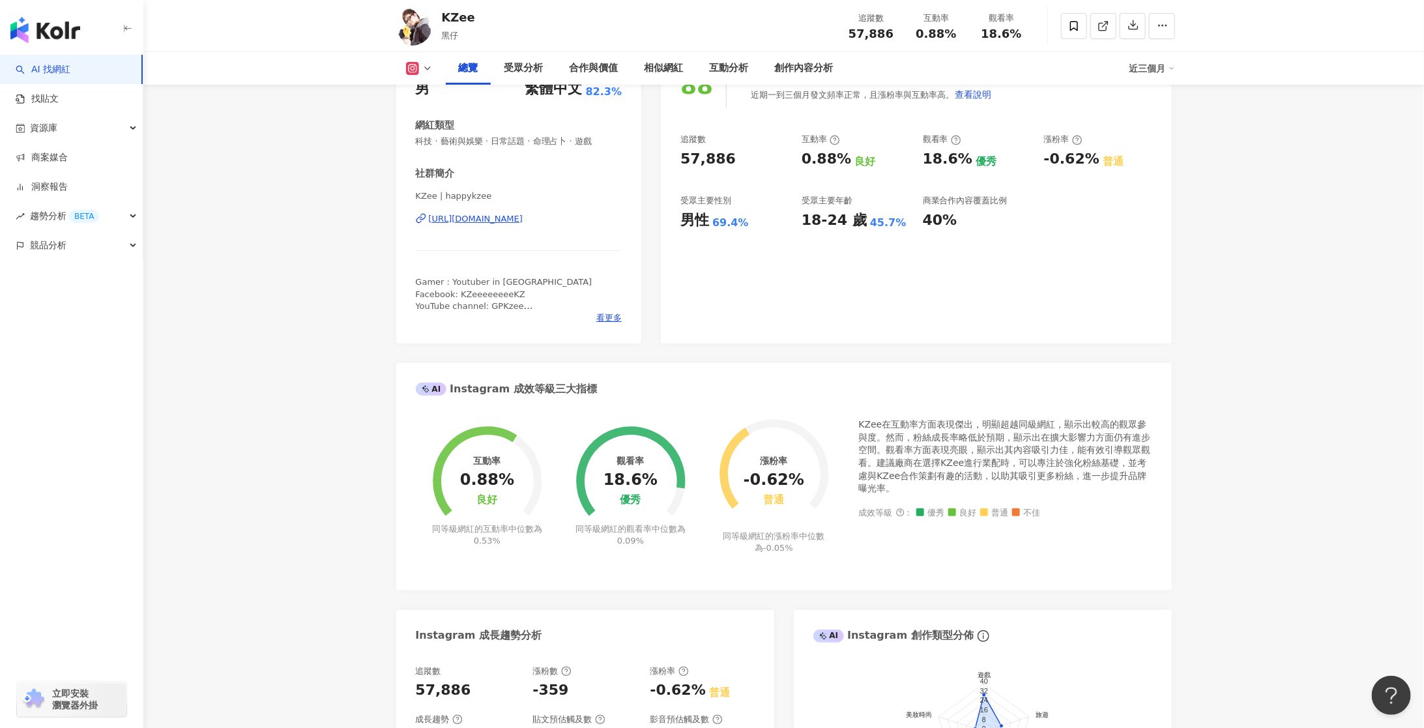
scroll to position [27, 0]
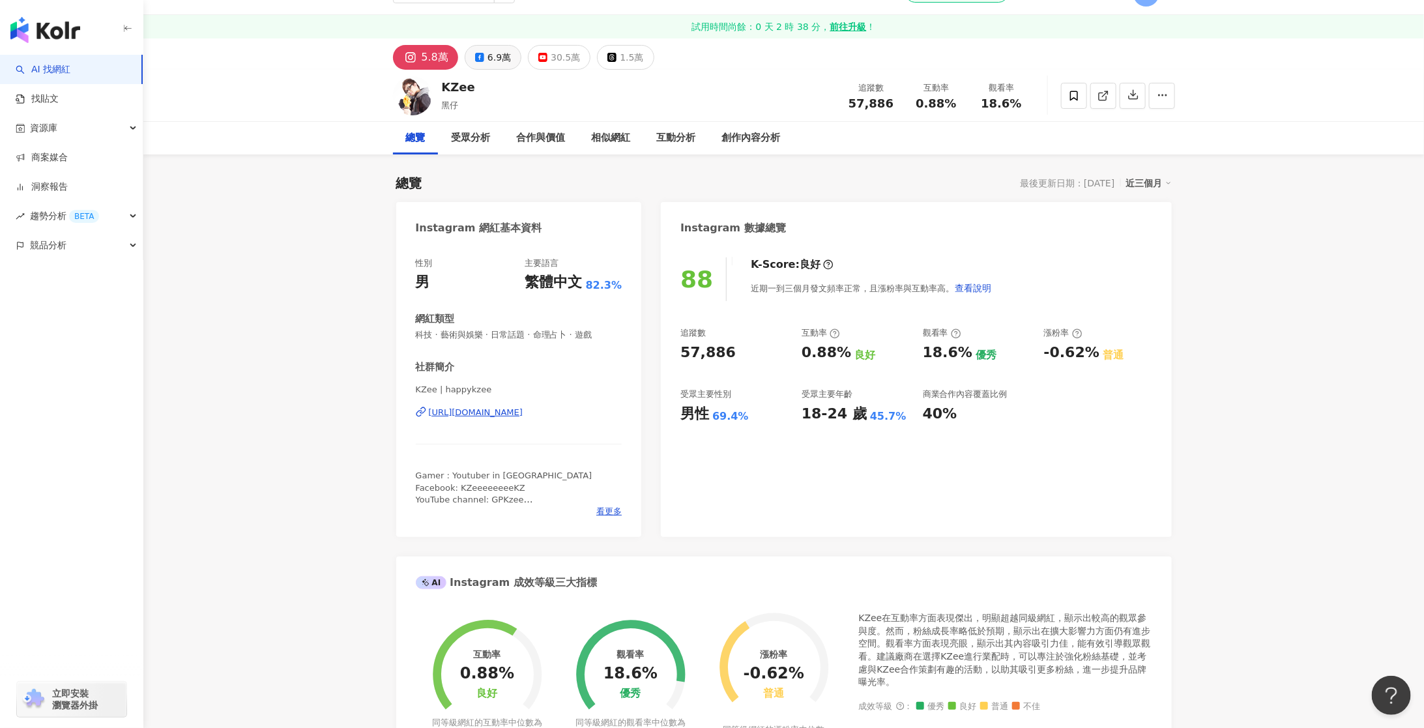
click at [480, 59] on icon at bounding box center [479, 57] width 9 height 9
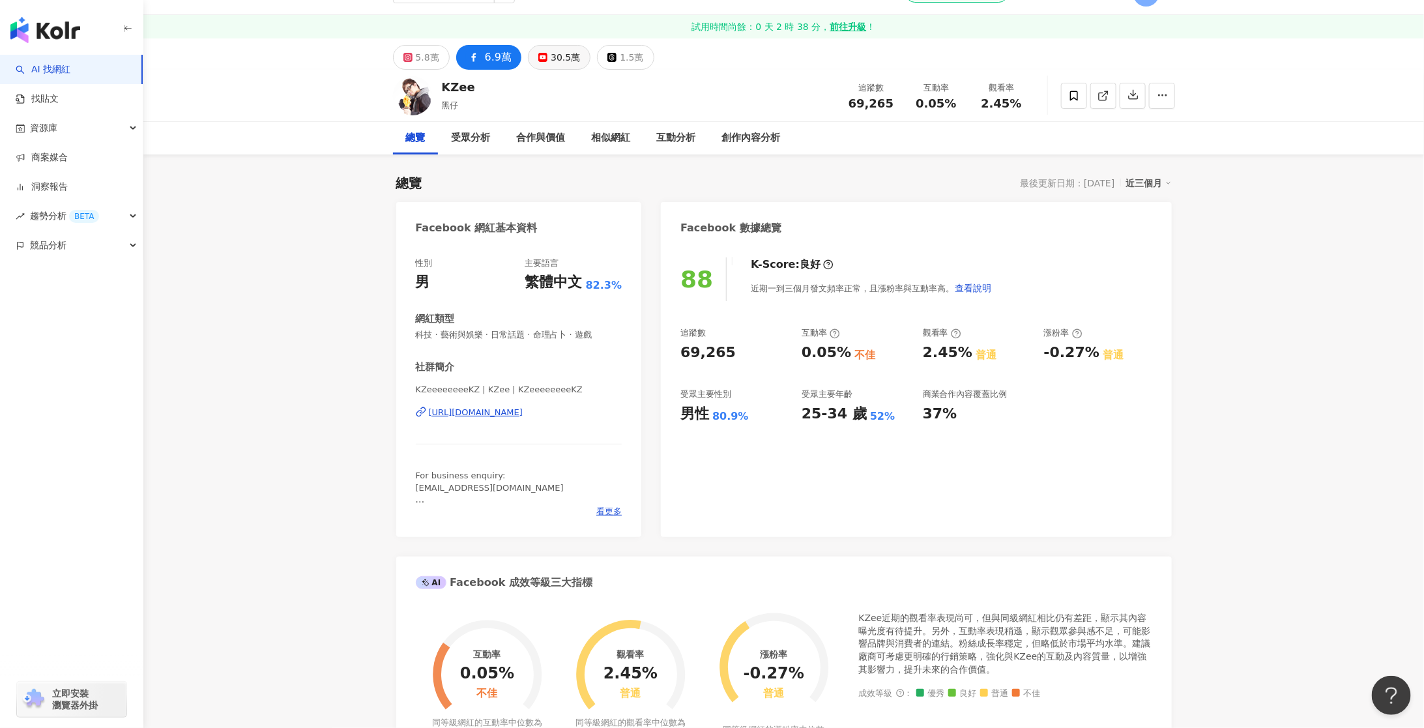
click at [560, 57] on div "30.5萬" at bounding box center [565, 57] width 29 height 18
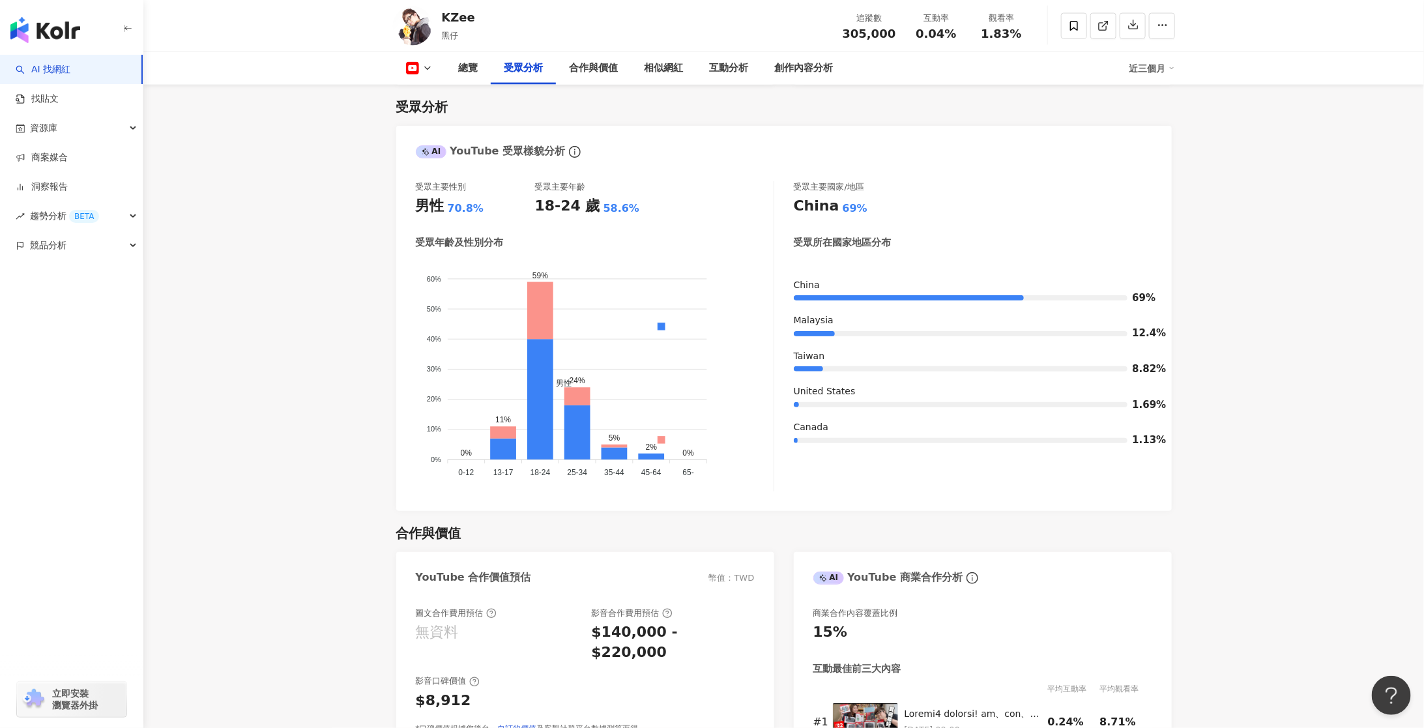
scroll to position [1132, 0]
